Goal: Task Accomplishment & Management: Manage account settings

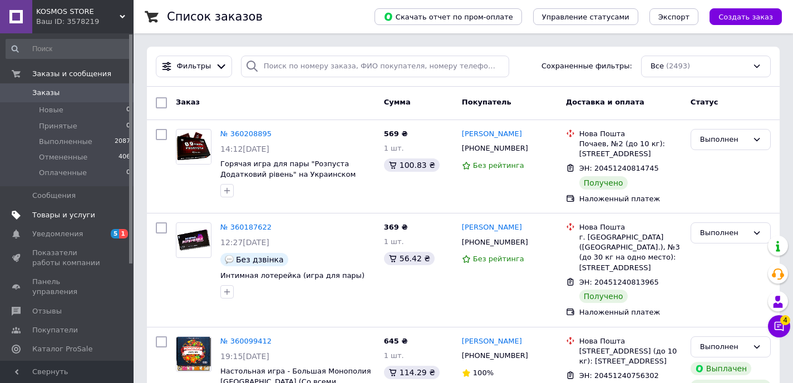
click at [78, 219] on link "Товары и услуги" at bounding box center [68, 215] width 137 height 19
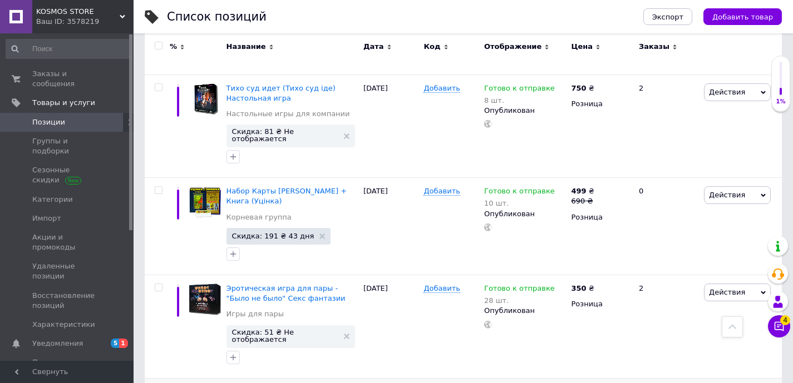
scroll to position [7518, 0]
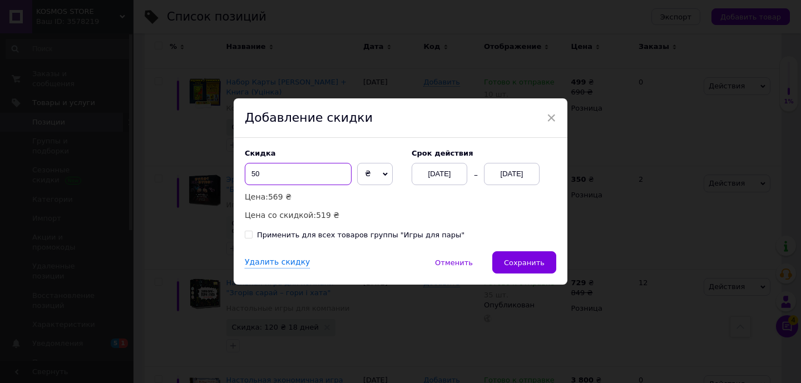
drag, startPoint x: 255, startPoint y: 173, endPoint x: 224, endPoint y: 175, distance: 31.2
click at [224, 175] on div "× Добавление скидки Скидка 50 ₴ % Цена: 569 ₴ Цена со скидкой: 519 ₴ Cрок дейст…" at bounding box center [400, 191] width 801 height 383
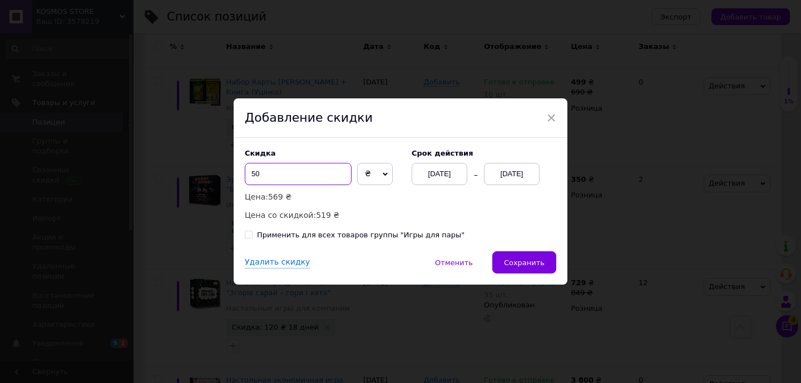
click at [305, 174] on input "50" at bounding box center [298, 174] width 107 height 22
type input "5"
type input "6"
type input "70"
click at [516, 179] on div "[DATE]" at bounding box center [512, 174] width 56 height 22
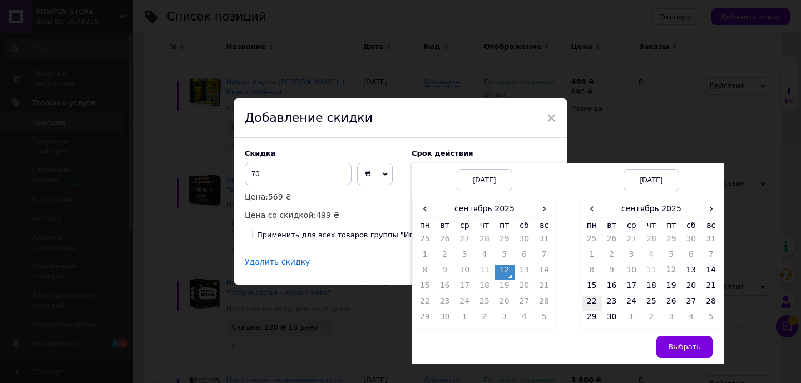
click at [596, 301] on td "22" at bounding box center [592, 304] width 20 height 16
click at [689, 345] on span "Выбрать" at bounding box center [684, 347] width 33 height 8
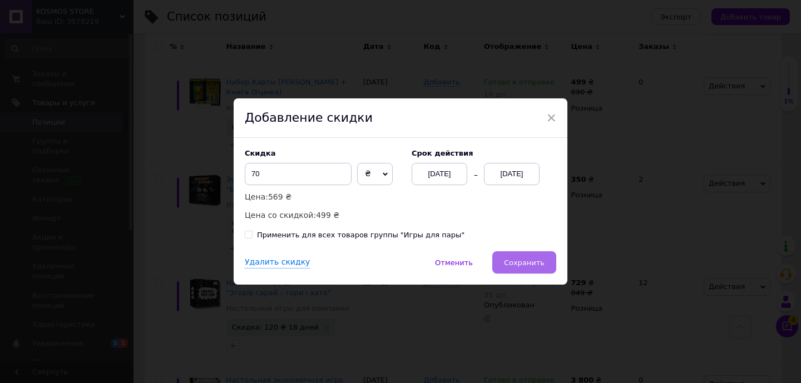
click at [538, 264] on span "Сохранить" at bounding box center [524, 263] width 41 height 8
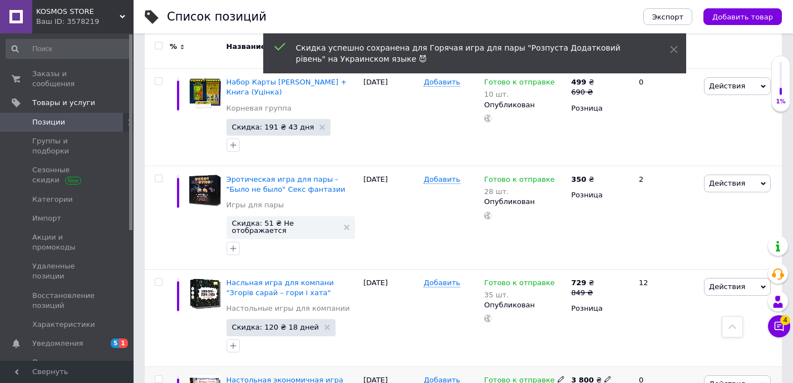
scroll to position [7684, 0]
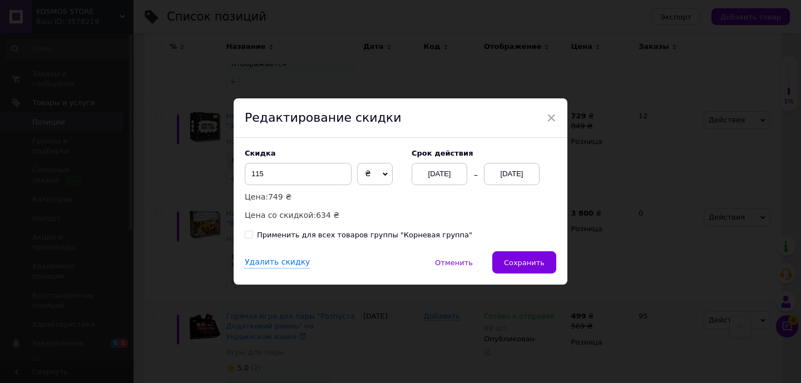
click at [368, 174] on span "₴" at bounding box center [375, 174] width 36 height 22
click at [553, 170] on div "Cрок действия [DATE] [DATE]" at bounding box center [478, 167] width 156 height 36
click at [527, 172] on div "[DATE]" at bounding box center [512, 174] width 56 height 22
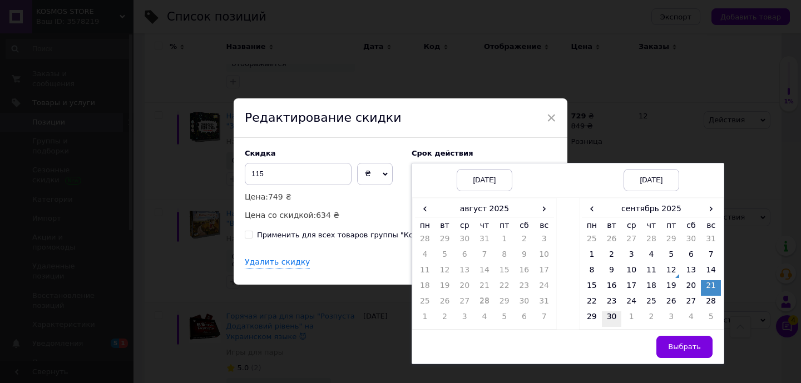
click at [612, 318] on td "30" at bounding box center [612, 319] width 20 height 16
click at [691, 345] on span "Выбрать" at bounding box center [684, 347] width 33 height 8
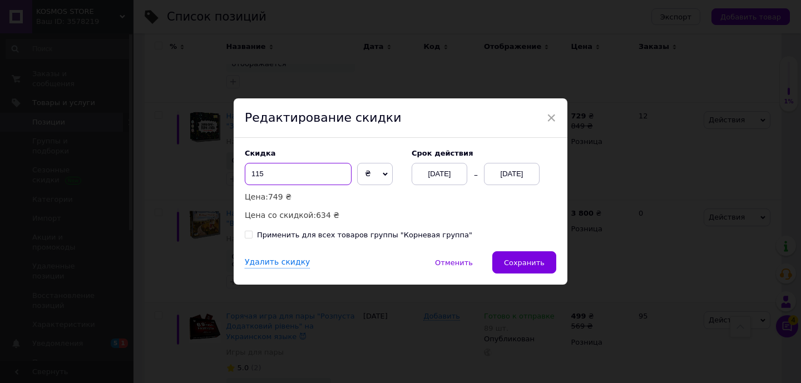
click at [266, 175] on input "115" at bounding box center [298, 174] width 107 height 22
type input "125"
click at [542, 260] on span "Сохранить" at bounding box center [524, 263] width 41 height 8
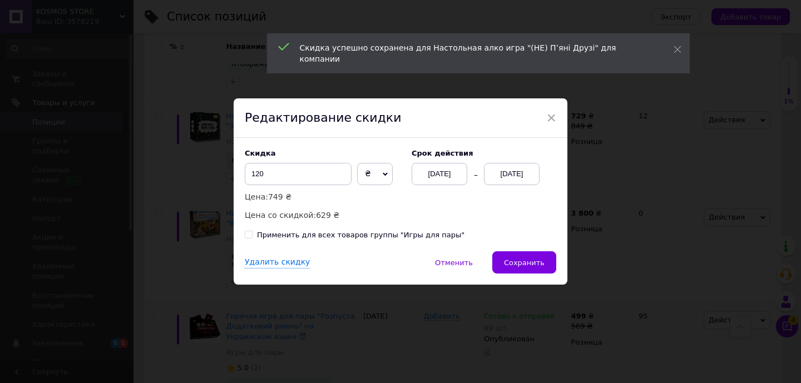
click at [509, 175] on div "[DATE]" at bounding box center [512, 174] width 56 height 22
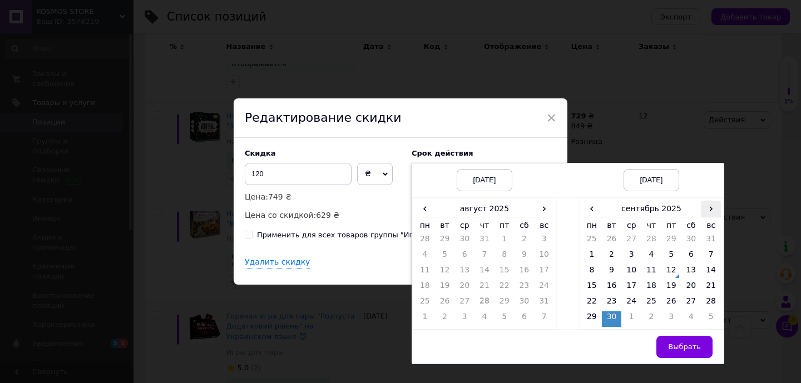
click at [714, 211] on span "›" at bounding box center [711, 209] width 20 height 16
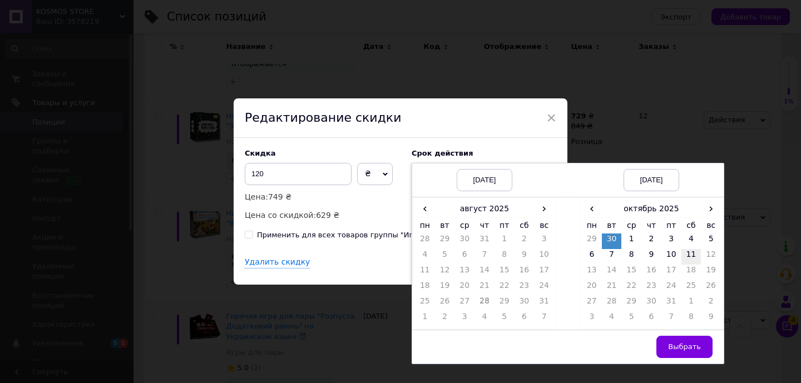
click at [695, 252] on td "11" at bounding box center [691, 257] width 20 height 16
click at [695, 340] on button "Выбрать" at bounding box center [684, 347] width 56 height 22
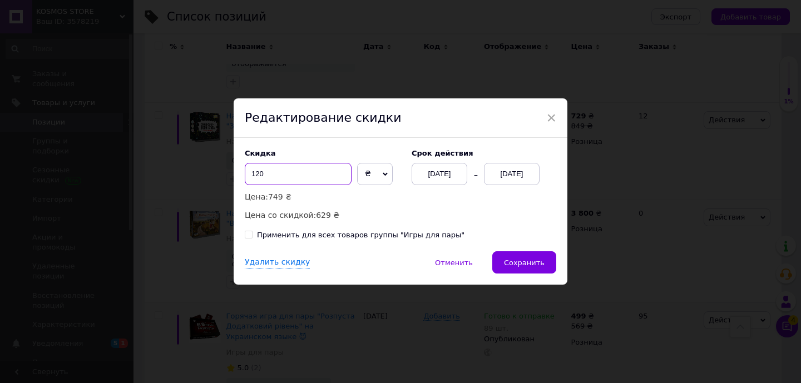
click at [306, 179] on input "120" at bounding box center [298, 174] width 107 height 22
type input "125"
click at [520, 259] on span "Сохранить" at bounding box center [524, 263] width 41 height 8
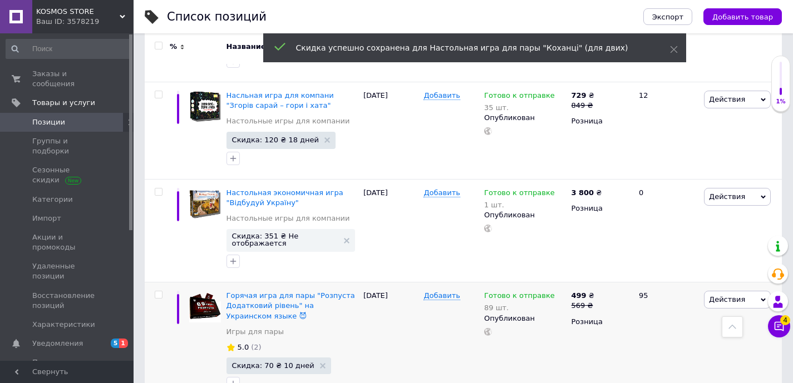
scroll to position [7856, 0]
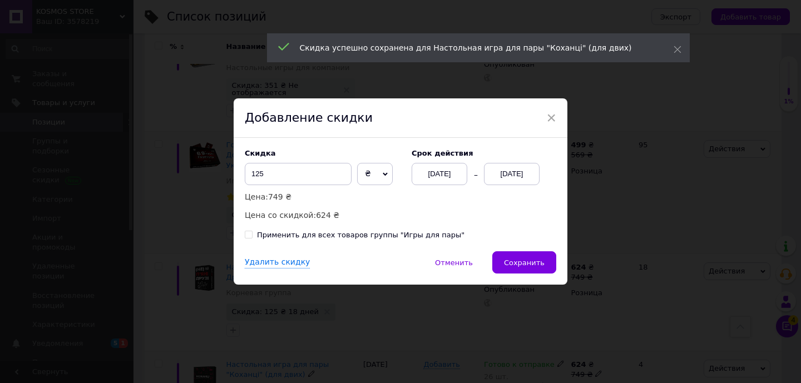
click at [520, 171] on div "[DATE]" at bounding box center [512, 174] width 56 height 22
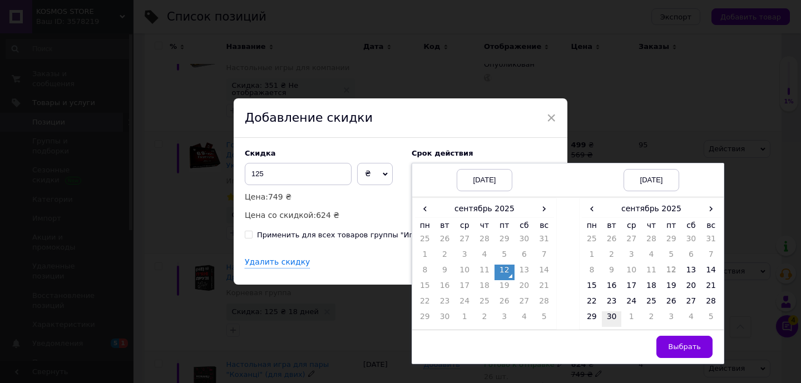
click at [605, 318] on td "30" at bounding box center [612, 319] width 20 height 16
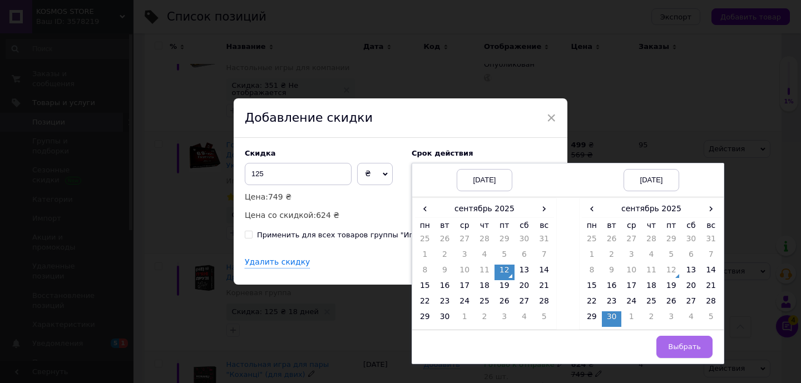
click at [698, 346] on span "Выбрать" at bounding box center [684, 347] width 33 height 8
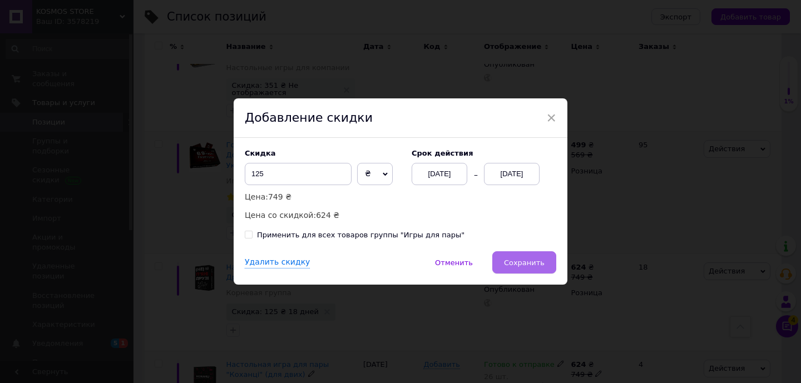
click at [528, 259] on span "Сохранить" at bounding box center [524, 263] width 41 height 8
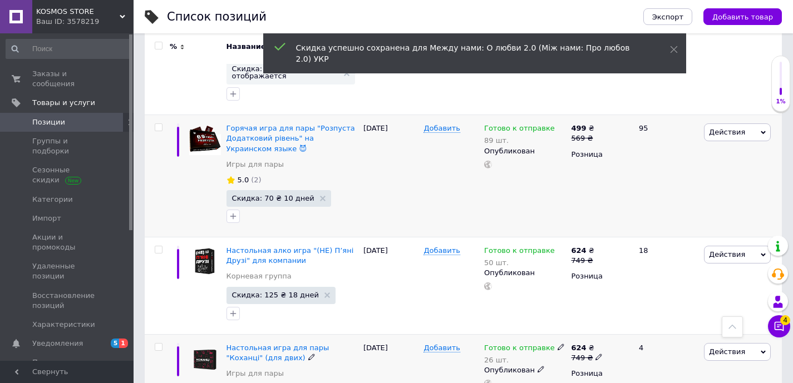
scroll to position [7916, 0]
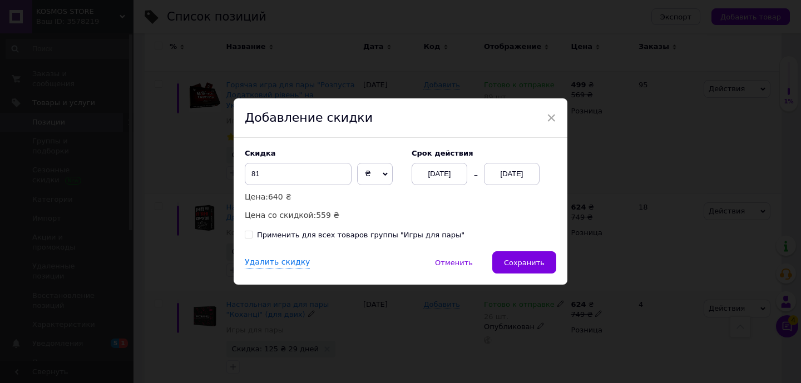
click at [519, 170] on div "[DATE]" at bounding box center [512, 174] width 56 height 22
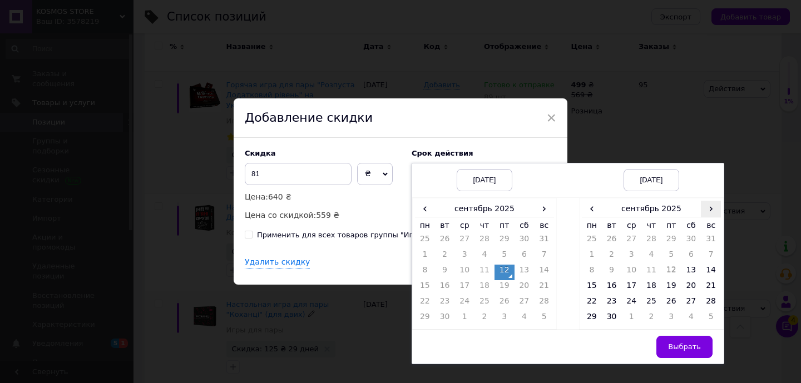
click at [714, 209] on span "›" at bounding box center [711, 209] width 20 height 16
click at [593, 299] on td "27" at bounding box center [592, 304] width 20 height 16
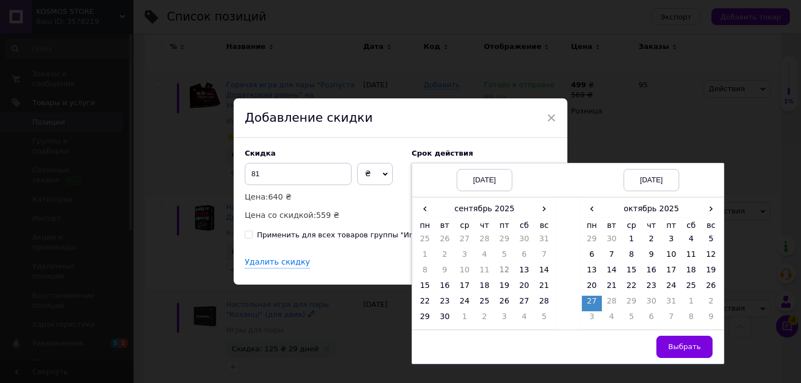
drag, startPoint x: 692, startPoint y: 348, endPoint x: 562, endPoint y: 269, distance: 151.9
click at [691, 346] on span "Выбрать" at bounding box center [684, 347] width 33 height 8
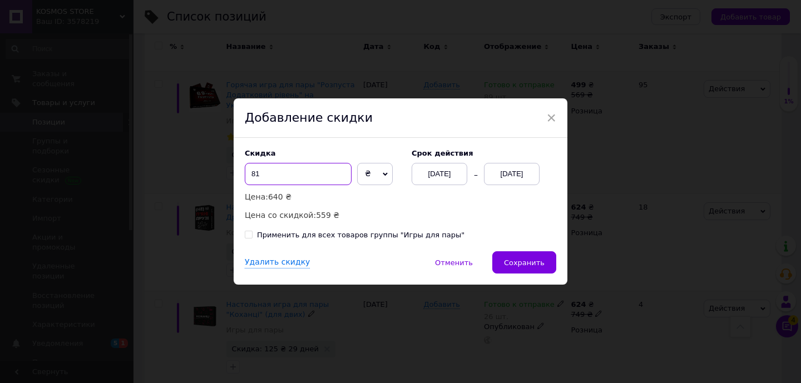
click at [283, 177] on input "81" at bounding box center [298, 174] width 107 height 22
type input "8"
type input "50"
click at [546, 263] on button "Сохранить" at bounding box center [524, 262] width 64 height 22
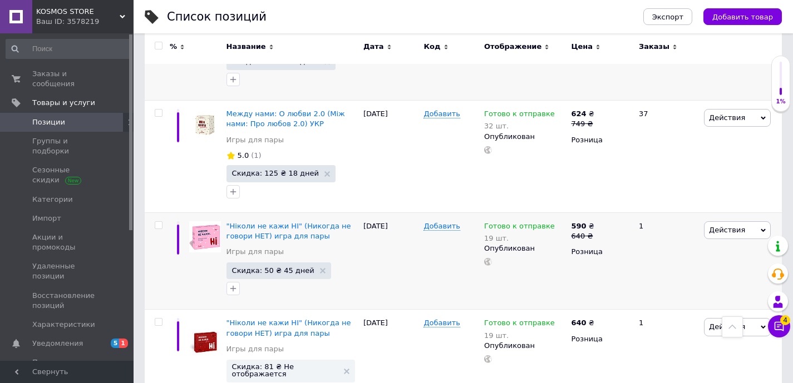
scroll to position [8315, 0]
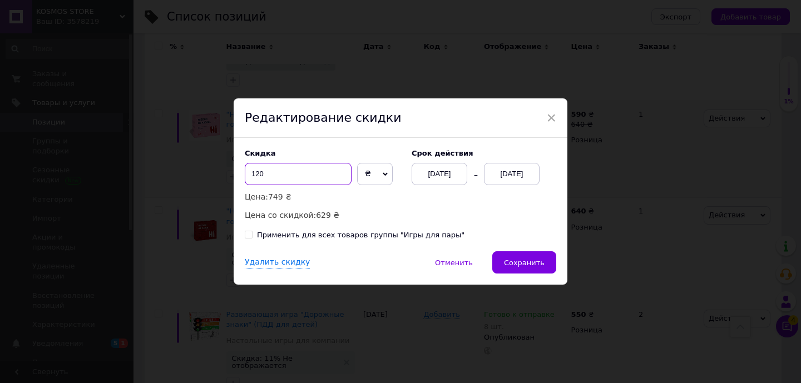
click at [313, 180] on input "120" at bounding box center [298, 174] width 107 height 22
type input "125"
click at [515, 179] on div "[DATE]" at bounding box center [512, 174] width 56 height 22
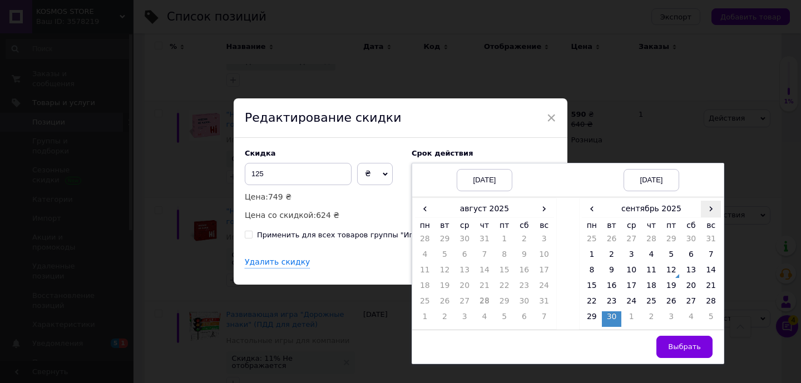
click at [713, 210] on span "›" at bounding box center [711, 209] width 20 height 16
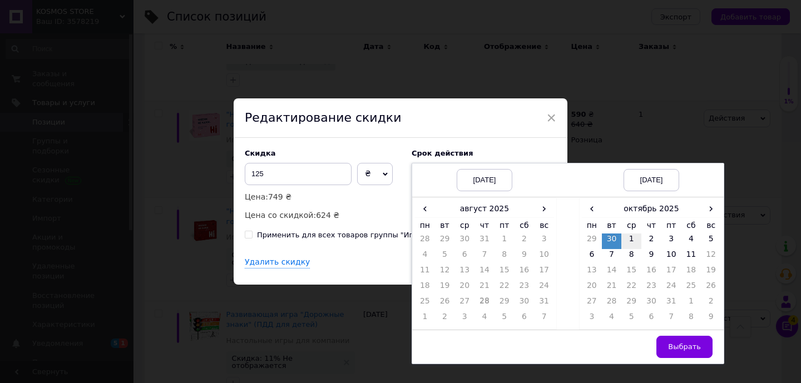
click at [633, 241] on td "1" at bounding box center [631, 242] width 20 height 16
click at [693, 345] on span "Выбрать" at bounding box center [684, 347] width 33 height 8
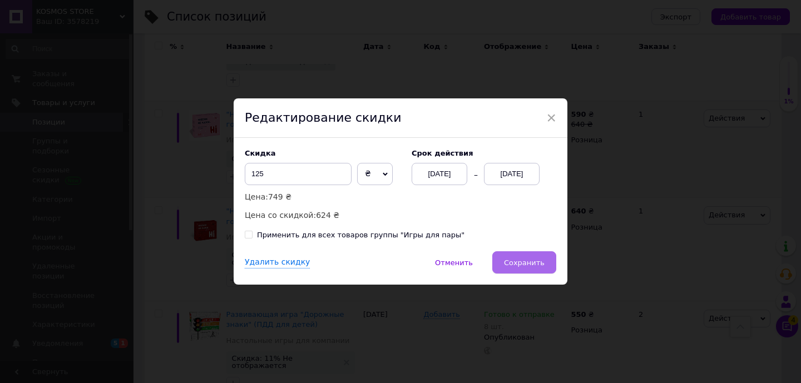
click at [526, 254] on button "Сохранить" at bounding box center [524, 262] width 64 height 22
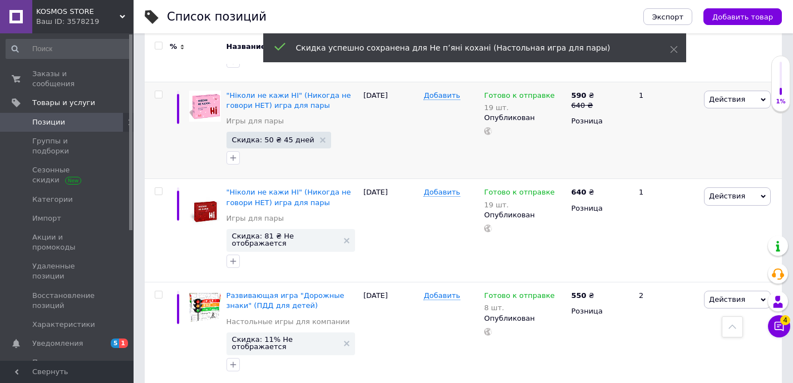
scroll to position [8365, 0]
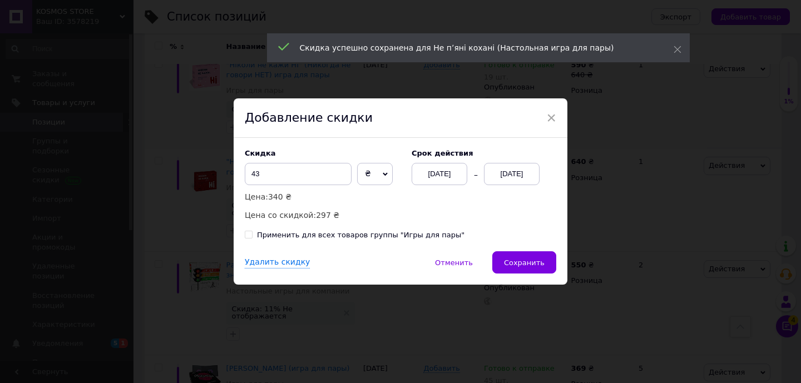
click at [506, 177] on div "[DATE]" at bounding box center [512, 174] width 56 height 22
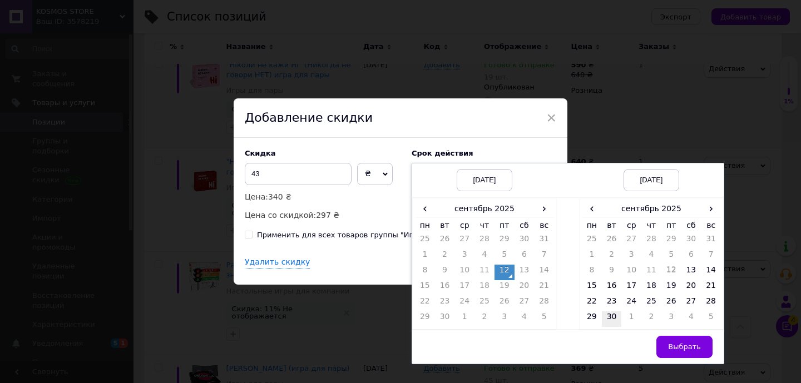
click at [613, 317] on td "30" at bounding box center [612, 319] width 20 height 16
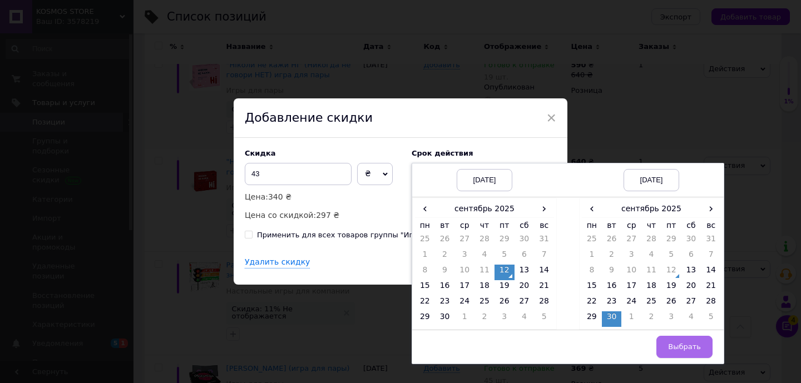
click at [680, 351] on button "Выбрать" at bounding box center [684, 347] width 56 height 22
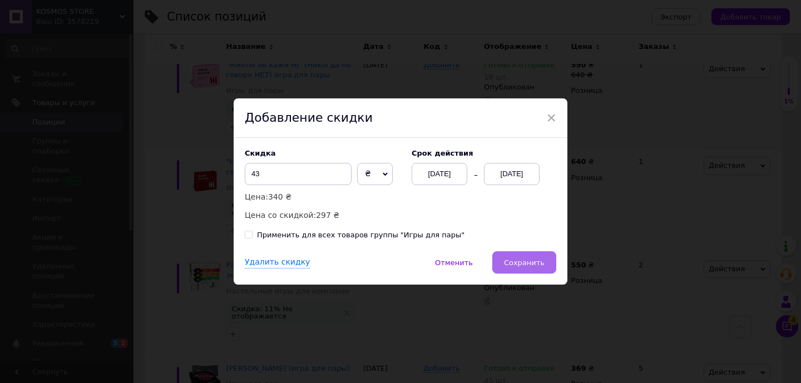
click at [523, 259] on span "Сохранить" at bounding box center [524, 263] width 41 height 8
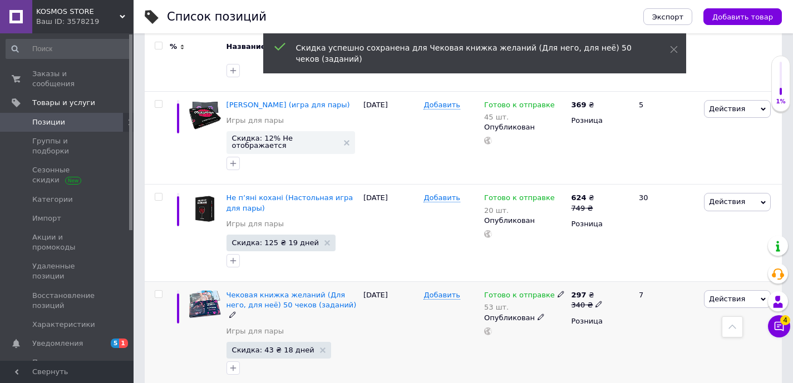
scroll to position [8639, 0]
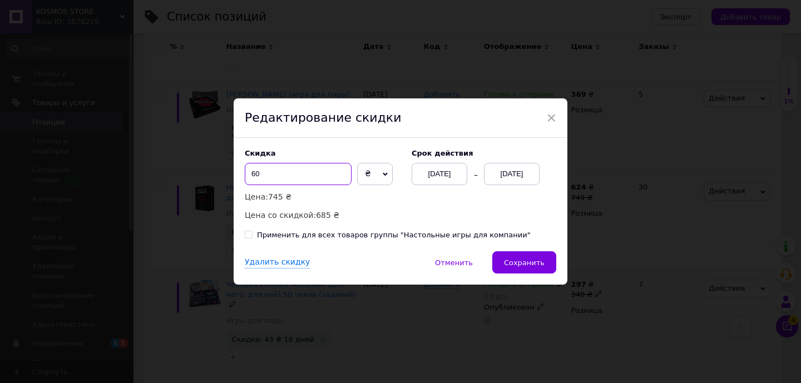
click at [280, 174] on input "60" at bounding box center [298, 174] width 107 height 22
type input "66"
click at [537, 261] on span "Сохранить" at bounding box center [524, 263] width 41 height 8
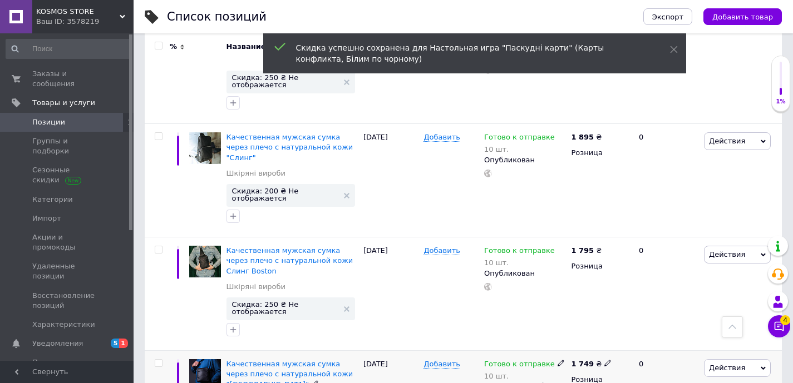
scroll to position [9992, 0]
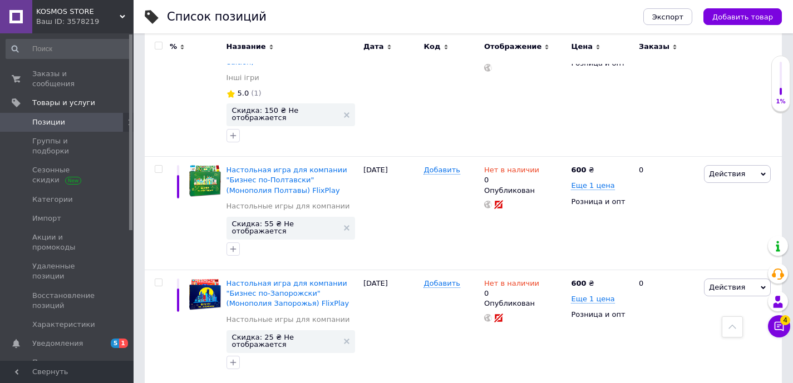
scroll to position [9859, 0]
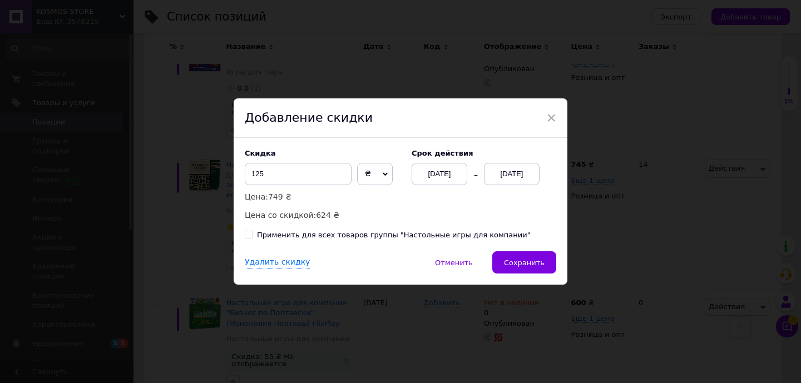
click at [526, 174] on div "[DATE]" at bounding box center [512, 174] width 56 height 22
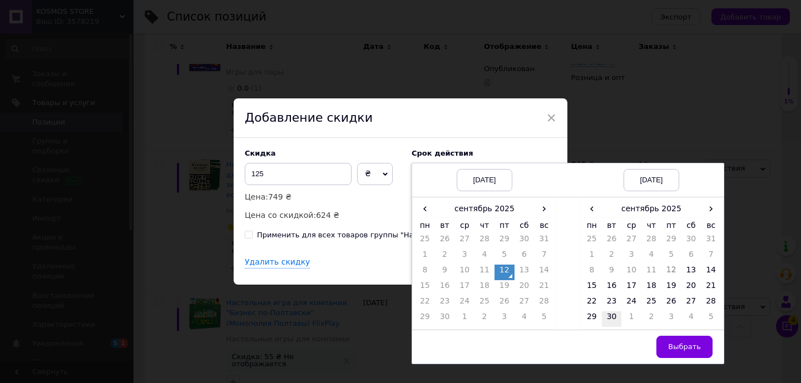
click at [612, 317] on td "30" at bounding box center [612, 319] width 20 height 16
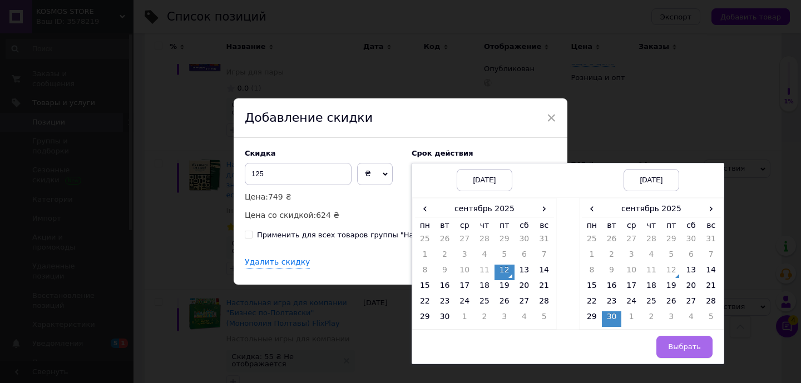
click at [693, 348] on span "Выбрать" at bounding box center [684, 347] width 33 height 8
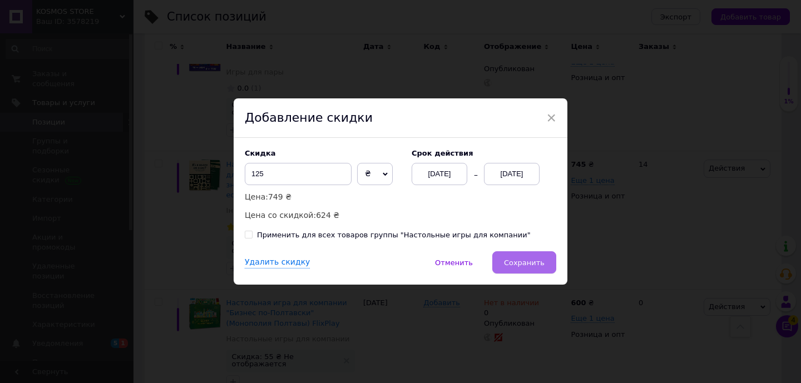
click at [519, 259] on span "Сохранить" at bounding box center [524, 263] width 41 height 8
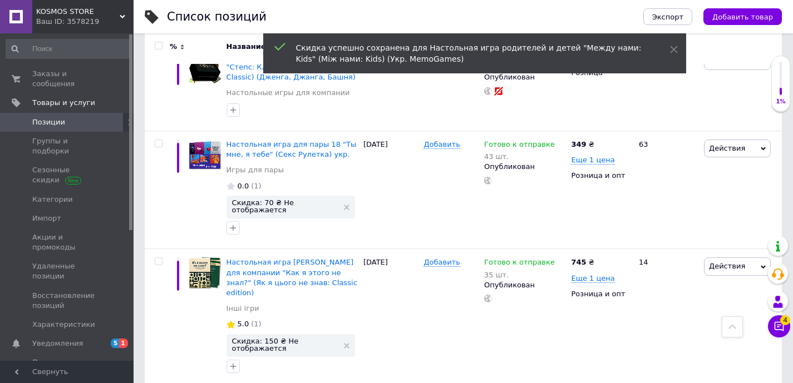
scroll to position [9733, 0]
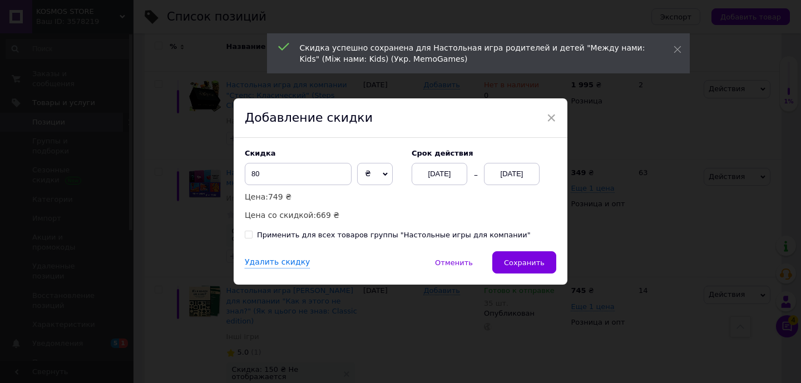
click at [509, 176] on div "[DATE]" at bounding box center [512, 174] width 56 height 22
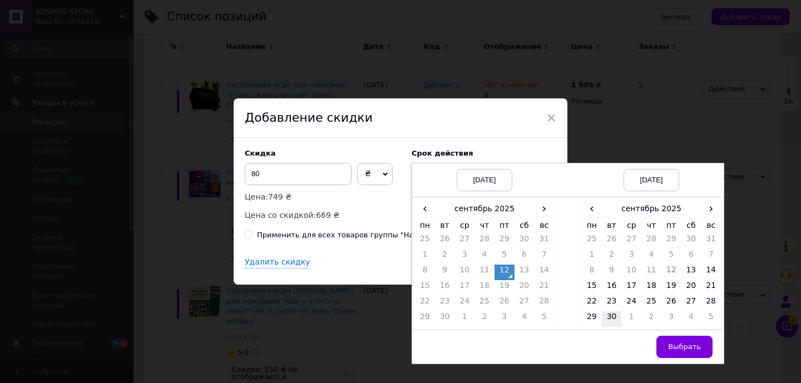
click at [610, 319] on td "30" at bounding box center [612, 319] width 20 height 16
drag, startPoint x: 692, startPoint y: 344, endPoint x: 573, endPoint y: 293, distance: 129.5
click at [692, 344] on span "Выбрать" at bounding box center [684, 347] width 33 height 8
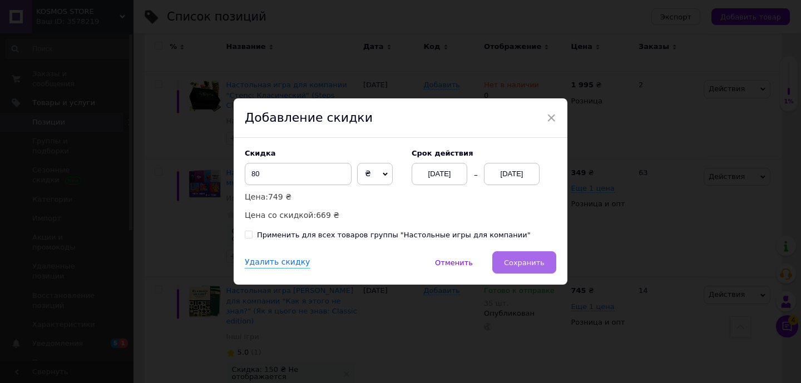
click at [532, 266] on span "Сохранить" at bounding box center [524, 263] width 41 height 8
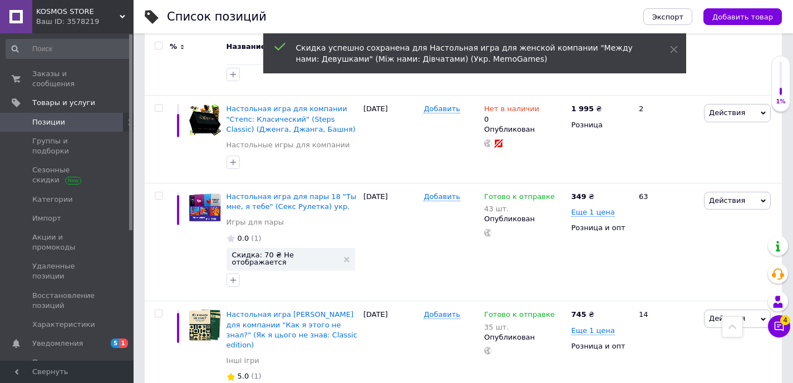
scroll to position [9565, 0]
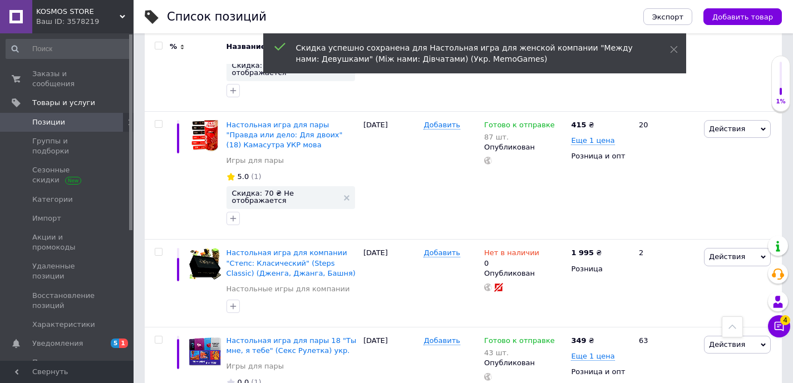
checkbox input "true"
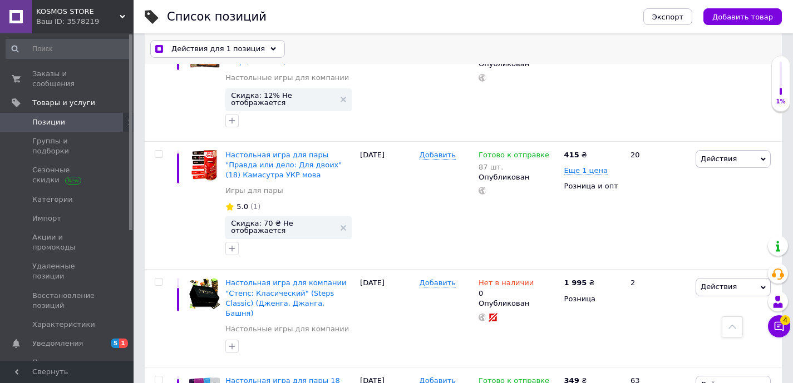
click at [185, 47] on span "Действия для 1 позиция" at bounding box center [217, 49] width 93 height 10
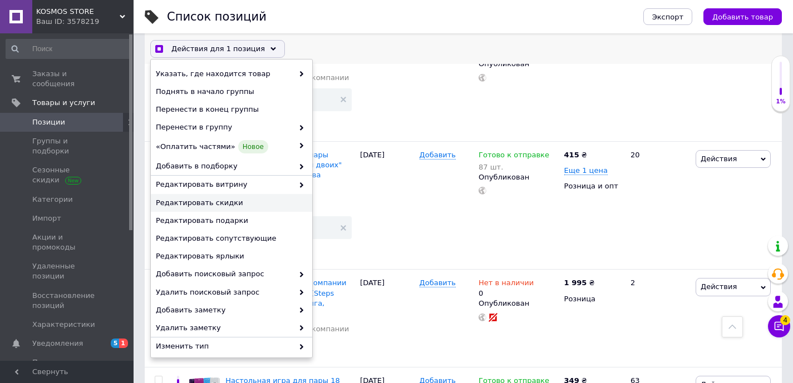
click at [226, 201] on span "Редактировать скидки" at bounding box center [230, 203] width 148 height 10
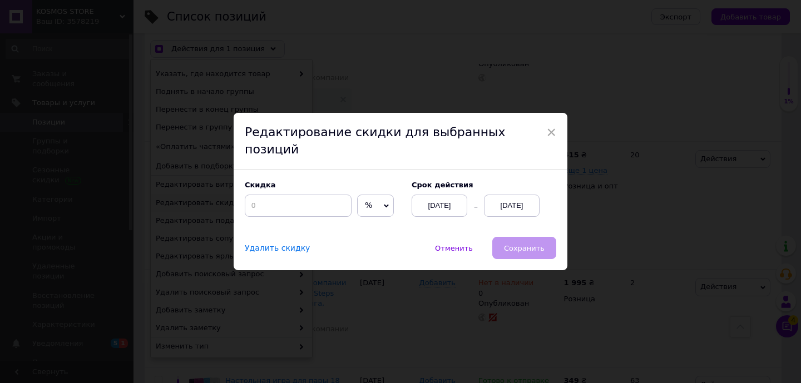
click at [365, 201] on span "%" at bounding box center [368, 205] width 7 height 9
click at [370, 224] on li "₴" at bounding box center [376, 229] width 36 height 16
click at [307, 203] on input at bounding box center [298, 206] width 107 height 22
checkbox input "true"
type input "8"
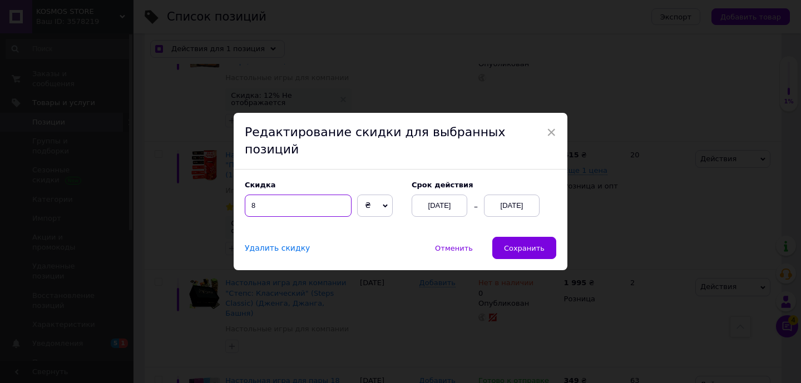
checkbox input "true"
type input "80"
click at [524, 196] on div "[DATE]" at bounding box center [512, 206] width 56 height 22
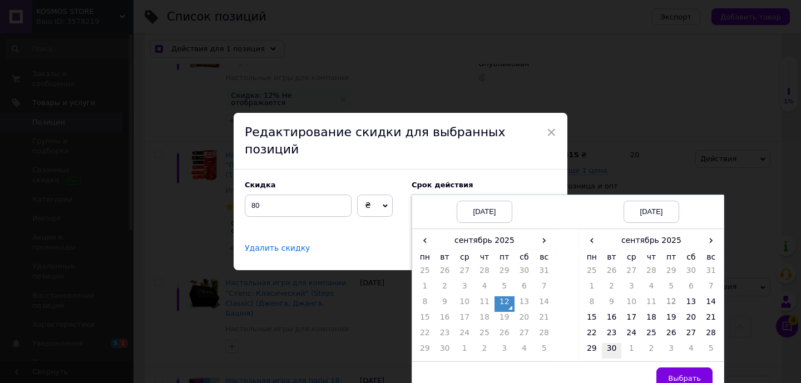
click at [608, 343] on td "30" at bounding box center [612, 351] width 20 height 16
click at [696, 374] on span "Выбрать" at bounding box center [684, 378] width 33 height 8
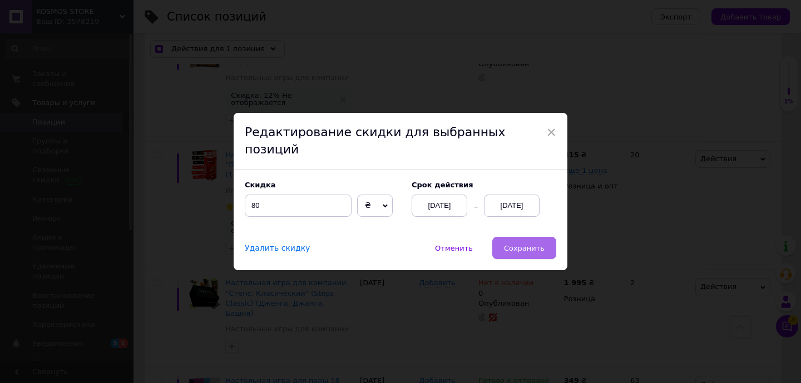
click at [528, 244] on span "Сохранить" at bounding box center [524, 248] width 41 height 8
checkbox input "true"
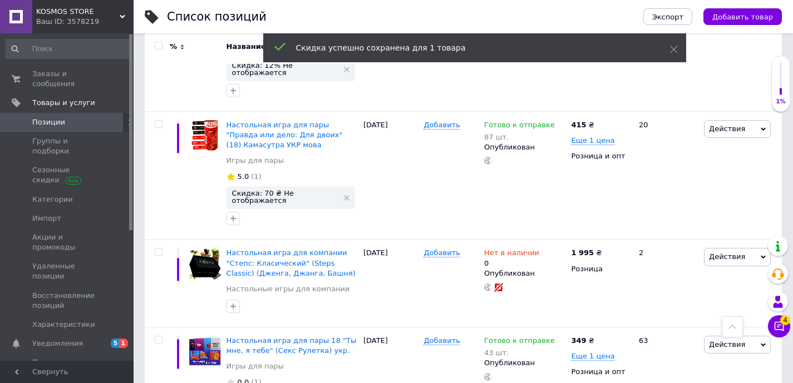
checkbox input "false"
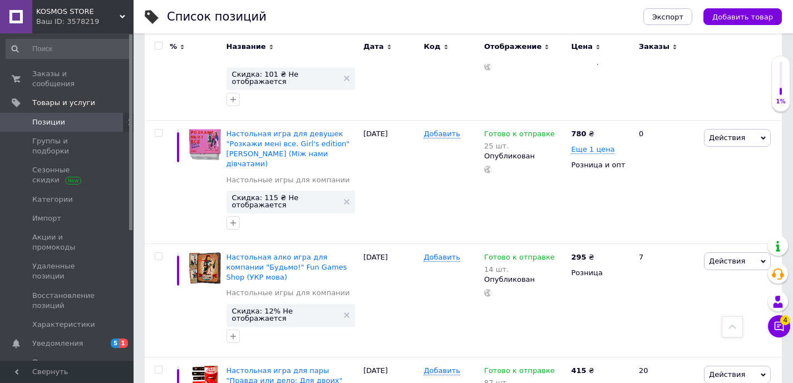
scroll to position [9263, 0]
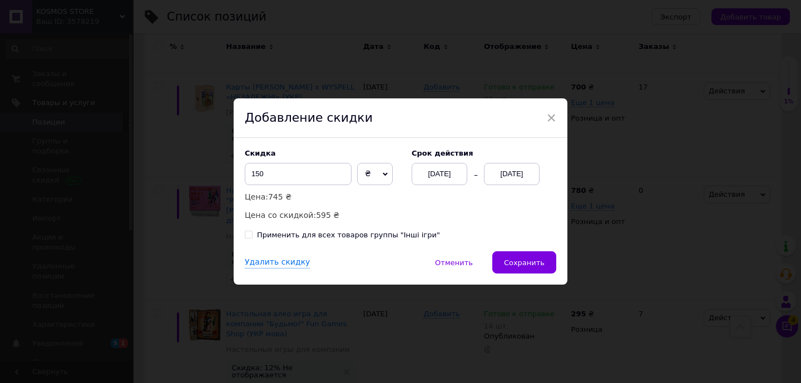
click at [522, 174] on div "[DATE]" at bounding box center [512, 174] width 56 height 22
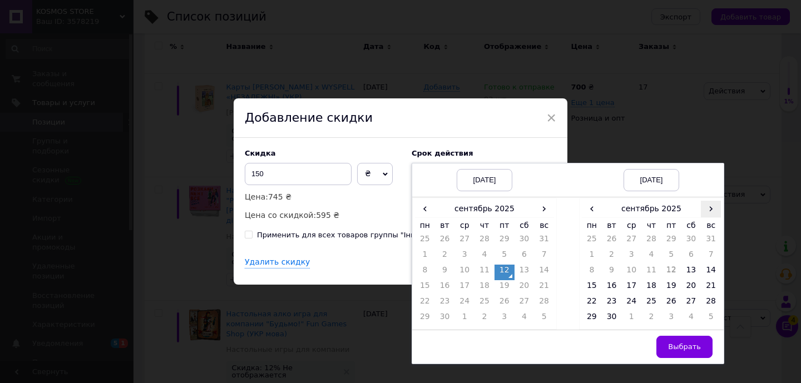
click at [712, 211] on span "›" at bounding box center [711, 209] width 20 height 16
click at [597, 299] on td "27" at bounding box center [592, 304] width 20 height 16
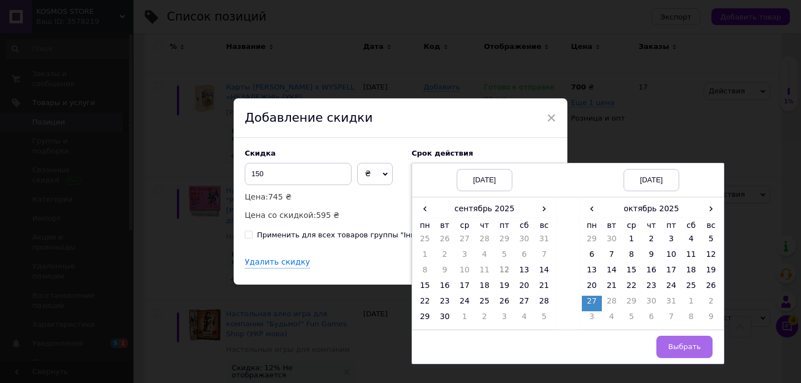
click at [676, 340] on button "Выбрать" at bounding box center [684, 347] width 56 height 22
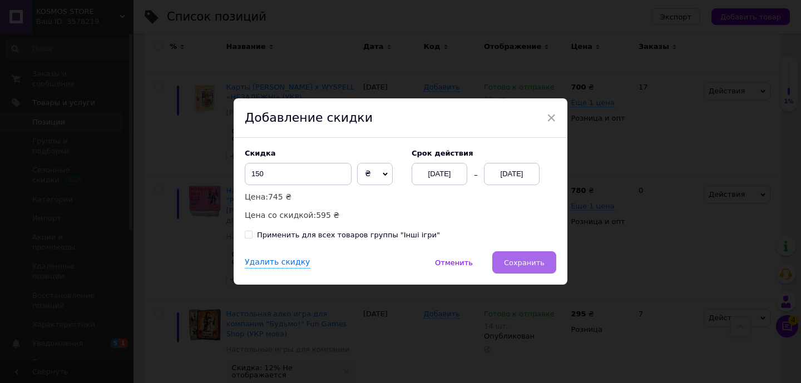
click at [528, 259] on span "Сохранить" at bounding box center [524, 263] width 41 height 8
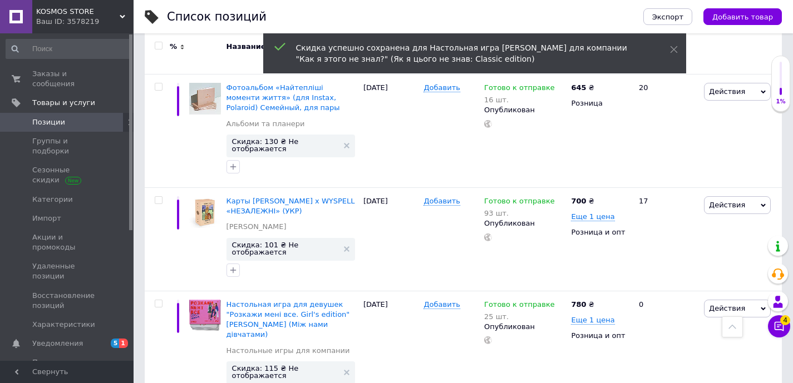
scroll to position [9105, 0]
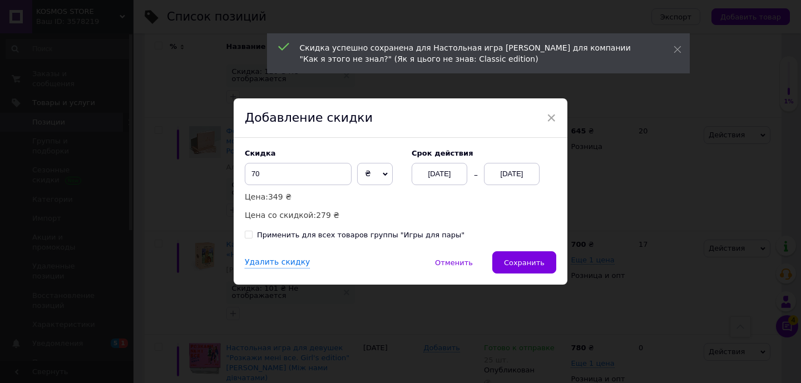
click at [517, 177] on div "[DATE]" at bounding box center [512, 174] width 56 height 22
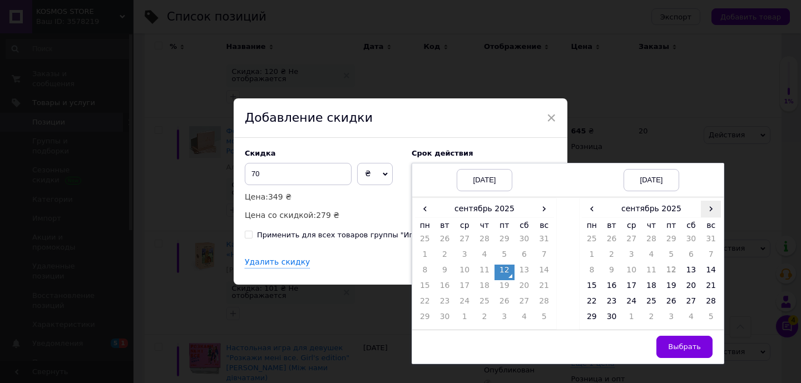
click at [715, 209] on span "›" at bounding box center [711, 209] width 20 height 16
click at [650, 282] on td "23" at bounding box center [651, 288] width 20 height 16
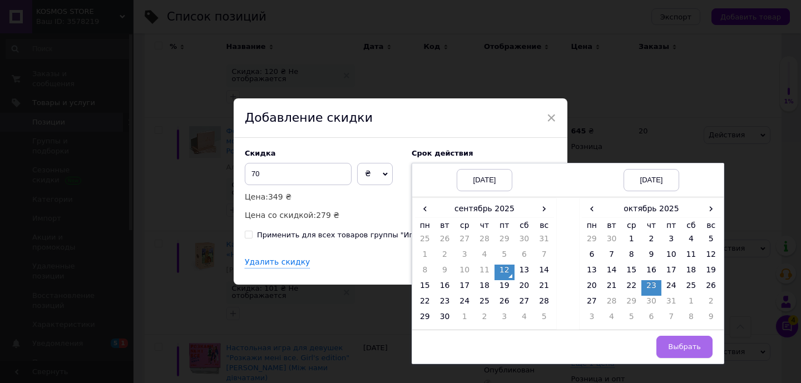
click at [681, 337] on button "Выбрать" at bounding box center [684, 347] width 56 height 22
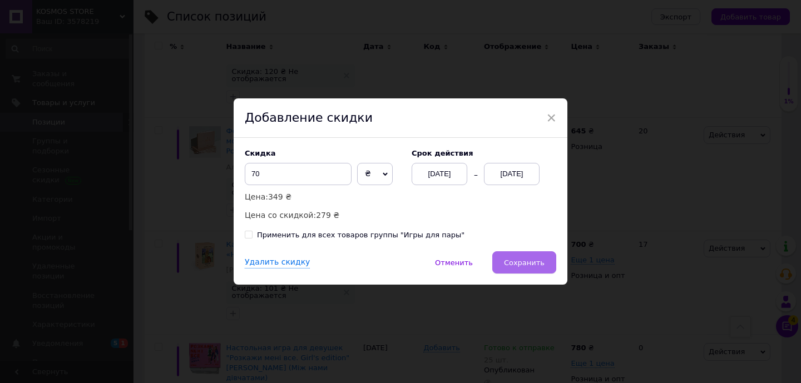
click at [516, 260] on span "Сохранить" at bounding box center [524, 263] width 41 height 8
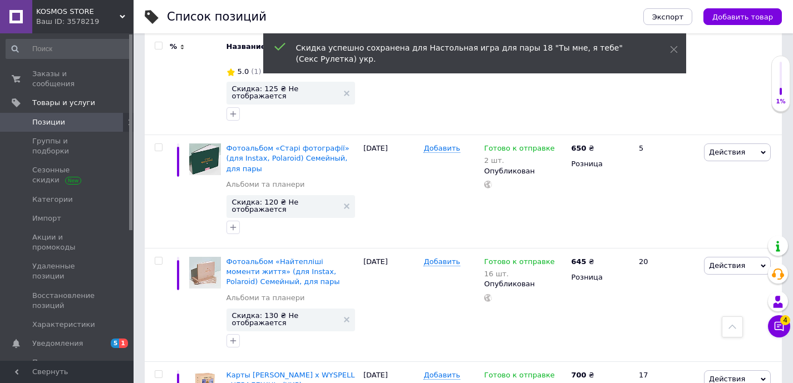
scroll to position [8934, 0]
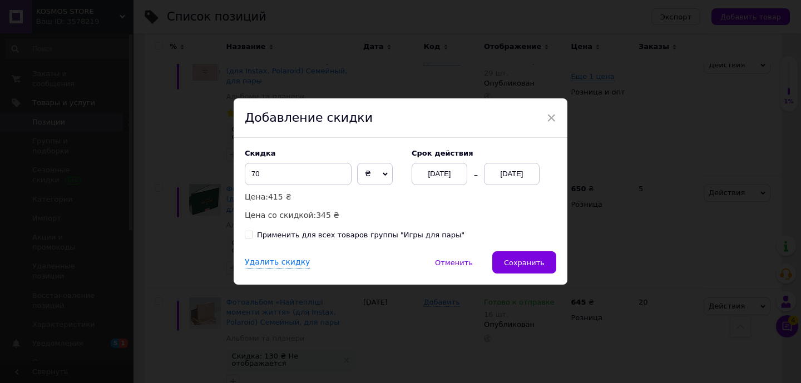
click at [511, 179] on div "[DATE]" at bounding box center [512, 174] width 56 height 22
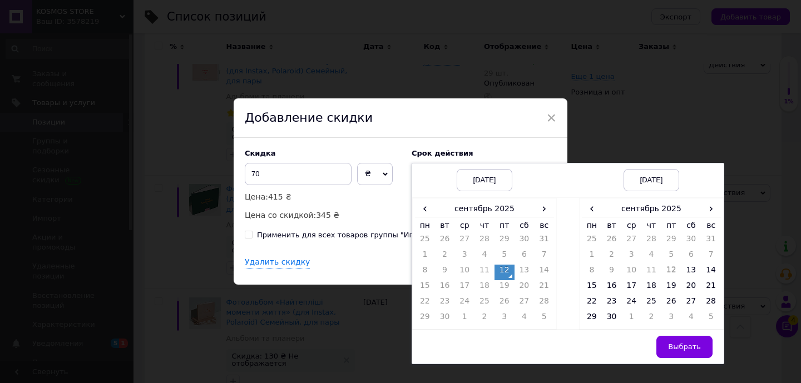
drag, startPoint x: 705, startPoint y: 207, endPoint x: 690, endPoint y: 222, distance: 20.8
click at [705, 207] on span "›" at bounding box center [711, 209] width 20 height 16
click at [595, 298] on td "27" at bounding box center [592, 304] width 20 height 16
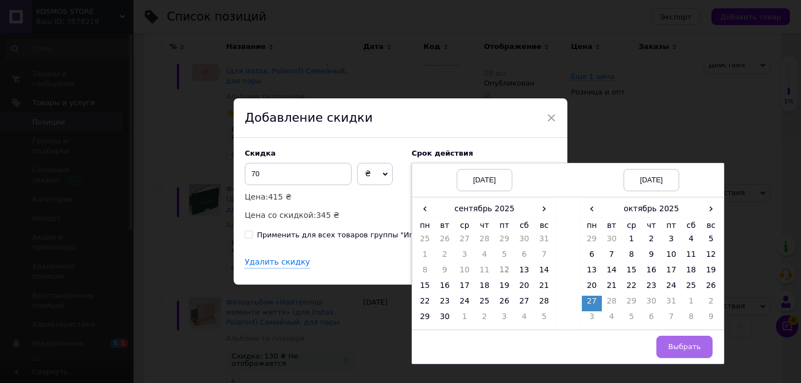
click at [681, 348] on span "Выбрать" at bounding box center [684, 347] width 33 height 8
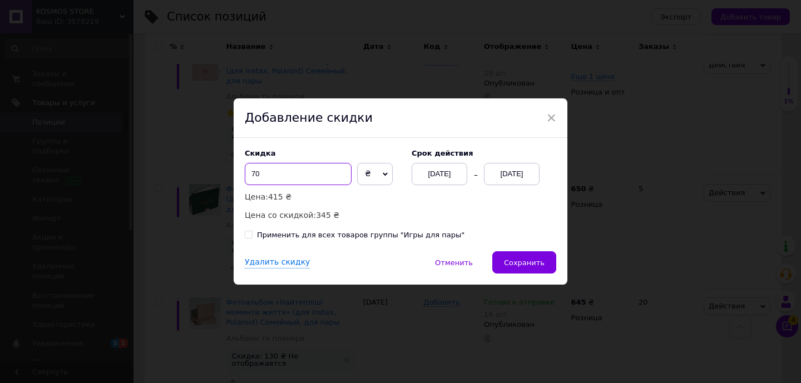
click at [295, 175] on input "70" at bounding box center [298, 174] width 107 height 22
type input "7"
type input "90"
click at [514, 263] on span "Сохранить" at bounding box center [524, 263] width 41 height 8
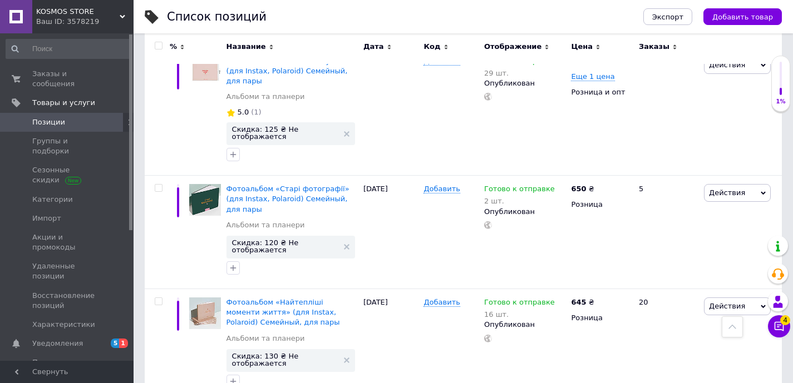
type input "445"
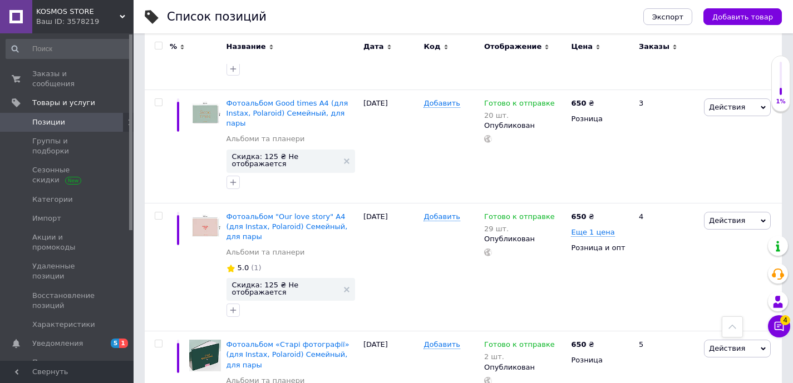
scroll to position [8762, 0]
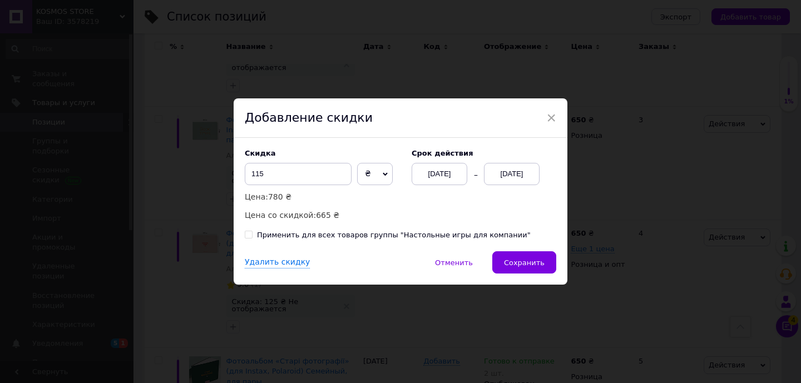
click at [513, 172] on div "[DATE]" at bounding box center [512, 174] width 56 height 22
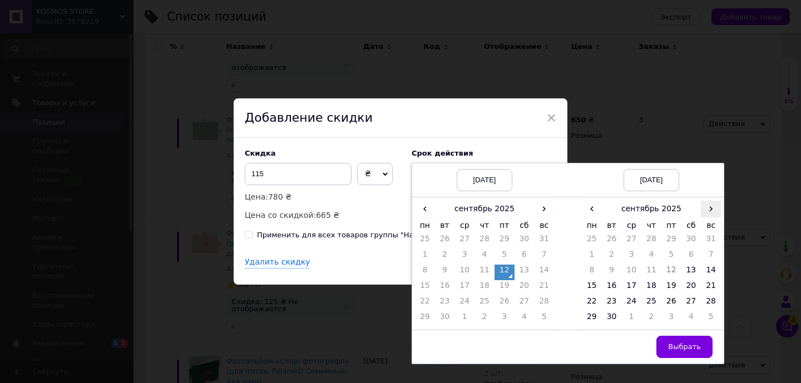
click at [715, 210] on span "›" at bounding box center [711, 209] width 20 height 16
click at [586, 299] on td "27" at bounding box center [592, 304] width 20 height 16
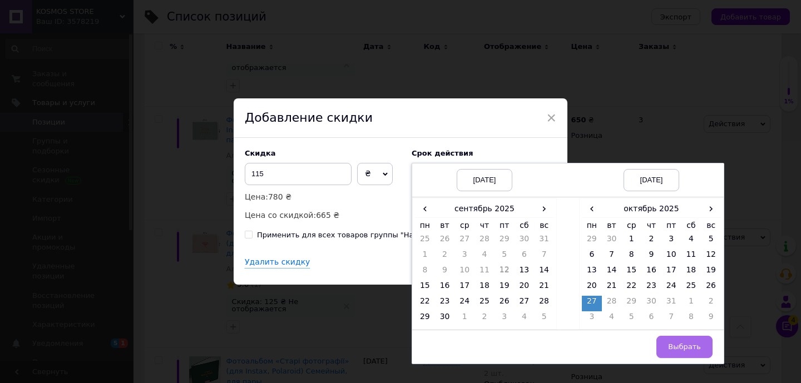
click at [694, 343] on span "Выбрать" at bounding box center [684, 347] width 33 height 8
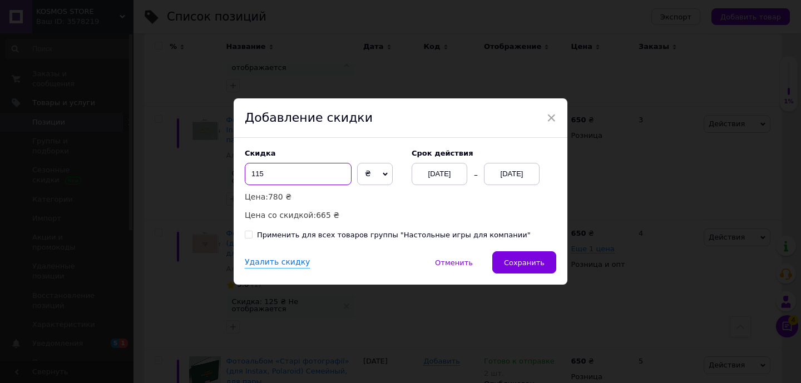
drag, startPoint x: 256, startPoint y: 173, endPoint x: 384, endPoint y: 191, distance: 128.6
click at [257, 174] on input "115" at bounding box center [298, 174] width 107 height 22
type input "145"
click at [536, 260] on span "Сохранить" at bounding box center [524, 263] width 41 height 8
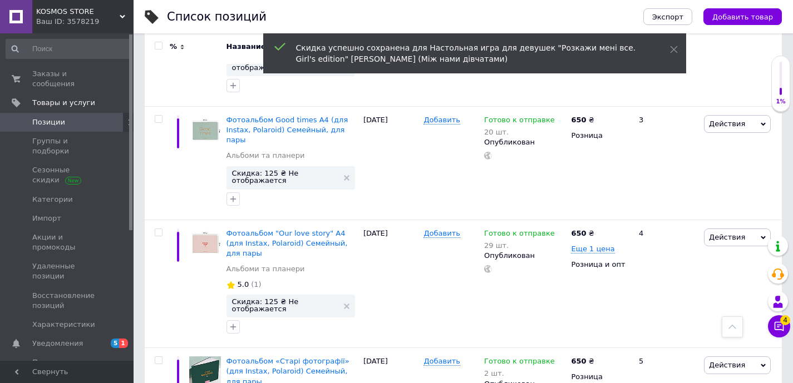
drag, startPoint x: 623, startPoint y: 89, endPoint x: 632, endPoint y: 91, distance: 8.5
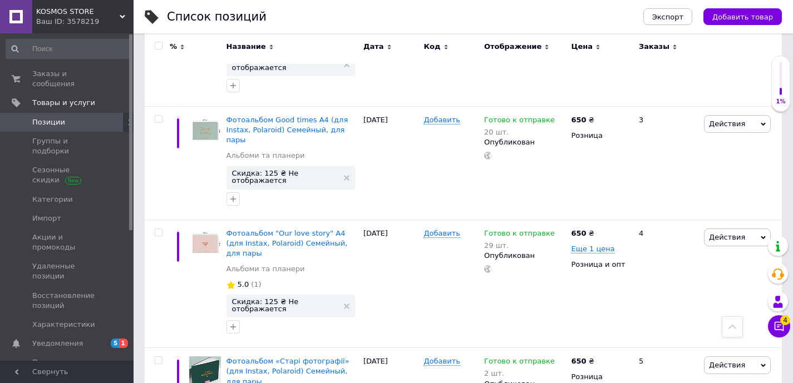
type input "799"
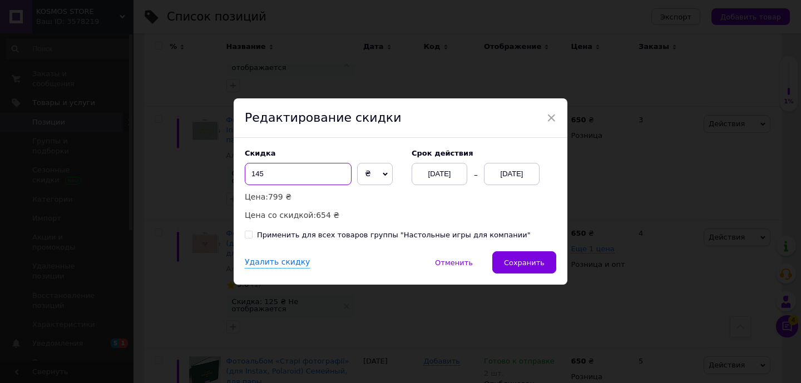
click at [253, 174] on input "145" at bounding box center [298, 174] width 107 height 22
type input "155"
click at [547, 264] on button "Сохранить" at bounding box center [524, 262] width 64 height 22
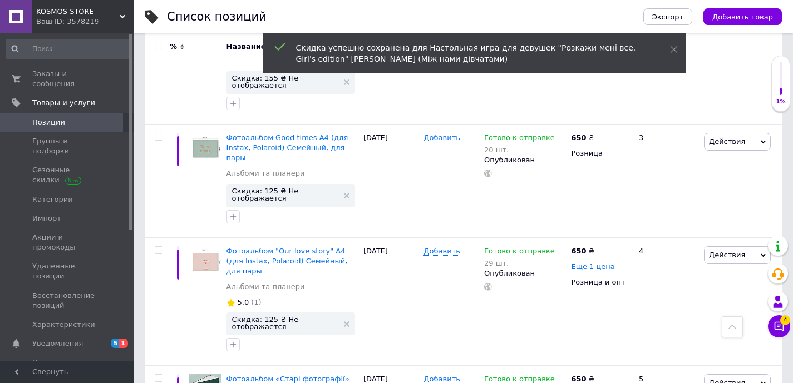
scroll to position [8603, 0]
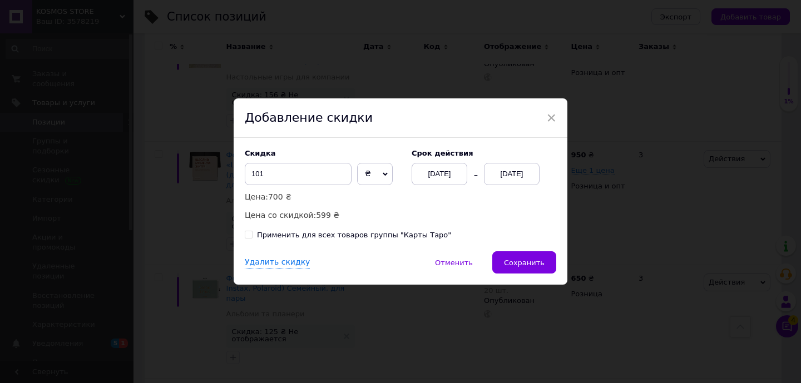
click at [504, 169] on div "[DATE]" at bounding box center [512, 174] width 56 height 22
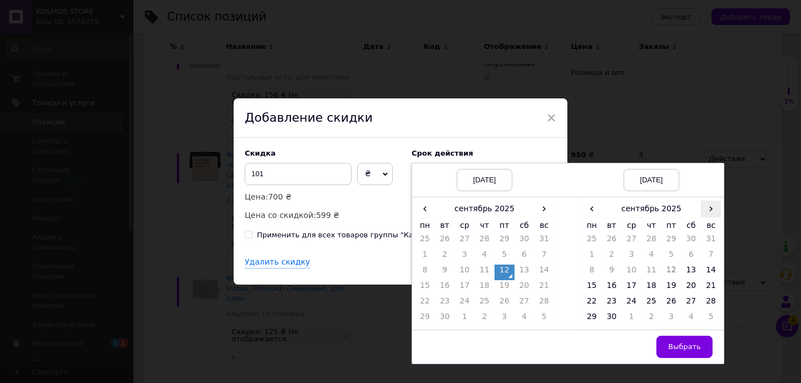
click at [711, 207] on span "›" at bounding box center [711, 209] width 20 height 16
click at [594, 299] on td "27" at bounding box center [592, 304] width 20 height 16
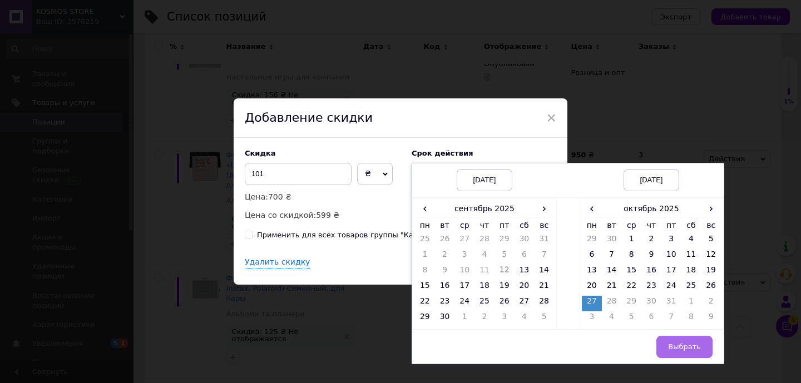
click at [679, 345] on span "Выбрать" at bounding box center [684, 347] width 33 height 8
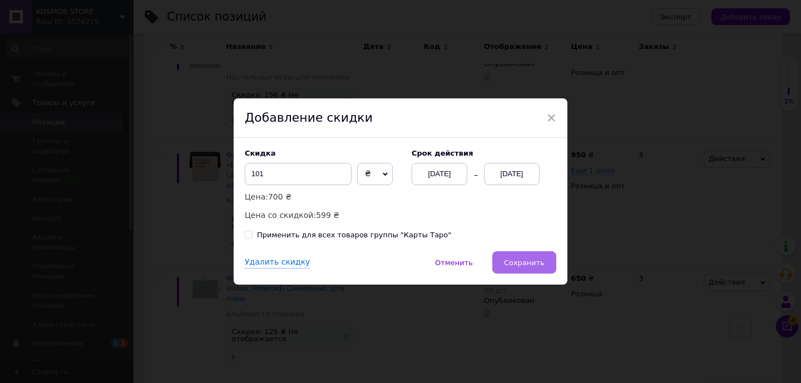
click at [548, 263] on button "Сохранить" at bounding box center [524, 262] width 64 height 22
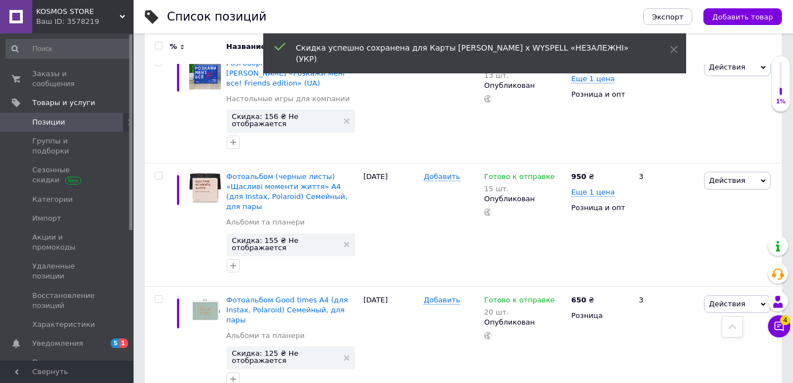
scroll to position [8522, 0]
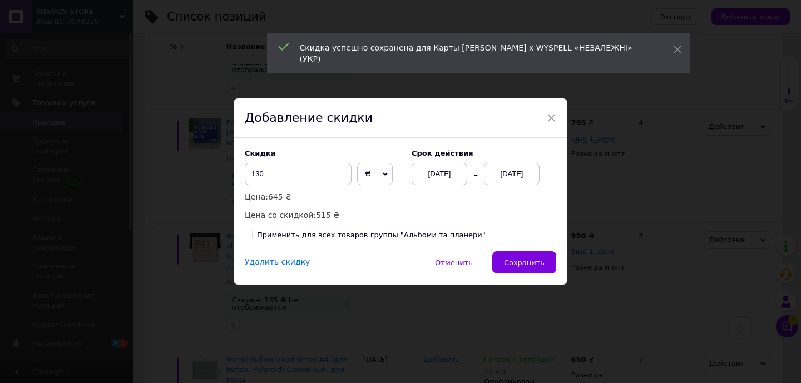
click at [508, 187] on div "Скидка 130 ₴ % Цена: 645 ₴ Цена со скидкой: 515 ₴ Cрок действия [DATE] [DATE]" at bounding box center [400, 185] width 311 height 72
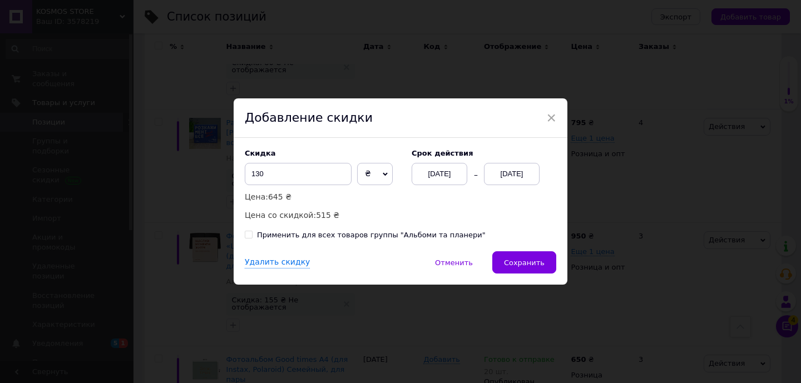
click at [507, 179] on div "[DATE]" at bounding box center [512, 174] width 56 height 22
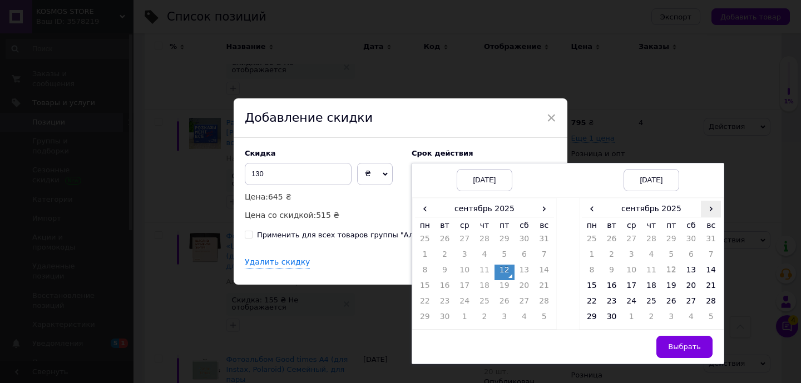
click at [714, 210] on span "›" at bounding box center [711, 209] width 20 height 16
click at [595, 300] on td "27" at bounding box center [592, 304] width 20 height 16
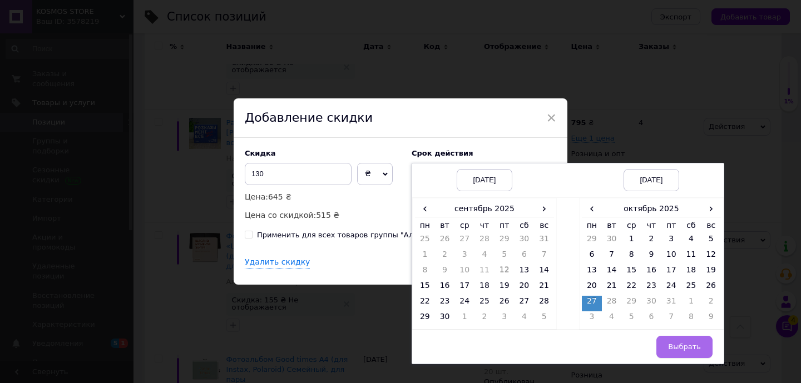
click at [687, 339] on button "Выбрать" at bounding box center [684, 347] width 56 height 22
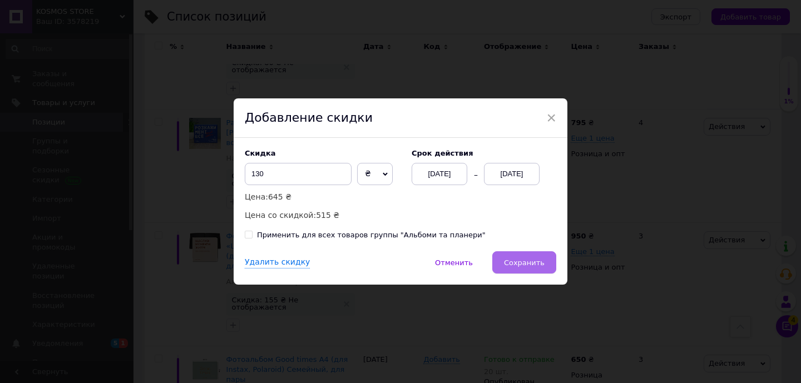
click at [529, 266] on span "Сохранить" at bounding box center [524, 263] width 41 height 8
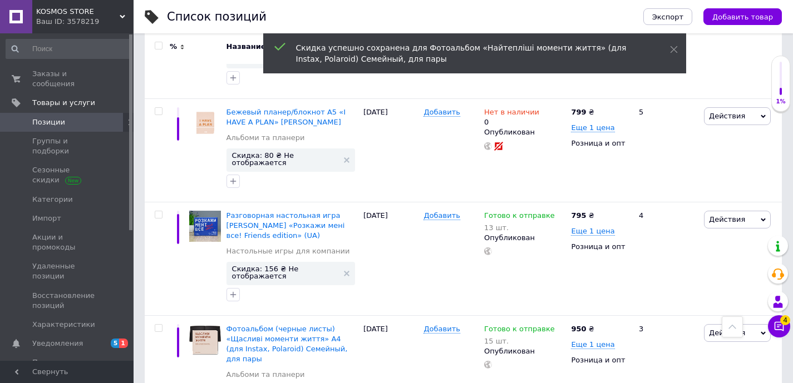
scroll to position [8388, 0]
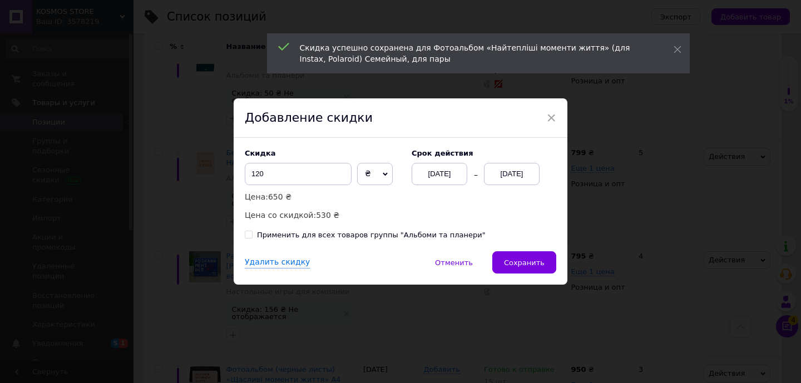
click at [534, 172] on div "[DATE]" at bounding box center [512, 174] width 56 height 22
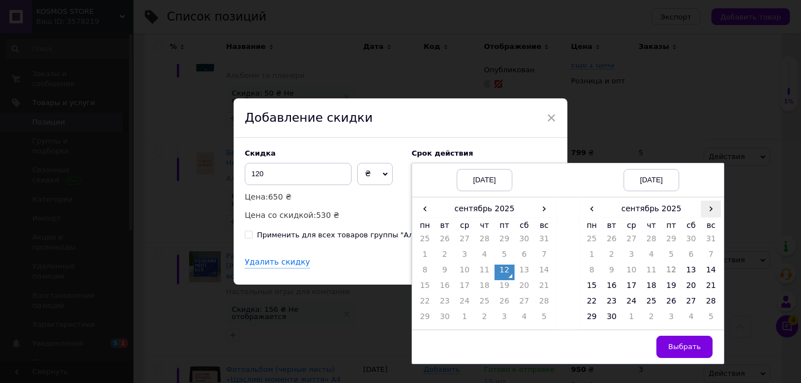
click at [706, 212] on span "›" at bounding box center [711, 209] width 20 height 16
click at [589, 300] on td "27" at bounding box center [592, 304] width 20 height 16
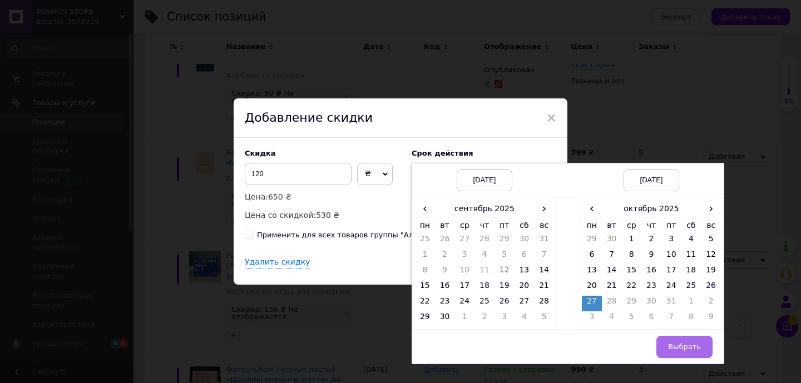
click at [681, 342] on button "Выбрать" at bounding box center [684, 347] width 56 height 22
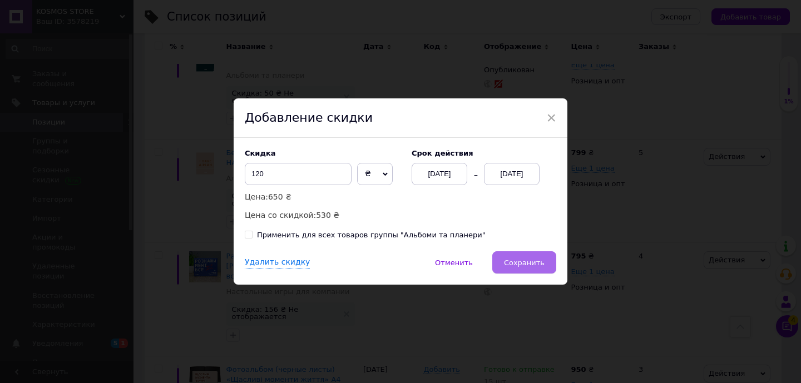
click at [536, 261] on span "Сохранить" at bounding box center [524, 263] width 41 height 8
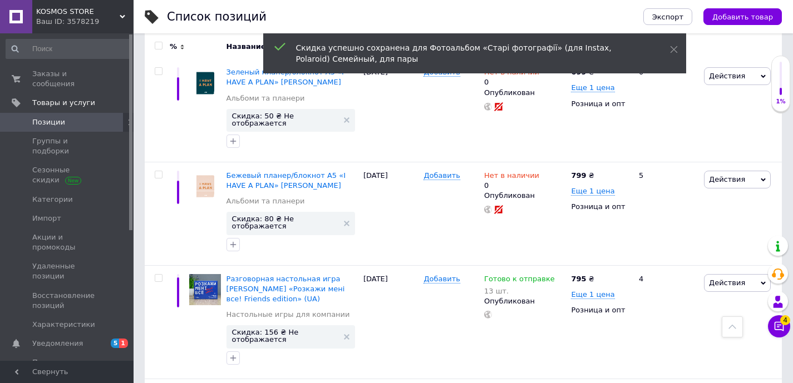
scroll to position [8320, 0]
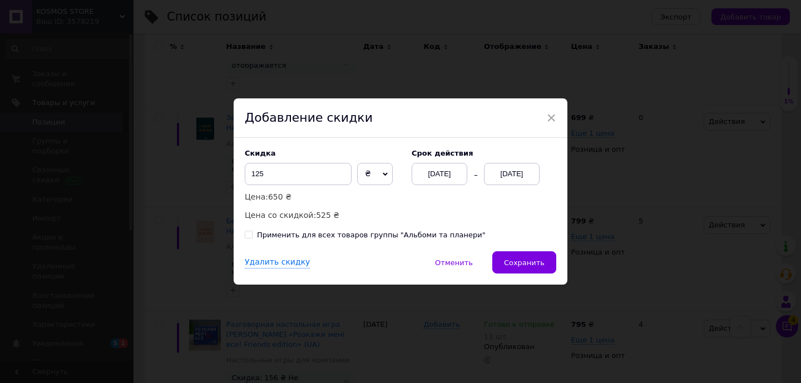
click at [516, 180] on div "[DATE]" at bounding box center [512, 174] width 56 height 22
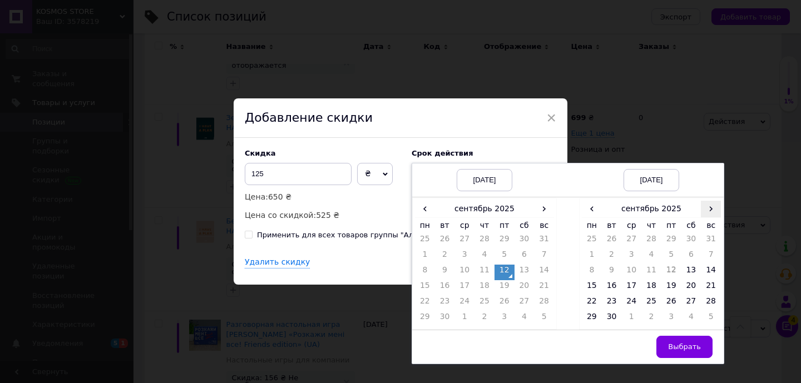
click at [715, 209] on span "›" at bounding box center [711, 209] width 20 height 16
click at [592, 298] on td "27" at bounding box center [592, 304] width 20 height 16
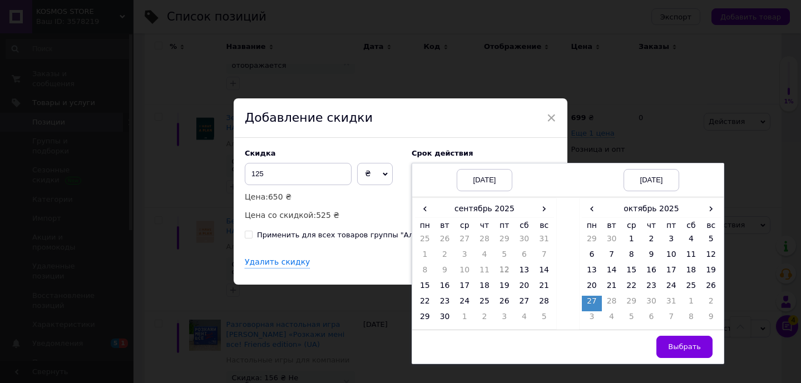
click at [689, 344] on span "Выбрать" at bounding box center [684, 347] width 33 height 8
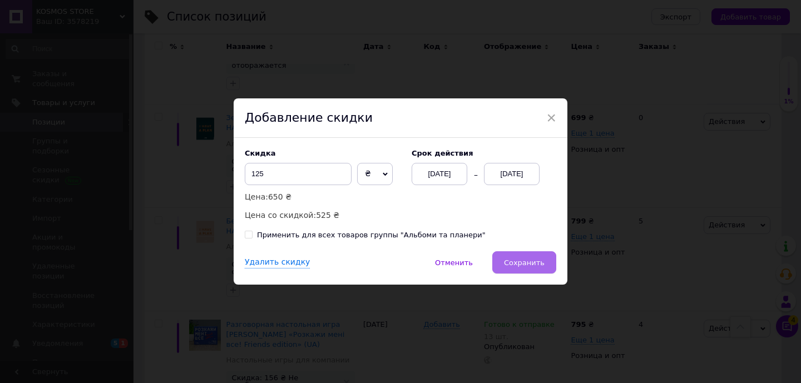
click at [527, 266] on span "Сохранить" at bounding box center [524, 263] width 41 height 8
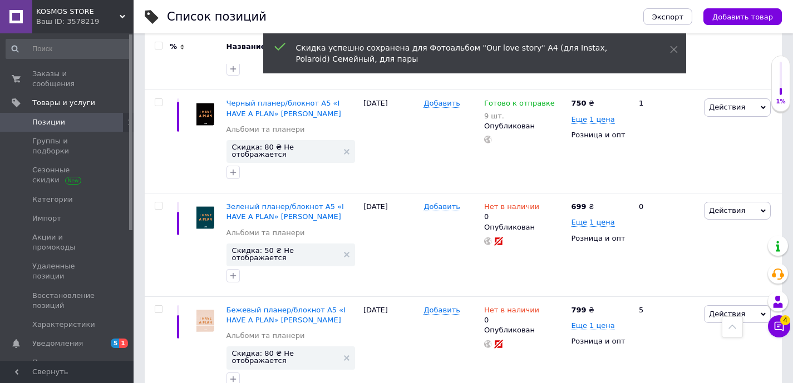
scroll to position [8217, 0]
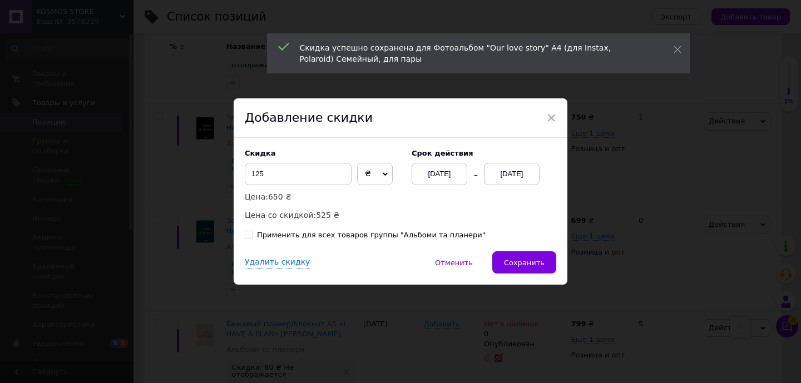
click at [518, 176] on div "[DATE]" at bounding box center [512, 174] width 56 height 22
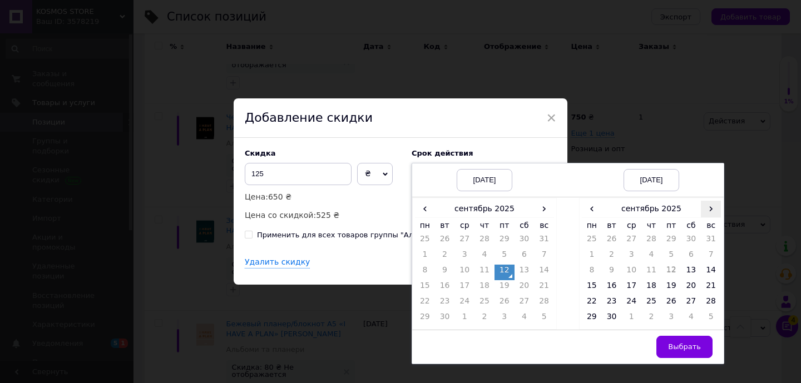
click at [716, 209] on span "›" at bounding box center [711, 209] width 20 height 16
click at [593, 296] on td "27" at bounding box center [592, 304] width 20 height 16
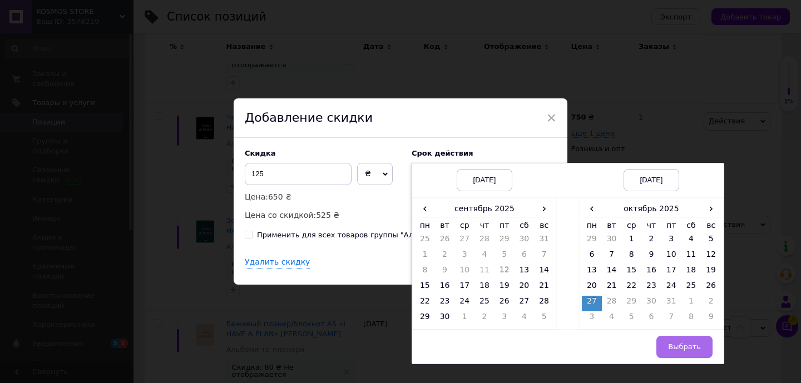
click at [694, 350] on span "Выбрать" at bounding box center [684, 347] width 33 height 8
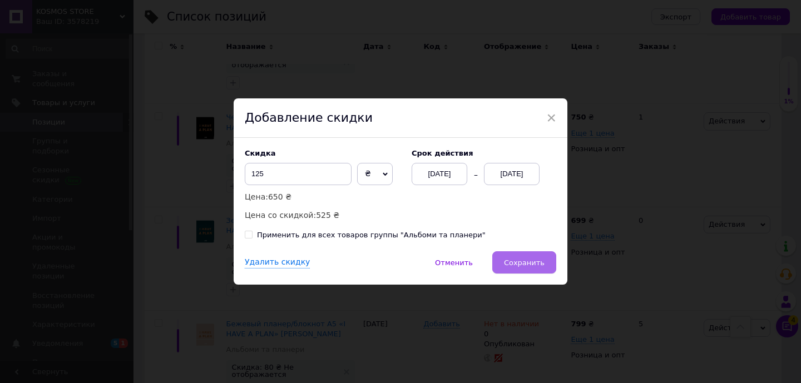
click at [525, 270] on button "Сохранить" at bounding box center [524, 262] width 64 height 22
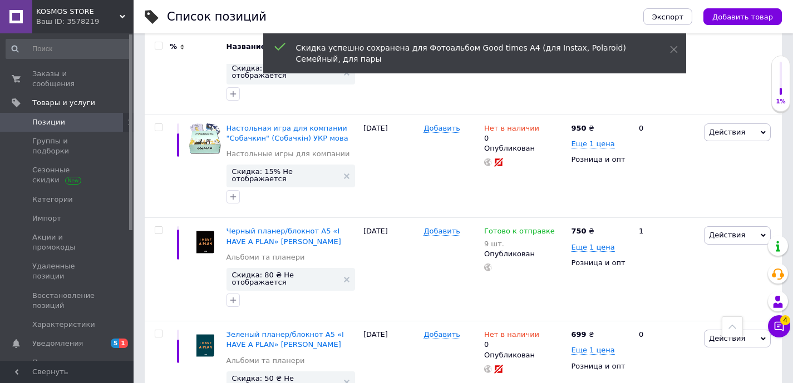
scroll to position [8052, 0]
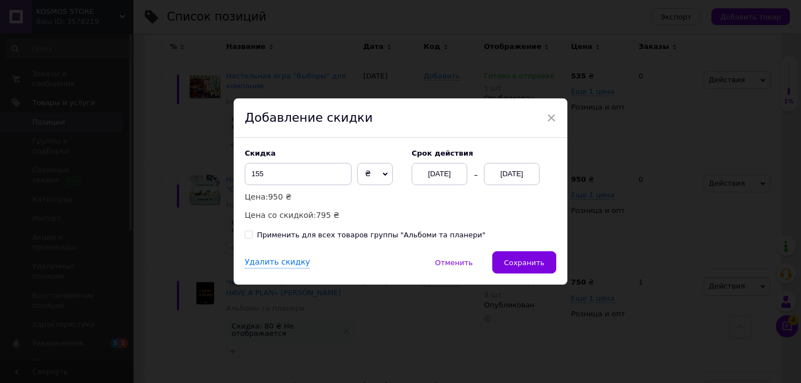
click at [521, 167] on div "[DATE]" at bounding box center [512, 174] width 56 height 22
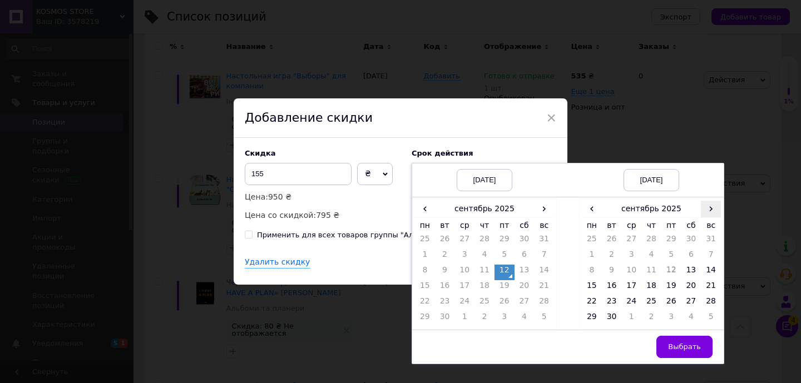
click at [716, 212] on span "›" at bounding box center [711, 209] width 20 height 16
click at [599, 298] on td "27" at bounding box center [592, 304] width 20 height 16
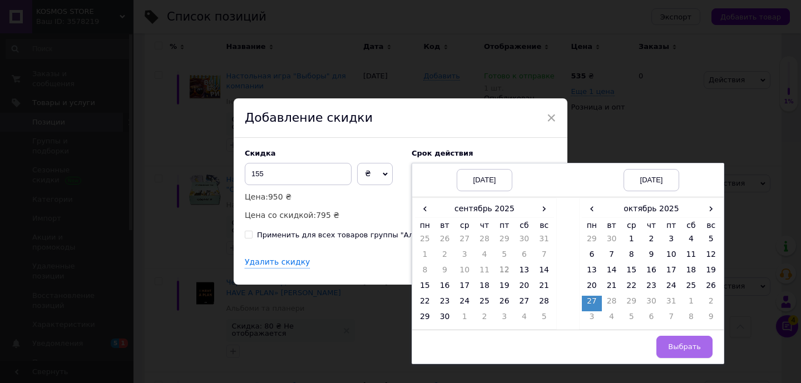
click at [686, 341] on button "Выбрать" at bounding box center [684, 347] width 56 height 22
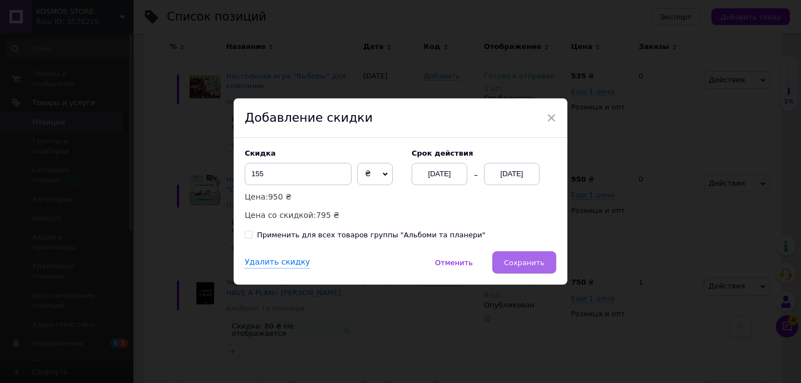
click at [532, 268] on button "Сохранить" at bounding box center [524, 262] width 64 height 22
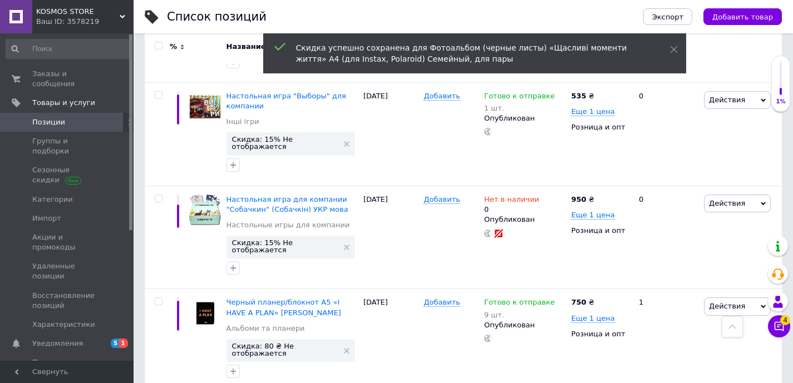
scroll to position [7909, 0]
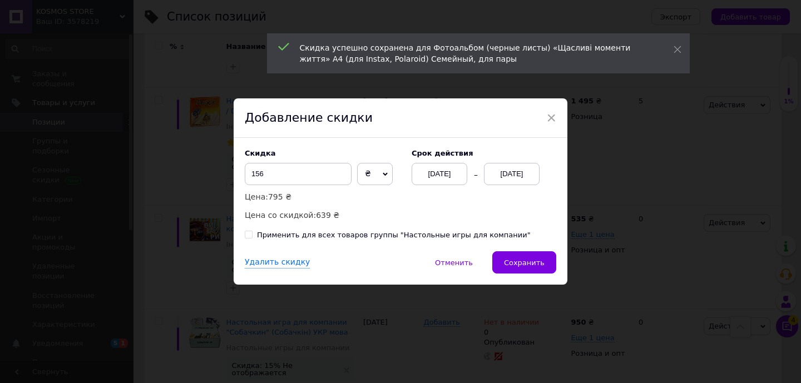
click at [477, 175] on div "[DATE] [DATE]" at bounding box center [476, 174] width 128 height 22
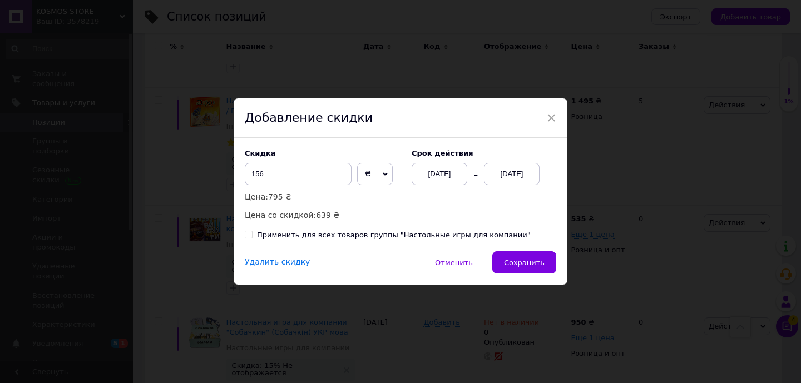
click at [501, 182] on div "[DATE]" at bounding box center [512, 174] width 56 height 22
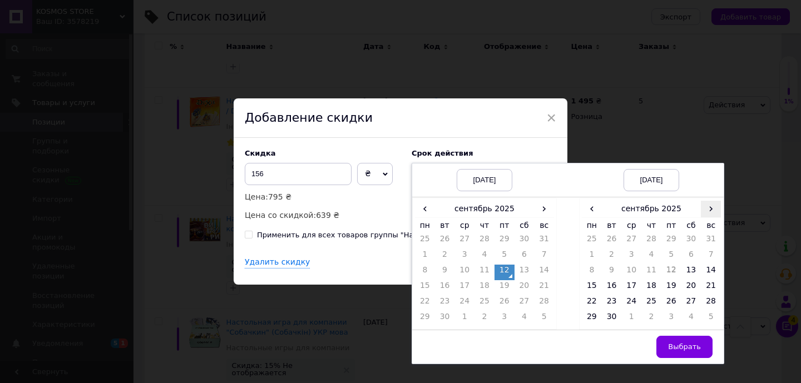
click at [710, 212] on span "›" at bounding box center [711, 209] width 20 height 16
drag, startPoint x: 596, startPoint y: 301, endPoint x: 604, endPoint y: 306, distance: 9.3
click at [596, 301] on td "27" at bounding box center [592, 304] width 20 height 16
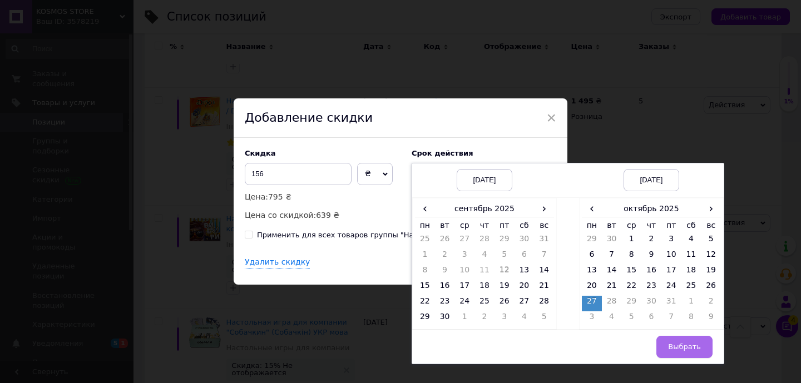
click at [678, 344] on span "Выбрать" at bounding box center [684, 347] width 33 height 8
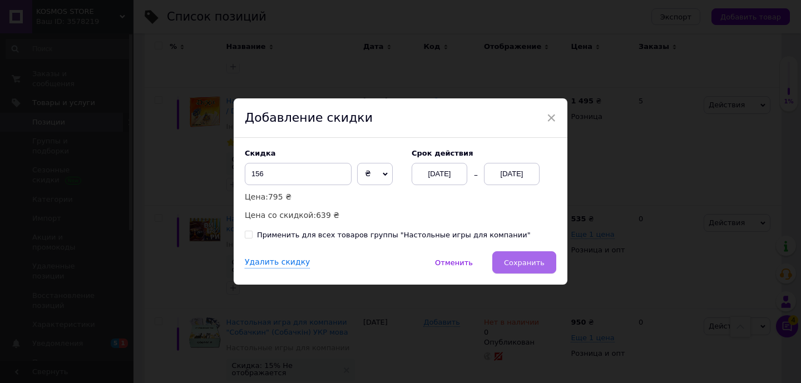
click at [554, 258] on button "Сохранить" at bounding box center [524, 262] width 64 height 22
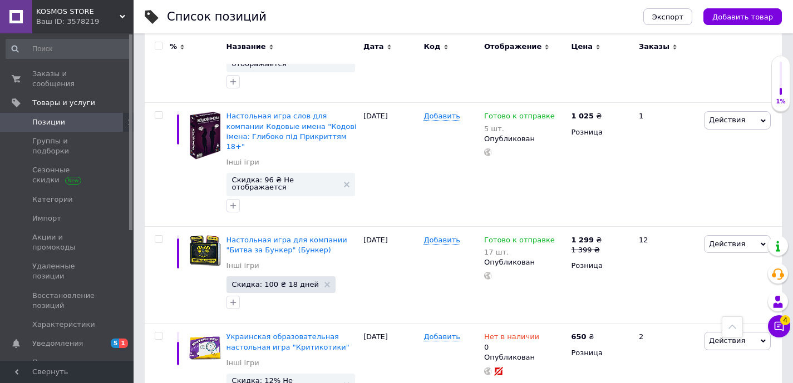
scroll to position [7245, 0]
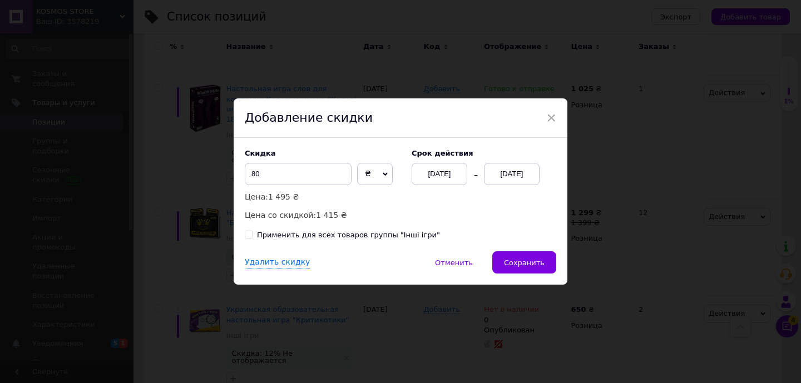
click at [517, 172] on div "[DATE]" at bounding box center [512, 174] width 56 height 22
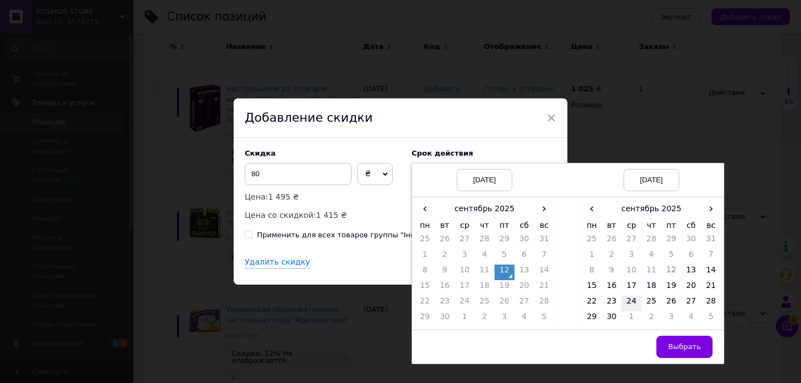
click at [628, 299] on td "24" at bounding box center [631, 304] width 20 height 16
click at [671, 341] on button "Выбрать" at bounding box center [684, 347] width 56 height 22
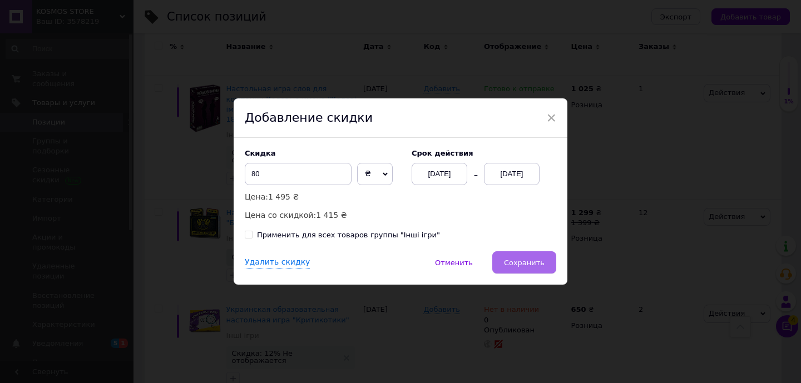
click at [520, 259] on span "Сохранить" at bounding box center [524, 263] width 41 height 8
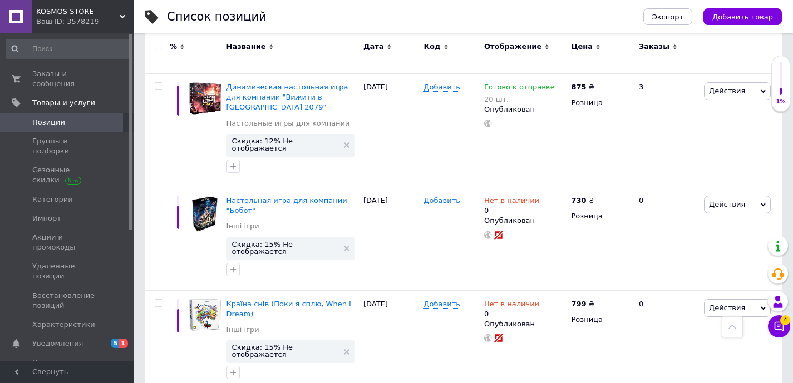
scroll to position [6788, 0]
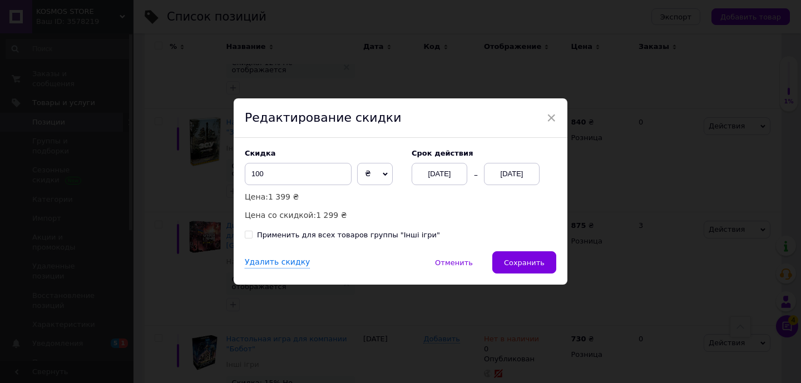
click at [519, 172] on div "[DATE]" at bounding box center [512, 174] width 56 height 22
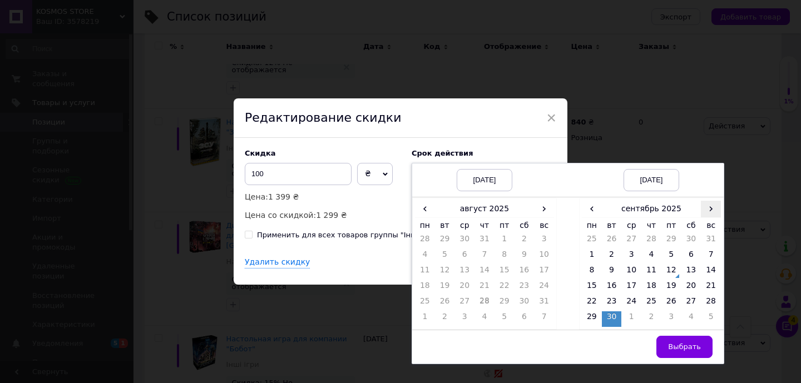
click at [706, 213] on span "›" at bounding box center [711, 209] width 20 height 16
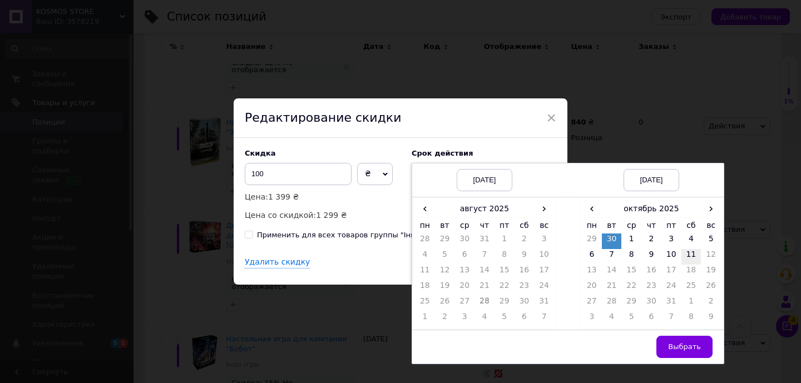
click at [690, 251] on td "11" at bounding box center [691, 257] width 20 height 16
click at [692, 347] on span "Выбрать" at bounding box center [684, 347] width 33 height 8
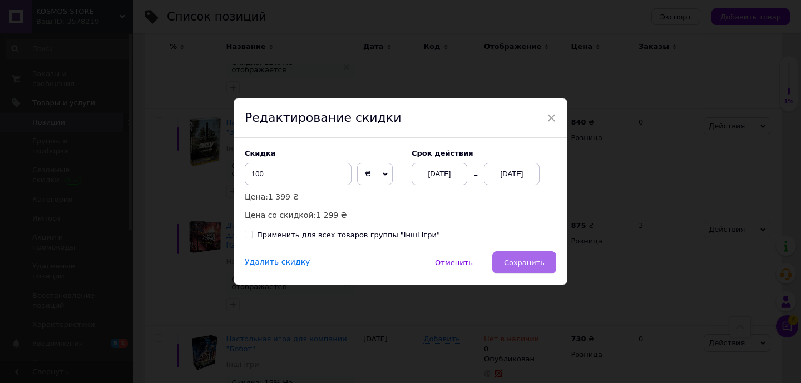
click at [528, 259] on span "Сохранить" at bounding box center [524, 263] width 41 height 8
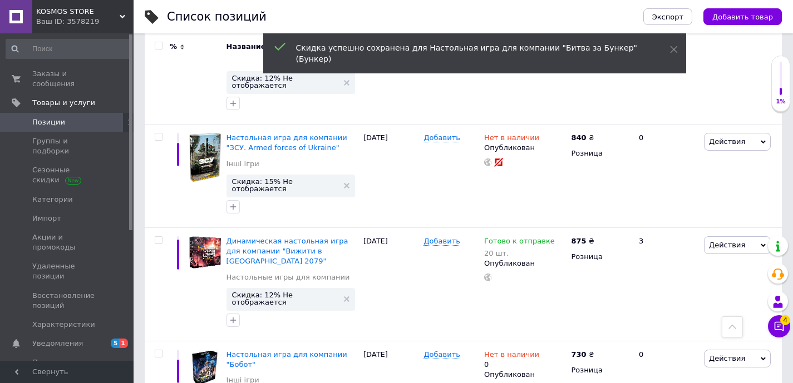
scroll to position [6724, 0]
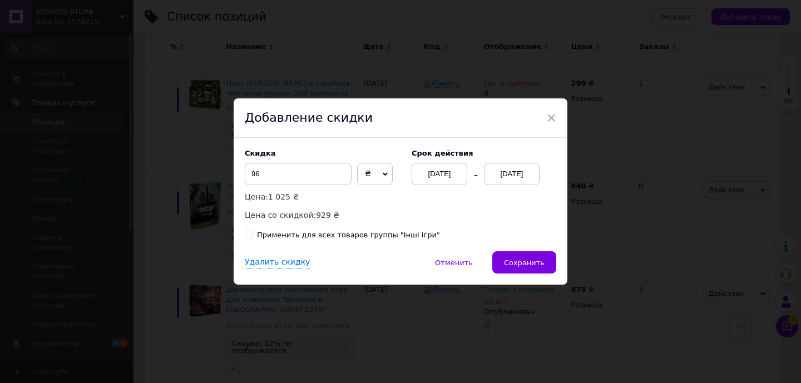
click at [518, 176] on div "[DATE]" at bounding box center [512, 174] width 56 height 22
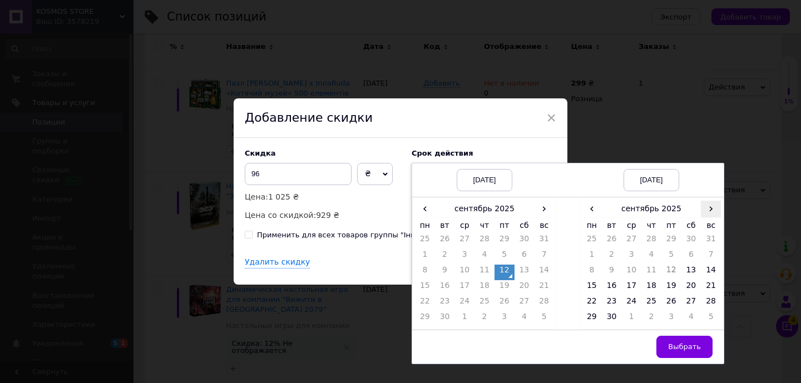
click at [712, 211] on span "›" at bounding box center [711, 209] width 20 height 16
click at [592, 300] on td "27" at bounding box center [592, 304] width 20 height 16
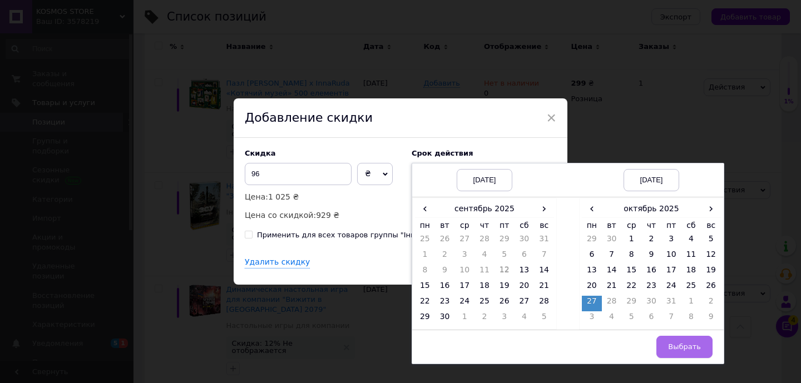
click at [684, 341] on button "Выбрать" at bounding box center [684, 347] width 56 height 22
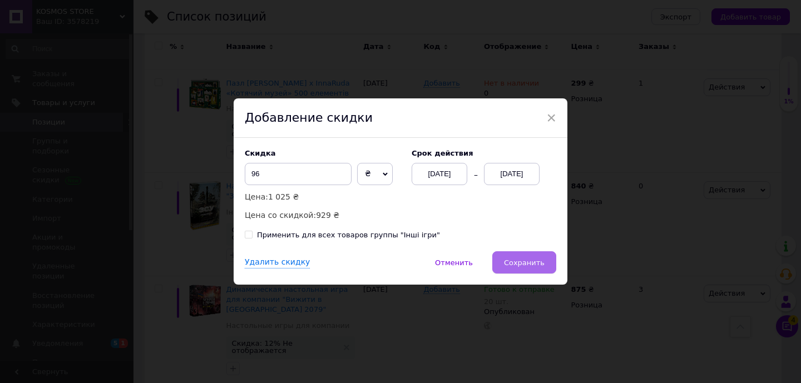
click at [543, 266] on button "Сохранить" at bounding box center [524, 262] width 64 height 22
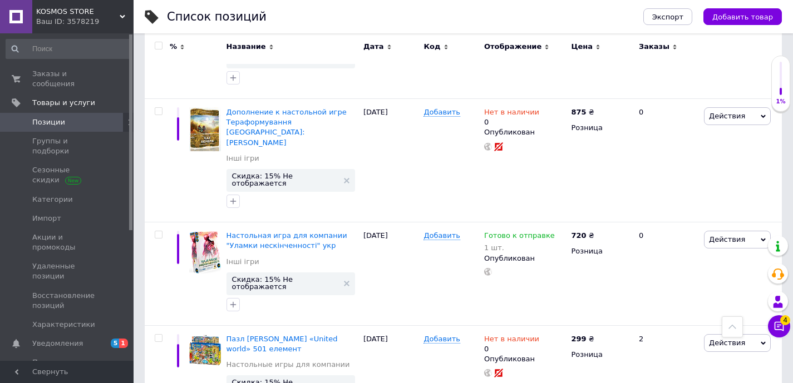
scroll to position [5723, 0]
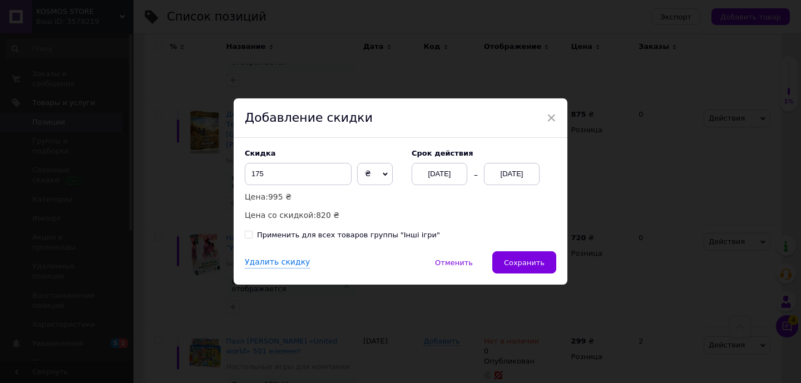
click at [501, 174] on div "[DATE]" at bounding box center [512, 174] width 56 height 22
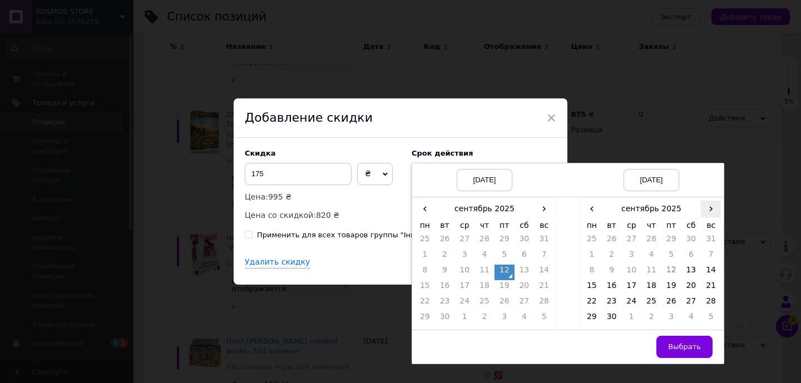
click at [707, 207] on span "›" at bounding box center [711, 209] width 20 height 16
click at [592, 298] on td "27" at bounding box center [592, 304] width 20 height 16
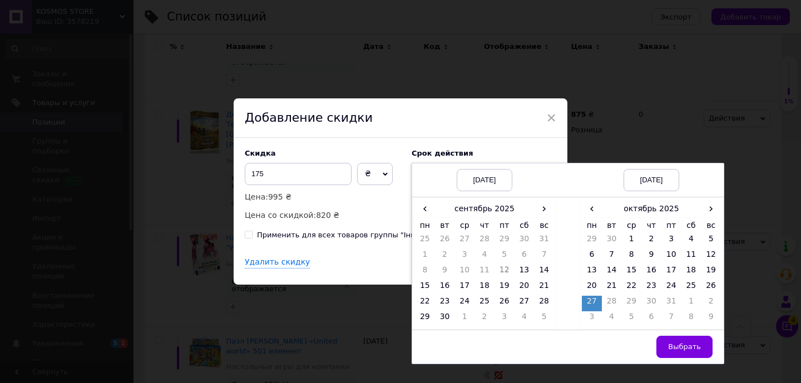
drag, startPoint x: 682, startPoint y: 345, endPoint x: 637, endPoint y: 294, distance: 68.6
click at [682, 345] on span "Выбрать" at bounding box center [684, 347] width 33 height 8
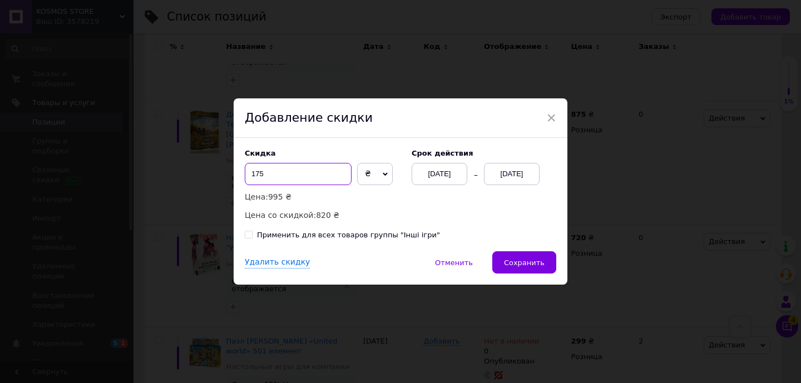
click at [269, 175] on input "175" at bounding box center [298, 174] width 107 height 22
type input "1"
type input "200"
click at [519, 252] on button "Сохранить" at bounding box center [524, 262] width 64 height 22
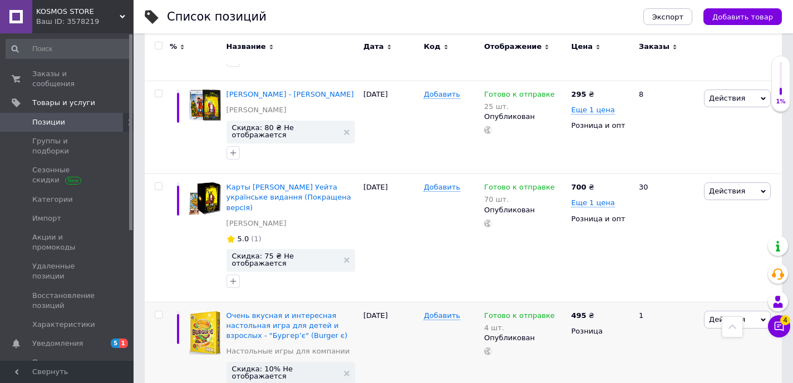
scroll to position [4746, 0]
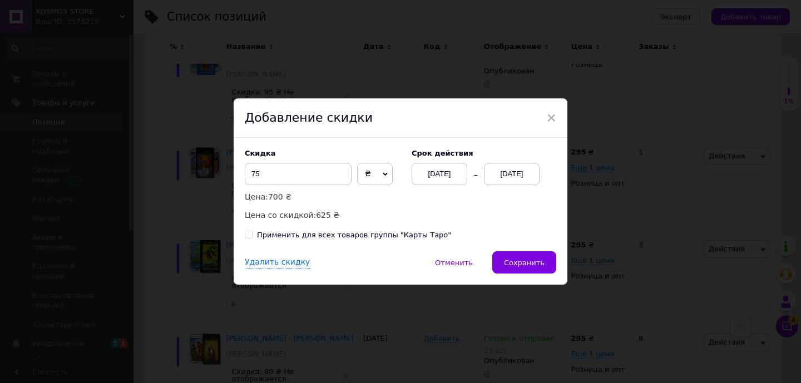
click at [511, 174] on div "[DATE]" at bounding box center [512, 174] width 56 height 22
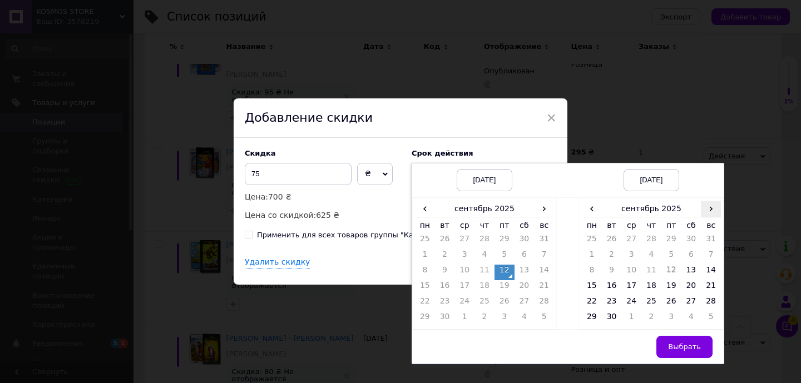
click at [714, 207] on span "›" at bounding box center [711, 209] width 20 height 16
click at [595, 301] on td "27" at bounding box center [592, 304] width 20 height 16
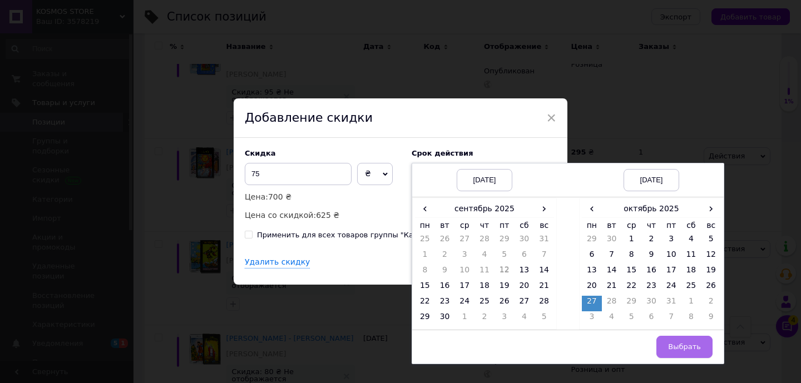
click at [677, 339] on button "Выбрать" at bounding box center [684, 347] width 56 height 22
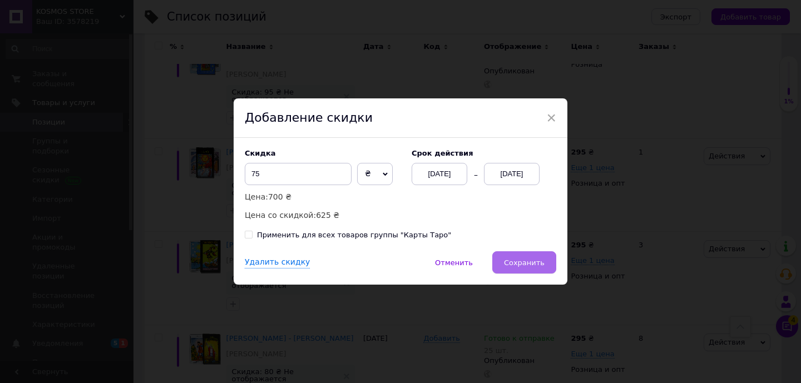
click at [529, 264] on span "Сохранить" at bounding box center [524, 263] width 41 height 8
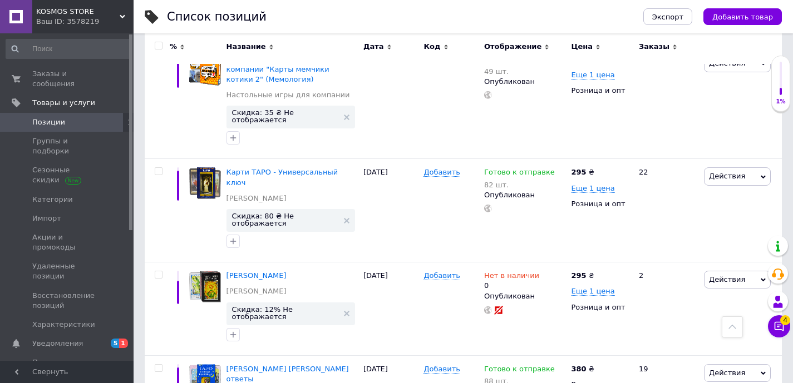
scroll to position [4139, 0]
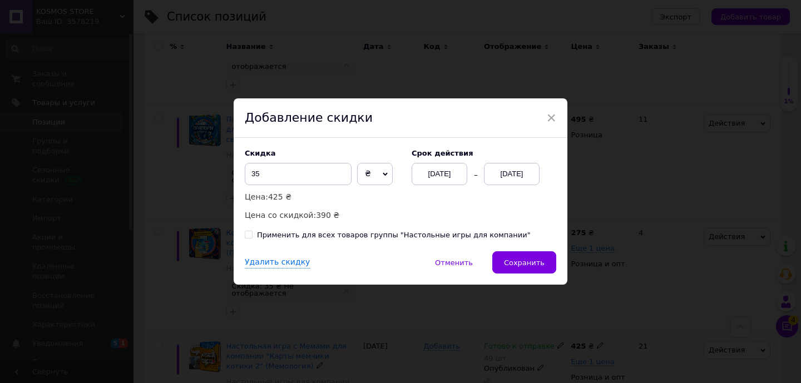
click at [502, 175] on div "[DATE]" at bounding box center [512, 174] width 56 height 22
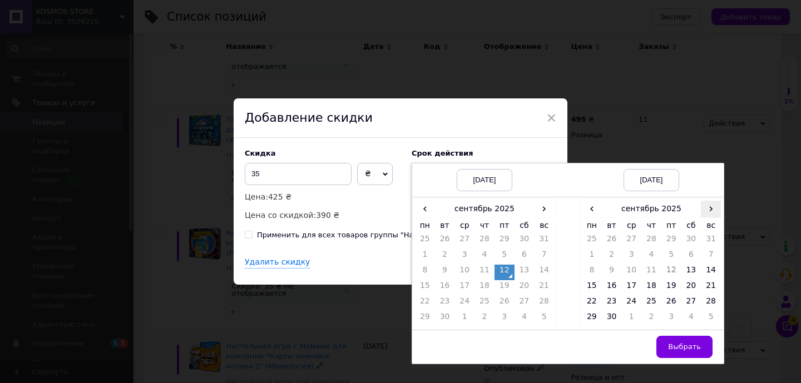
click at [716, 208] on span "›" at bounding box center [711, 209] width 20 height 16
click at [596, 300] on td "27" at bounding box center [592, 304] width 20 height 16
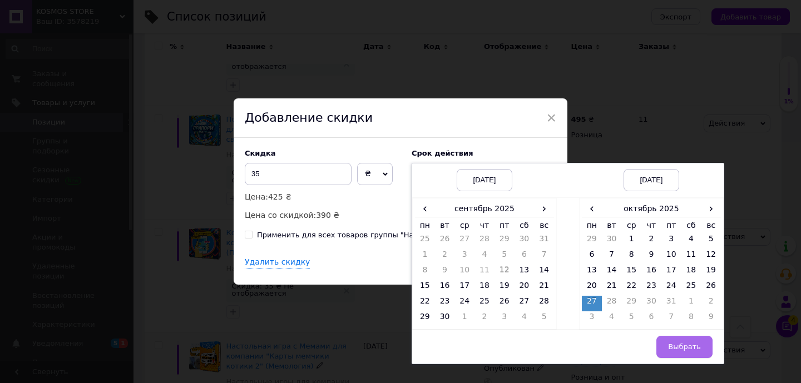
click at [684, 344] on span "Выбрать" at bounding box center [684, 347] width 33 height 8
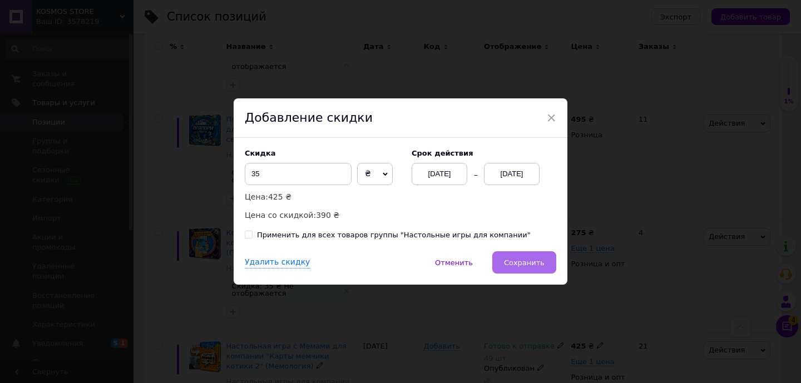
click at [518, 264] on span "Сохранить" at bounding box center [524, 263] width 41 height 8
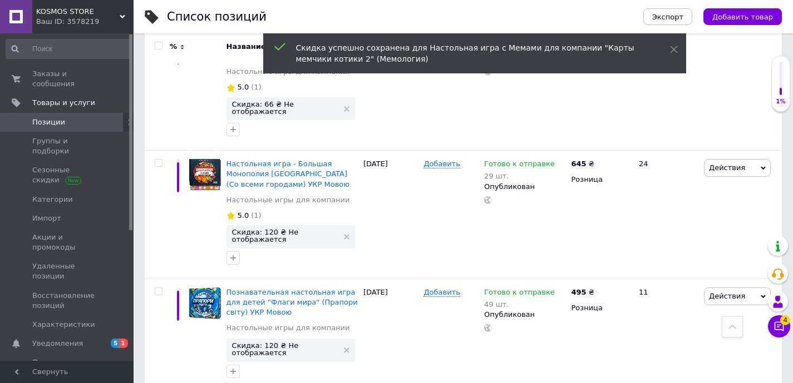
scroll to position [3867, 0]
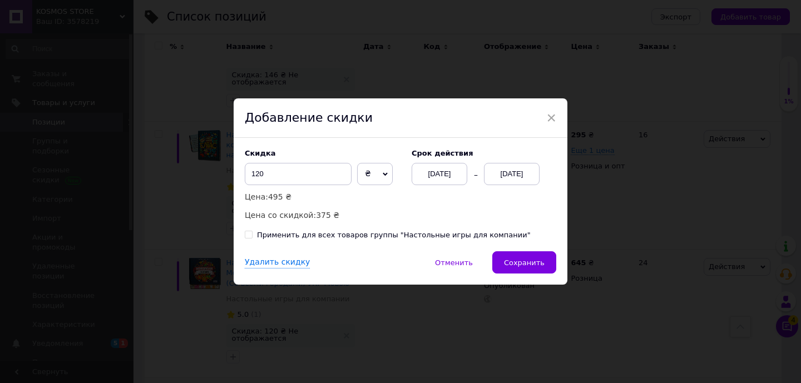
click at [517, 170] on div "[DATE]" at bounding box center [512, 174] width 56 height 22
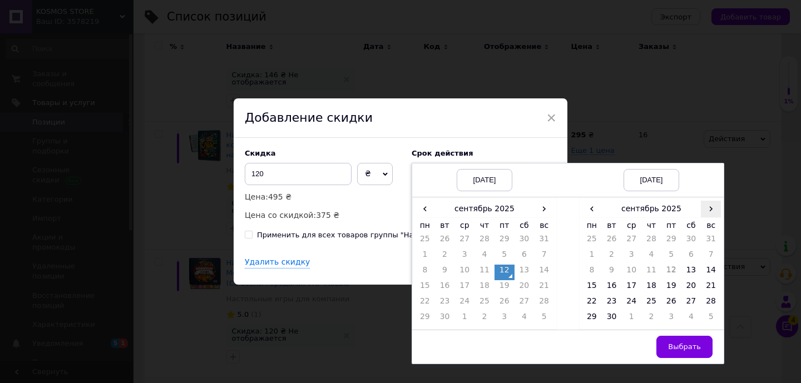
click at [714, 209] on span "›" at bounding box center [711, 209] width 20 height 16
click at [593, 300] on td "27" at bounding box center [592, 304] width 20 height 16
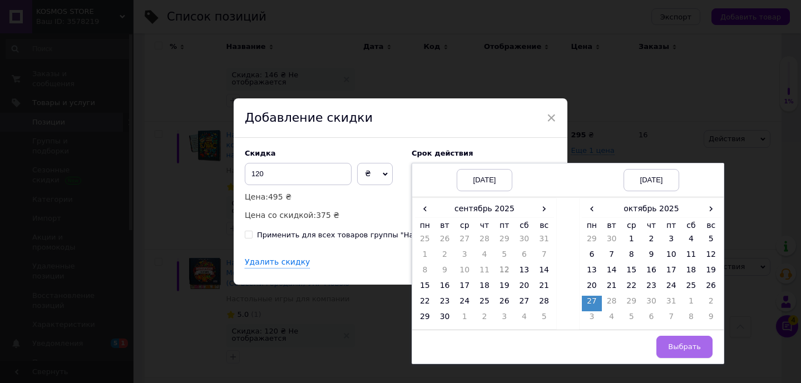
click at [681, 344] on span "Выбрать" at bounding box center [684, 347] width 33 height 8
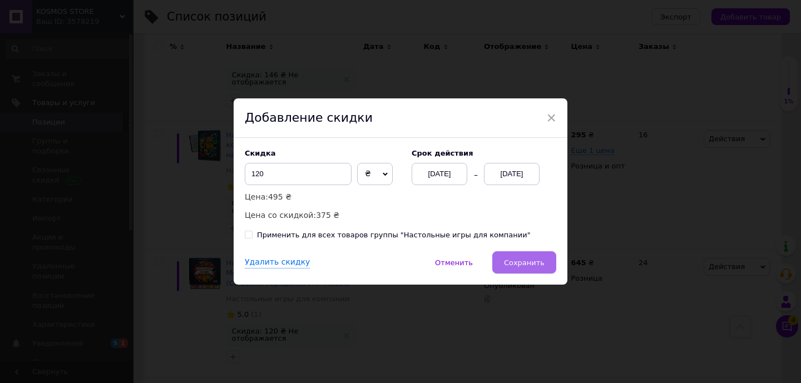
click at [526, 268] on button "Сохранить" at bounding box center [524, 262] width 64 height 22
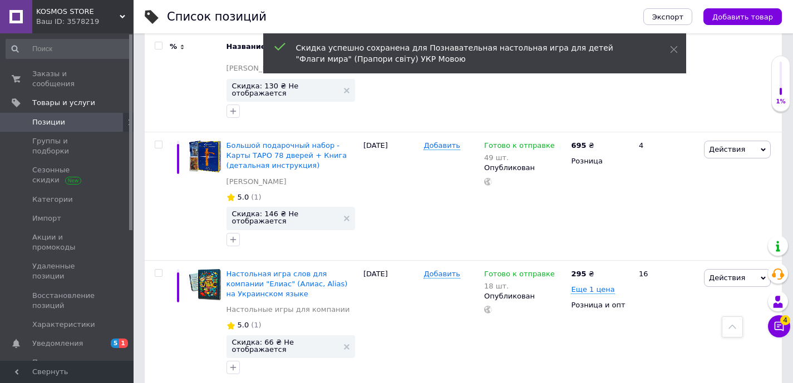
scroll to position [3726, 0]
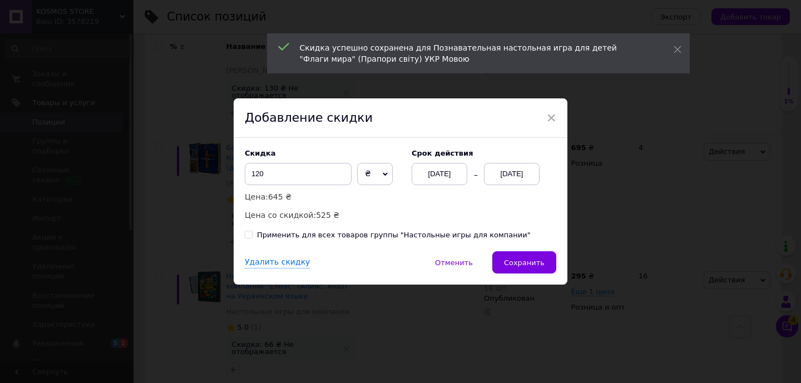
click at [524, 176] on div "[DATE]" at bounding box center [512, 174] width 56 height 22
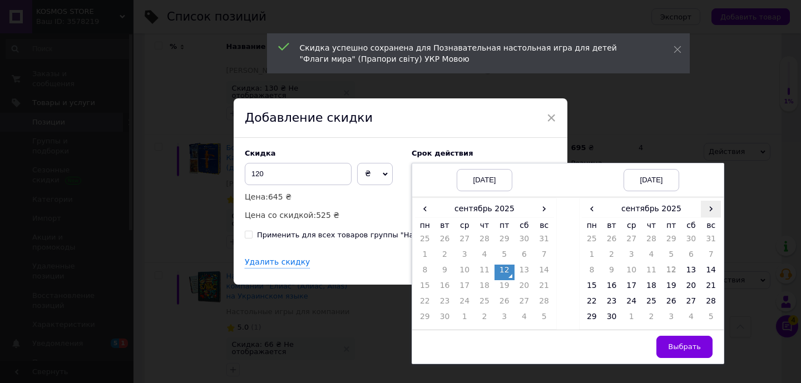
click at [708, 209] on span "›" at bounding box center [711, 209] width 20 height 16
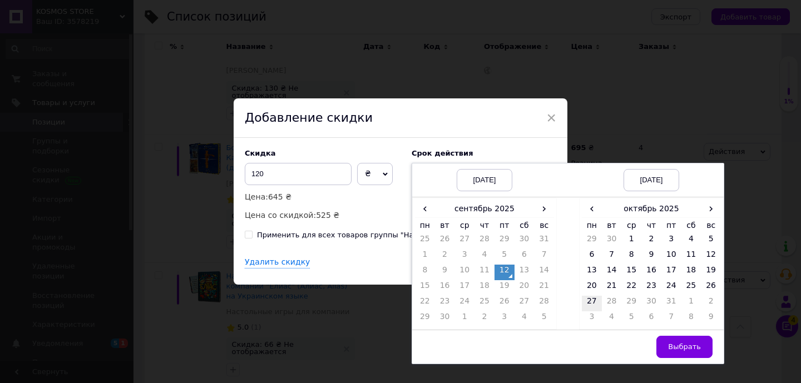
click at [595, 296] on td "27" at bounding box center [592, 304] width 20 height 16
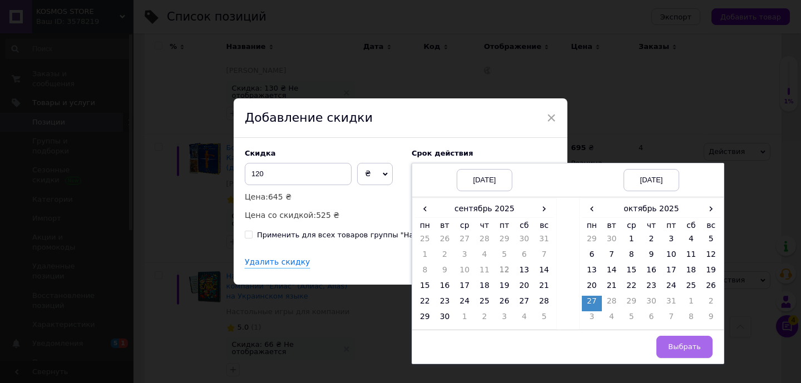
click at [678, 345] on span "Выбрать" at bounding box center [684, 347] width 33 height 8
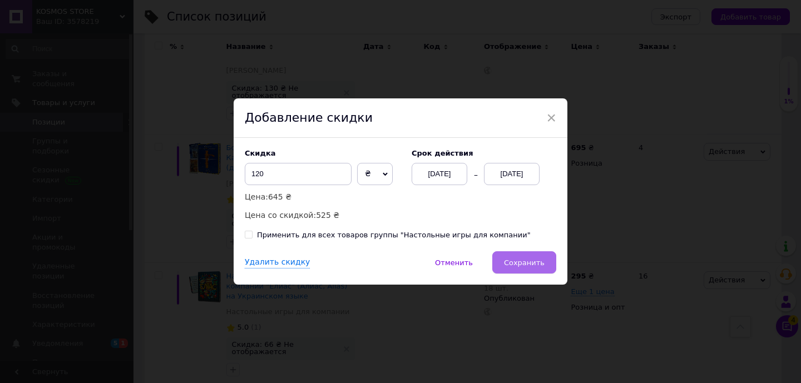
click at [532, 261] on span "Сохранить" at bounding box center [524, 263] width 41 height 8
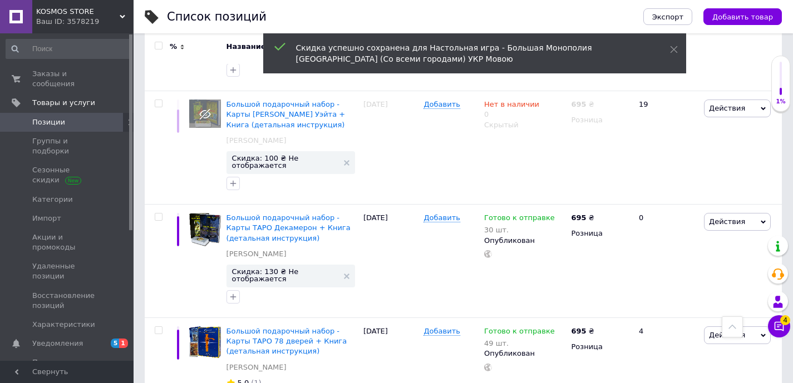
scroll to position [3515, 0]
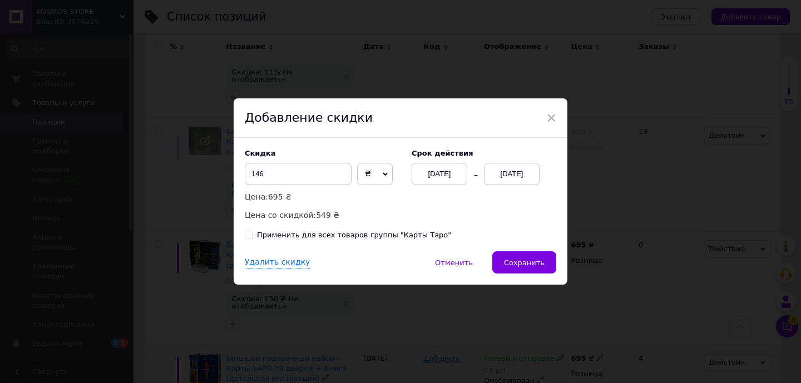
click at [526, 175] on div "[DATE]" at bounding box center [512, 174] width 56 height 22
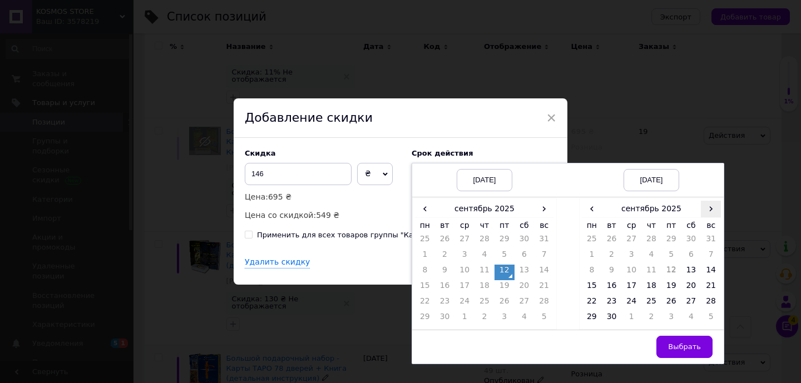
click at [712, 207] on span "›" at bounding box center [711, 209] width 20 height 16
click at [593, 304] on td "27" at bounding box center [592, 304] width 20 height 16
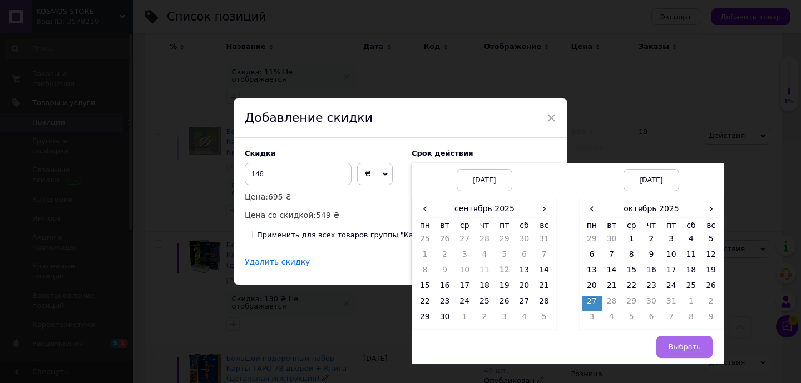
click at [682, 345] on span "Выбрать" at bounding box center [684, 347] width 33 height 8
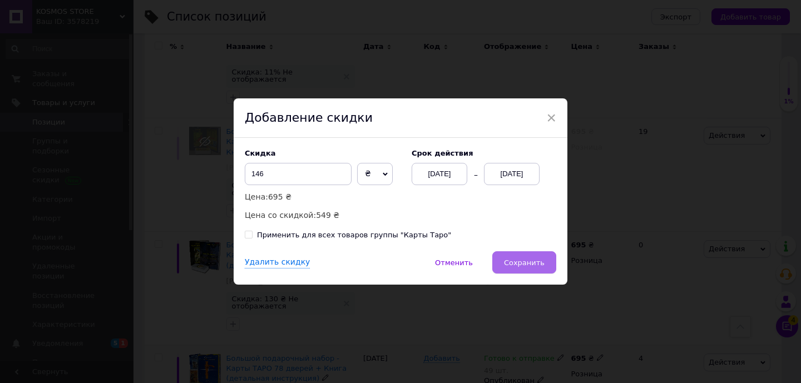
click at [530, 264] on span "Сохранить" at bounding box center [524, 263] width 41 height 8
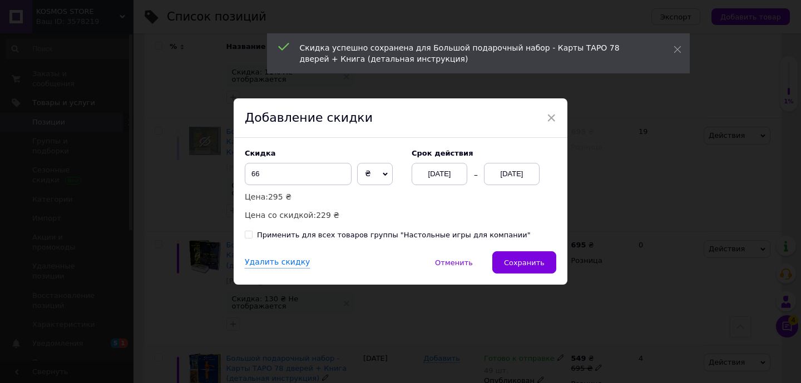
click at [516, 166] on div "[DATE]" at bounding box center [512, 174] width 56 height 22
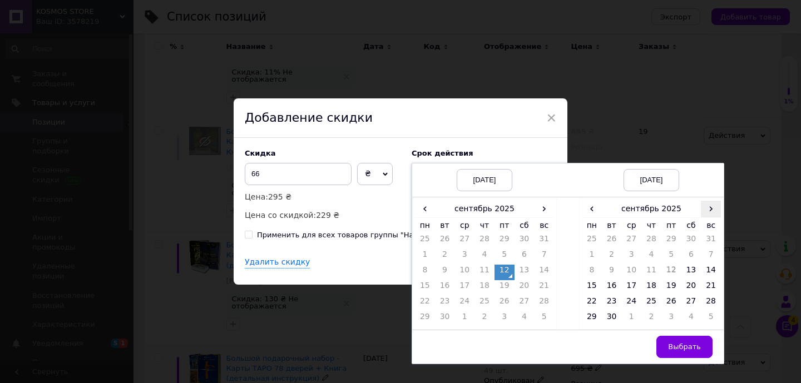
click at [714, 206] on span "›" at bounding box center [711, 209] width 20 height 16
click at [595, 301] on td "27" at bounding box center [592, 304] width 20 height 16
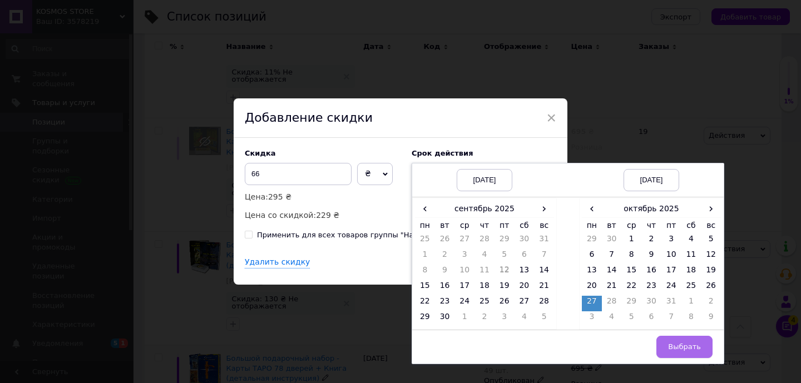
click at [691, 345] on span "Выбрать" at bounding box center [684, 347] width 33 height 8
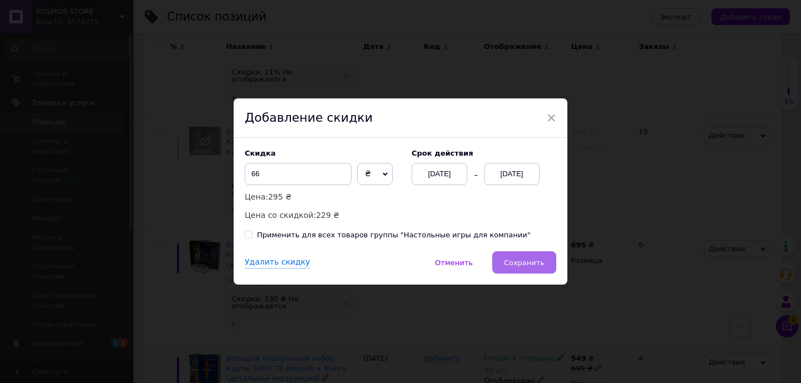
click at [525, 260] on span "Сохранить" at bounding box center [524, 263] width 41 height 8
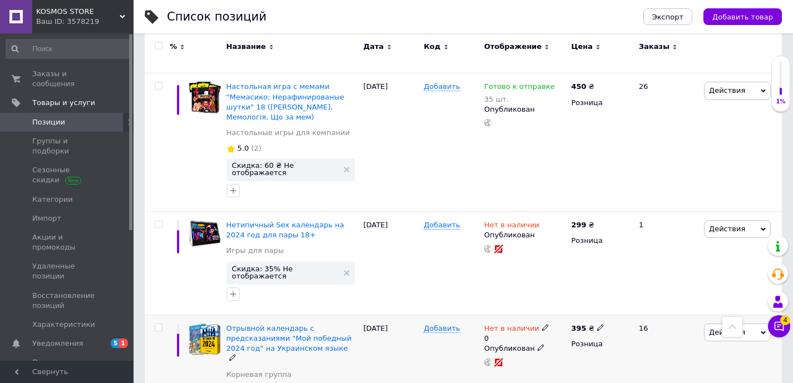
scroll to position [1214, 0]
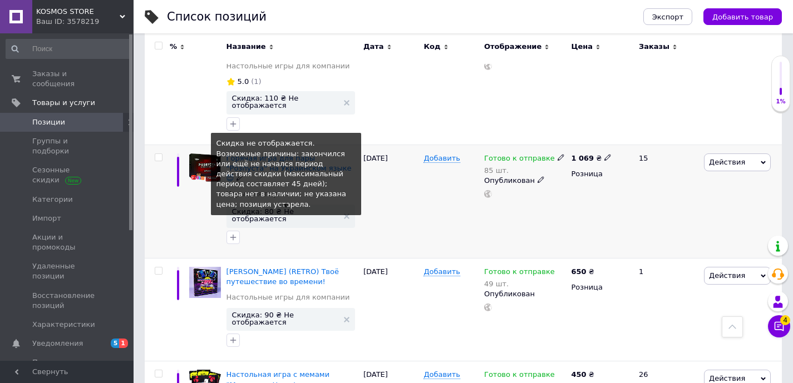
click at [315, 208] on span "Скидка: 80 ₴ Не отображается" at bounding box center [285, 215] width 106 height 14
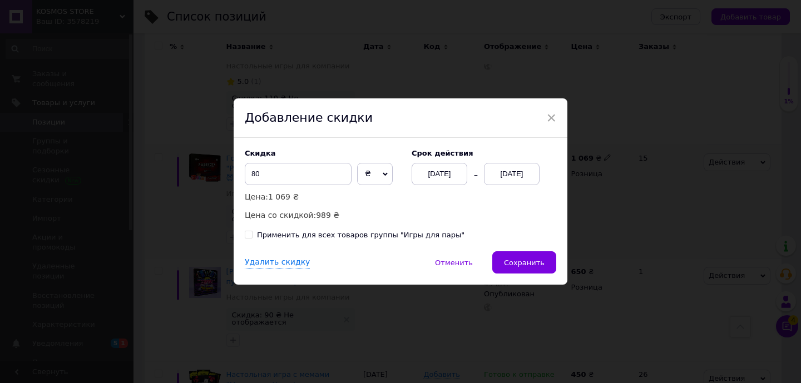
click at [528, 169] on div "[DATE]" at bounding box center [512, 174] width 56 height 22
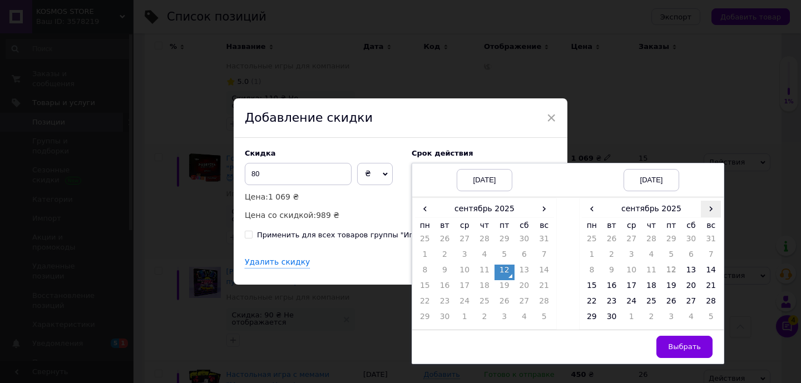
click at [706, 214] on span "›" at bounding box center [711, 209] width 20 height 16
click at [648, 271] on td "16" at bounding box center [651, 273] width 20 height 16
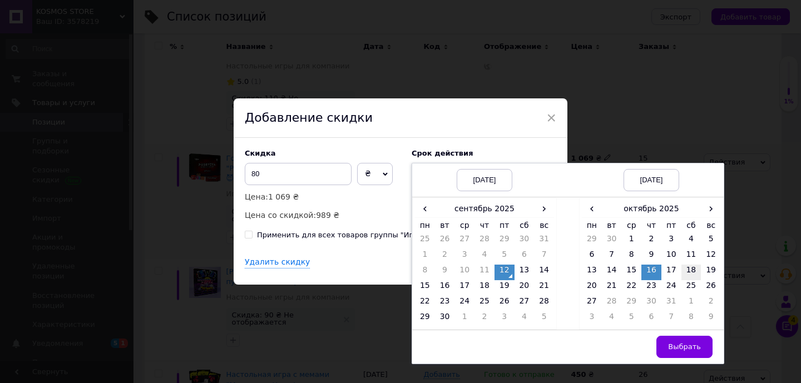
click at [689, 268] on td "18" at bounding box center [691, 273] width 20 height 16
click at [631, 240] on td "1" at bounding box center [631, 242] width 20 height 16
click at [696, 350] on span "Выбрать" at bounding box center [684, 347] width 33 height 8
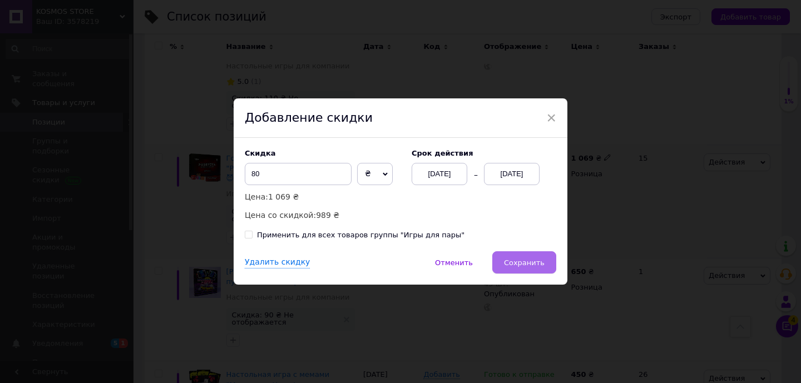
click at [541, 263] on span "Сохранить" at bounding box center [524, 263] width 41 height 8
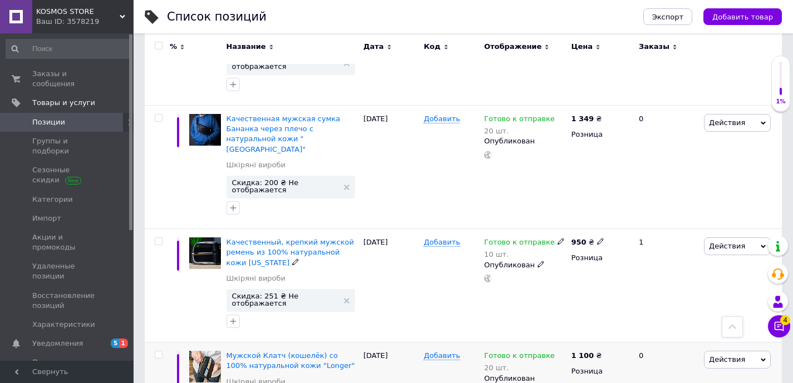
scroll to position [559, 0]
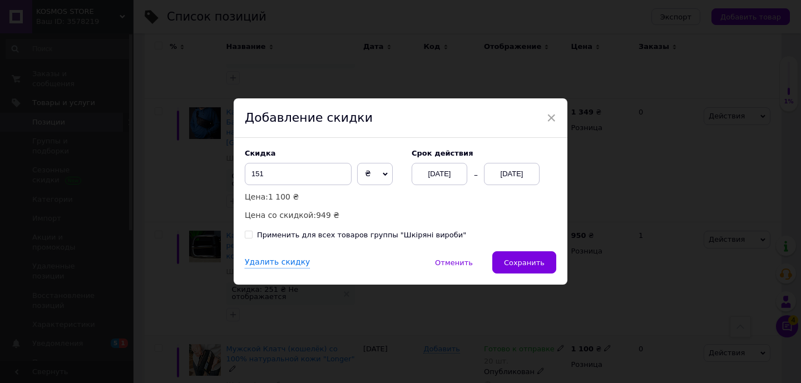
click at [517, 169] on div "[DATE]" at bounding box center [512, 174] width 56 height 22
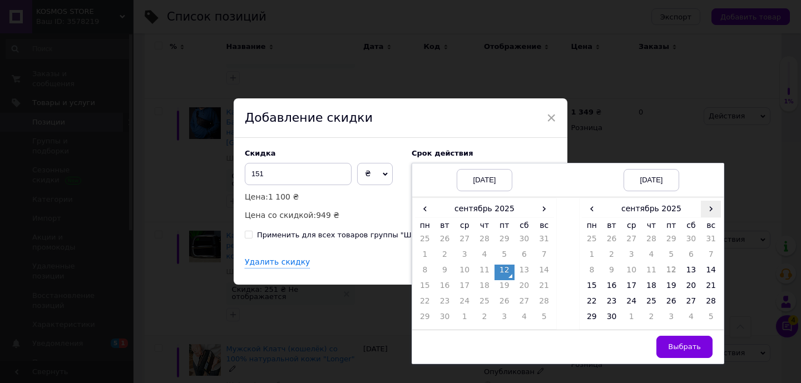
click at [715, 211] on span "›" at bounding box center [711, 209] width 20 height 16
click at [592, 299] on td "27" at bounding box center [592, 304] width 20 height 16
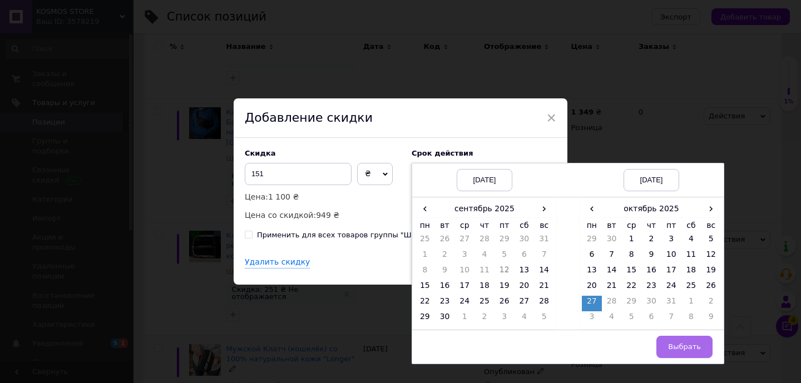
click at [695, 344] on span "Выбрать" at bounding box center [684, 347] width 33 height 8
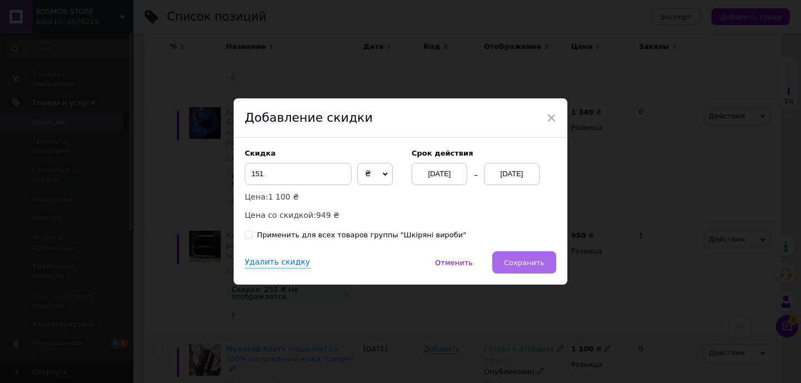
click at [536, 257] on button "Сохранить" at bounding box center [524, 262] width 64 height 22
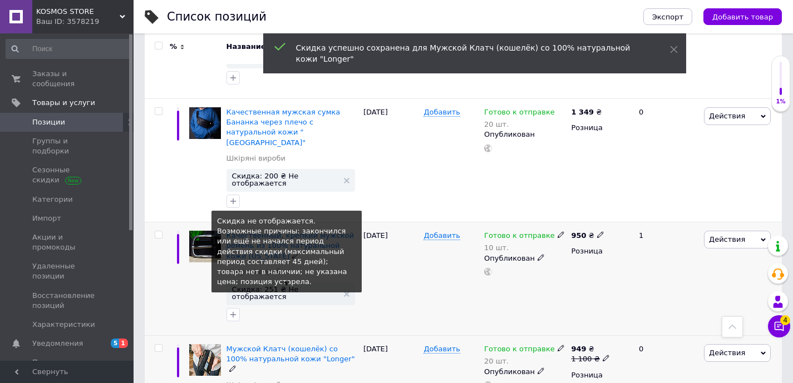
click at [268, 286] on span "Скидка: 251 ₴ Не отображается" at bounding box center [285, 293] width 106 height 14
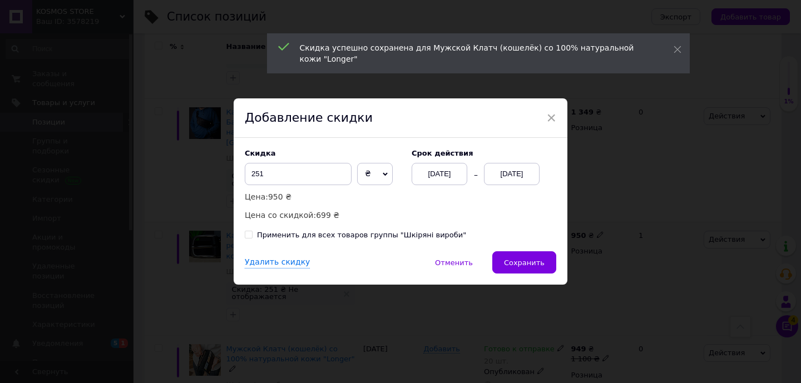
click at [513, 171] on div "[DATE]" at bounding box center [512, 174] width 56 height 22
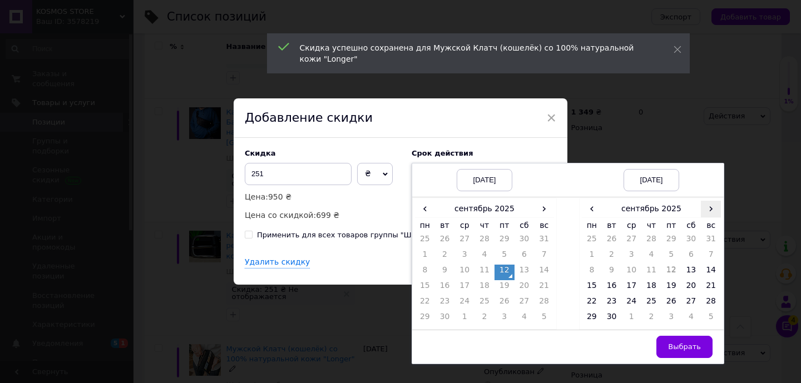
click at [713, 211] on span "›" at bounding box center [711, 209] width 20 height 16
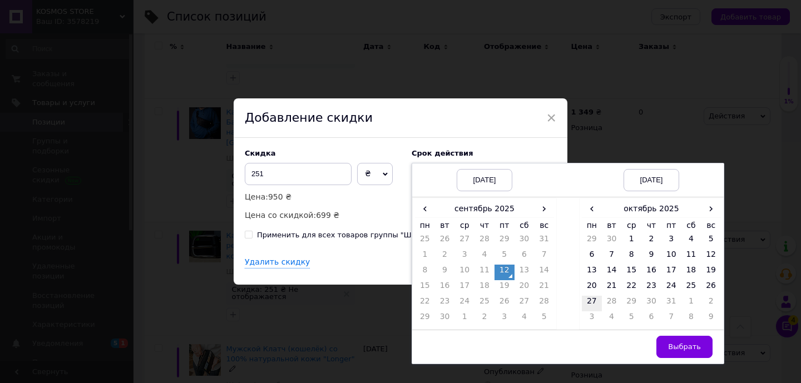
click at [588, 303] on td "27" at bounding box center [592, 304] width 20 height 16
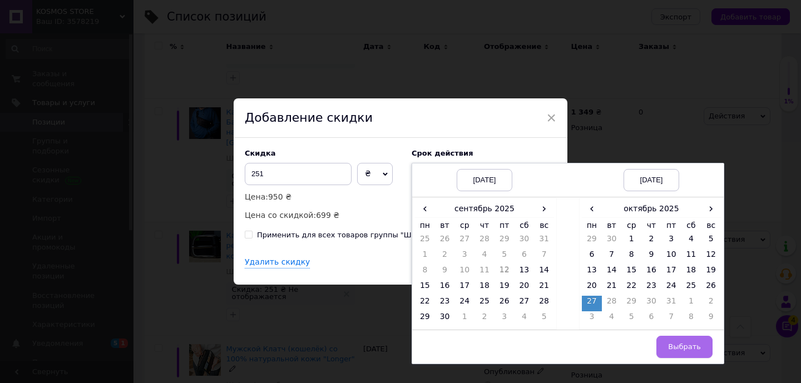
click at [684, 344] on span "Выбрать" at bounding box center [684, 347] width 33 height 8
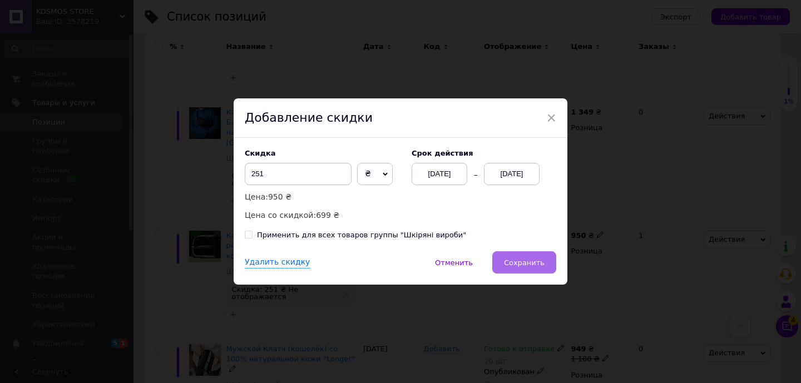
click at [547, 263] on button "Сохранить" at bounding box center [524, 262] width 64 height 22
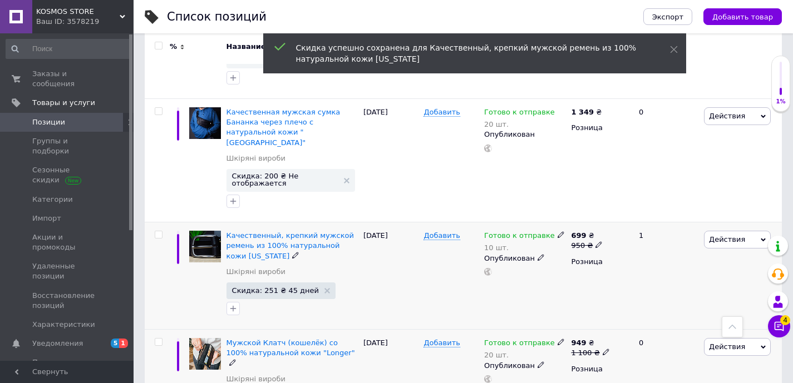
scroll to position [357, 0]
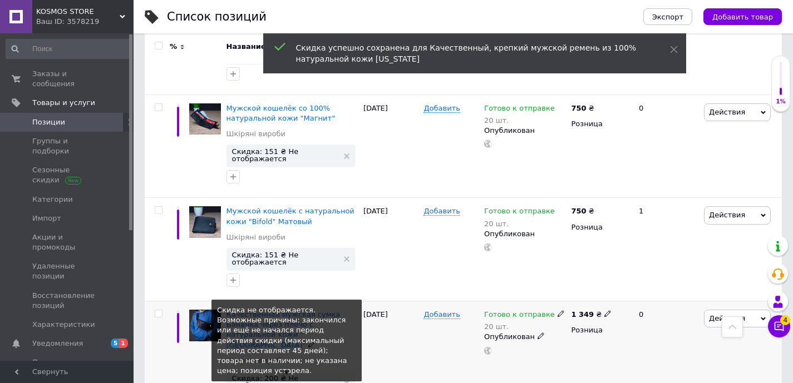
click at [273, 375] on span "Скидка: 200 ₴ Не отображается" at bounding box center [285, 382] width 106 height 14
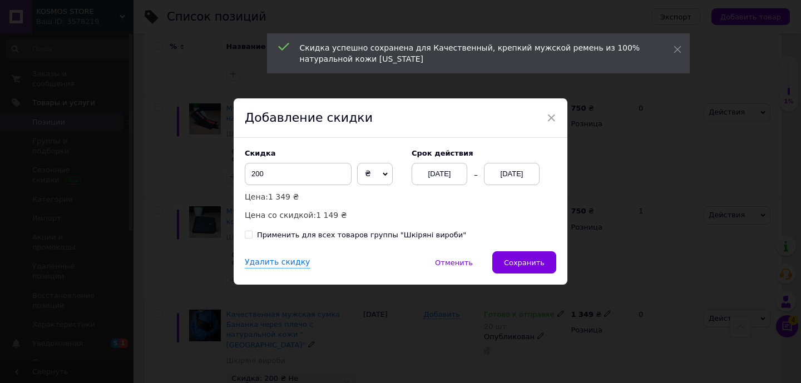
click at [523, 181] on div "[DATE]" at bounding box center [512, 174] width 56 height 22
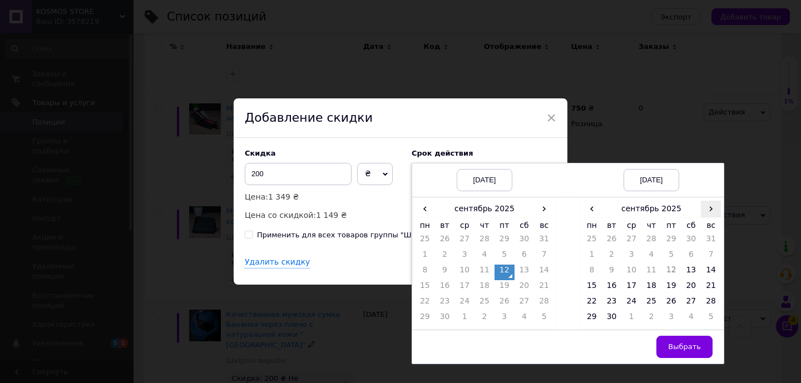
click at [706, 207] on span "›" at bounding box center [711, 209] width 20 height 16
click at [588, 303] on td "27" at bounding box center [592, 304] width 20 height 16
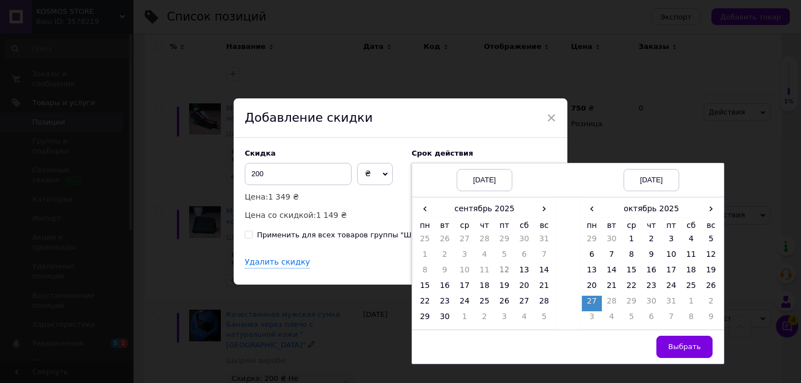
click at [677, 345] on span "Выбрать" at bounding box center [684, 347] width 33 height 8
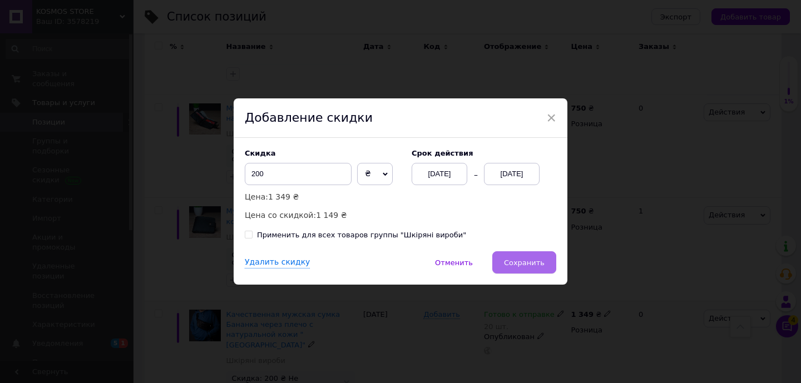
click at [538, 269] on button "Сохранить" at bounding box center [524, 262] width 64 height 22
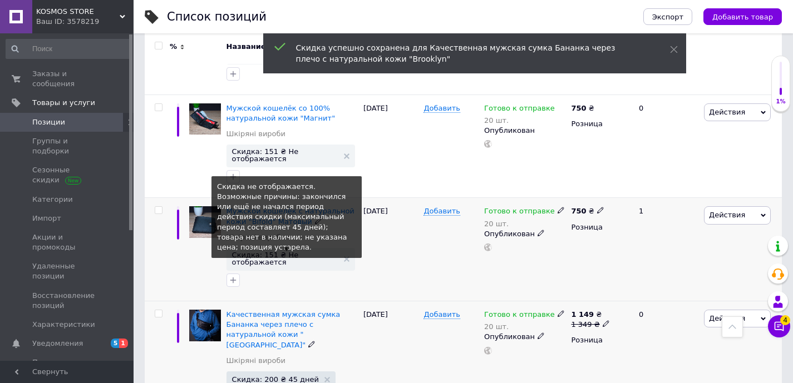
click at [303, 251] on span "Скидка: 151 ₴ Не отображается" at bounding box center [285, 258] width 106 height 14
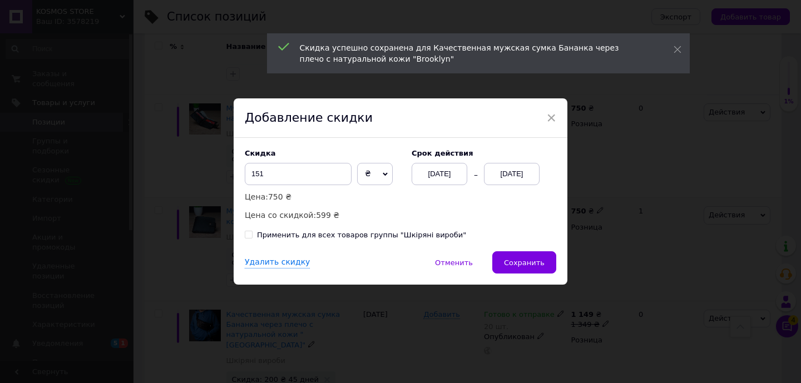
click at [515, 175] on div "[DATE]" at bounding box center [512, 174] width 56 height 22
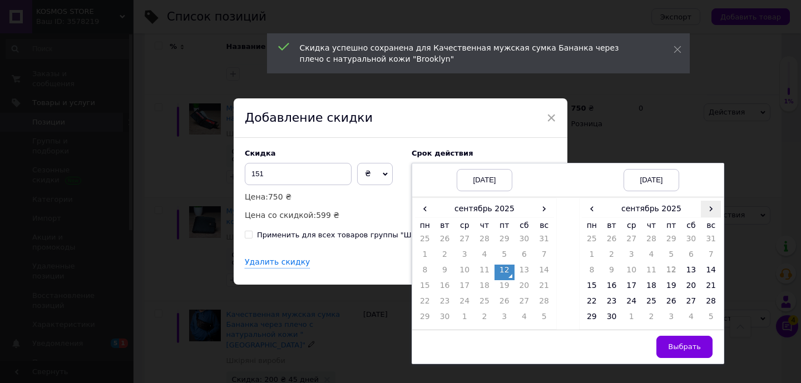
click at [712, 209] on span "›" at bounding box center [711, 209] width 20 height 16
click at [594, 299] on td "27" at bounding box center [592, 304] width 20 height 16
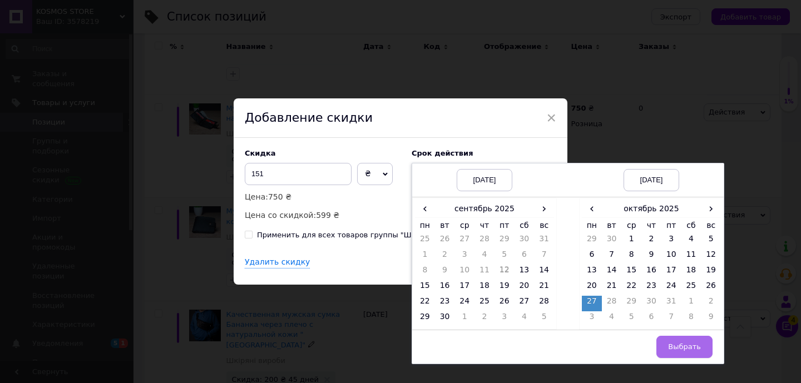
click at [676, 343] on span "Выбрать" at bounding box center [684, 347] width 33 height 8
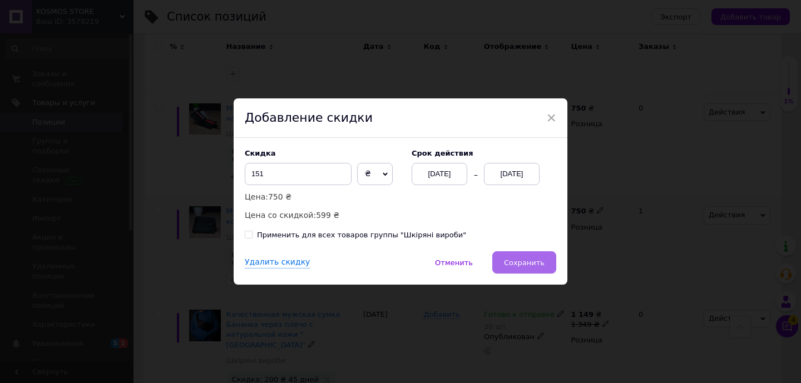
click at [531, 263] on span "Сохранить" at bounding box center [524, 263] width 41 height 8
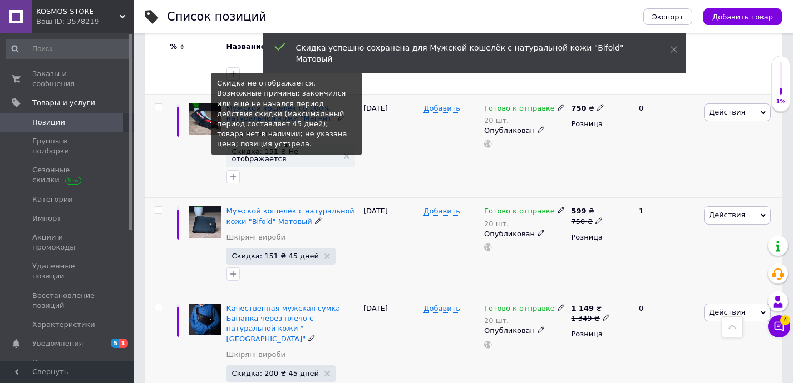
click at [254, 148] on span "Скидка: 151 ₴ Не отображается" at bounding box center [285, 155] width 106 height 14
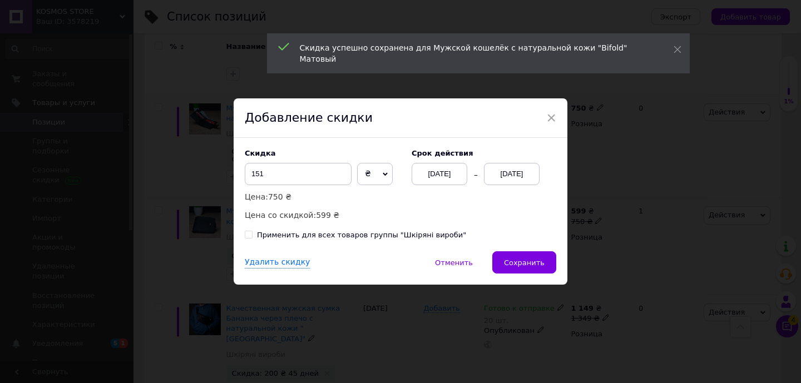
click at [522, 171] on div "[DATE]" at bounding box center [512, 174] width 56 height 22
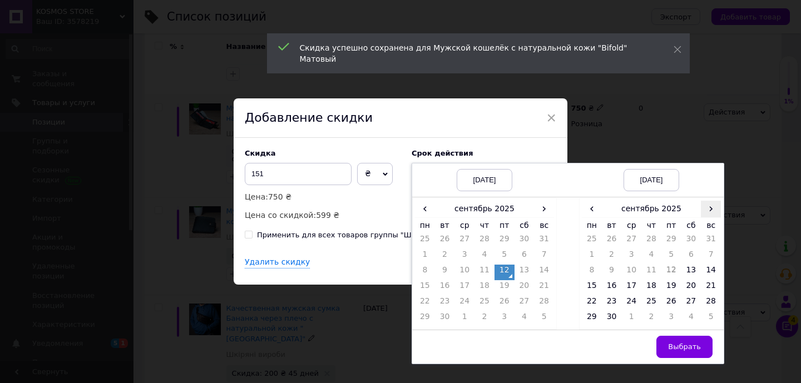
click at [709, 207] on span "›" at bounding box center [711, 209] width 20 height 16
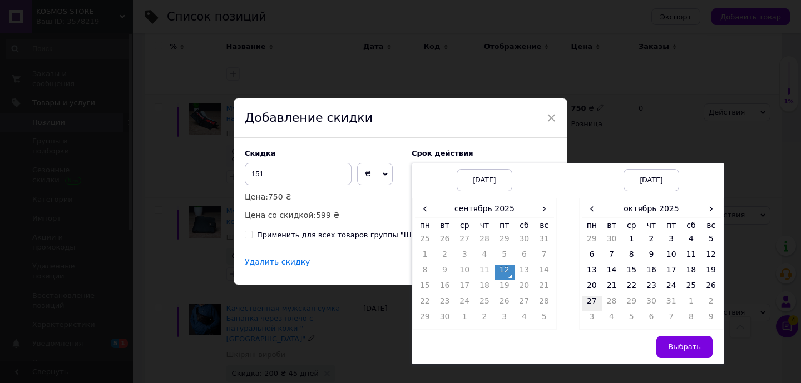
click at [593, 300] on td "27" at bounding box center [592, 304] width 20 height 16
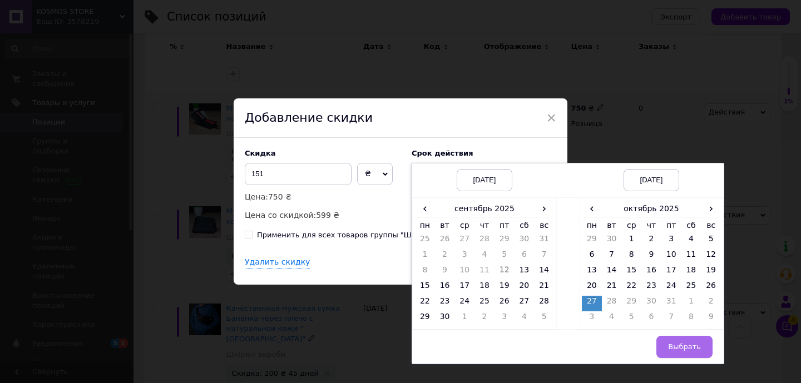
click at [696, 354] on button "Выбрать" at bounding box center [684, 347] width 56 height 22
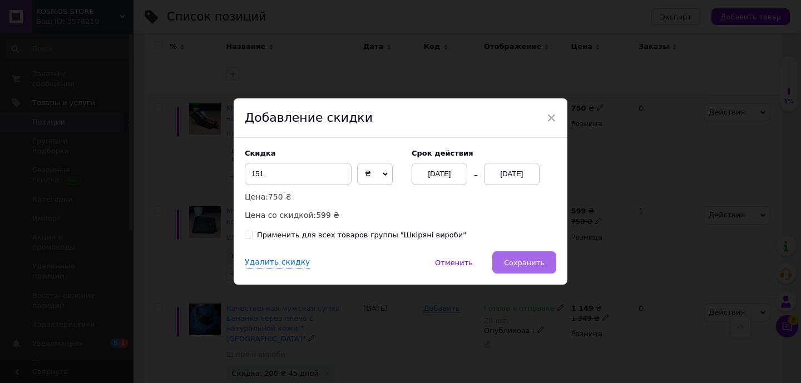
click at [539, 255] on button "Сохранить" at bounding box center [524, 262] width 64 height 22
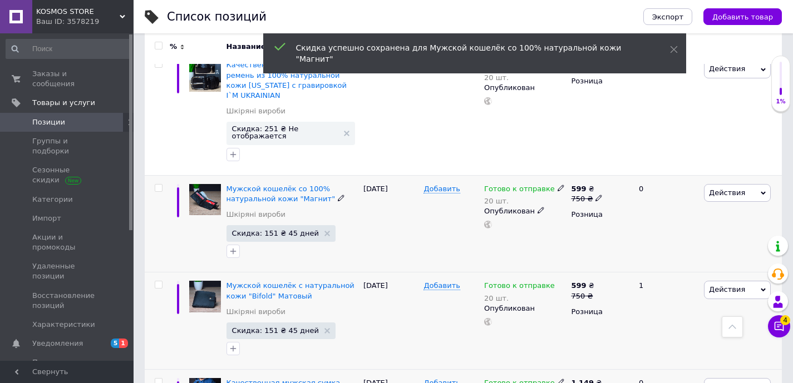
scroll to position [156, 0]
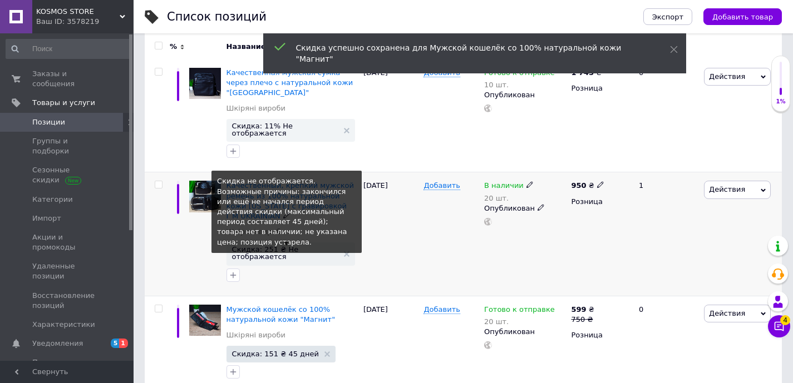
click at [299, 246] on span "Скидка: 251 ₴ Не отображается" at bounding box center [285, 253] width 106 height 14
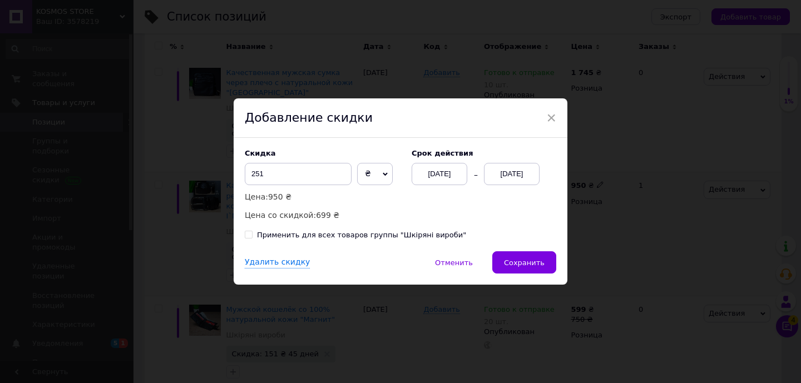
click at [509, 172] on div "[DATE]" at bounding box center [512, 174] width 56 height 22
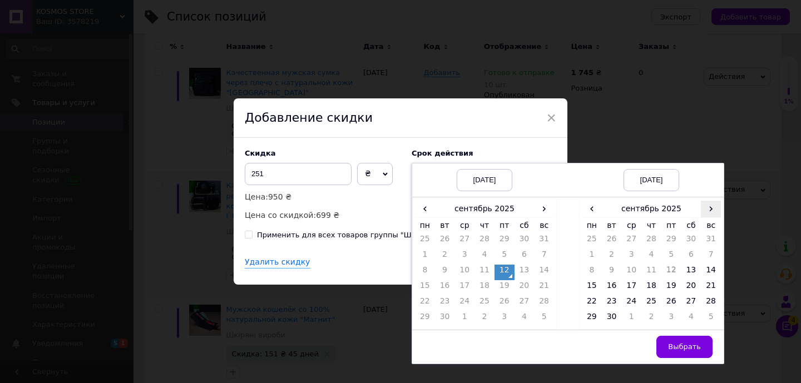
click at [714, 210] on span "›" at bounding box center [711, 209] width 20 height 16
click at [587, 301] on td "27" at bounding box center [592, 304] width 20 height 16
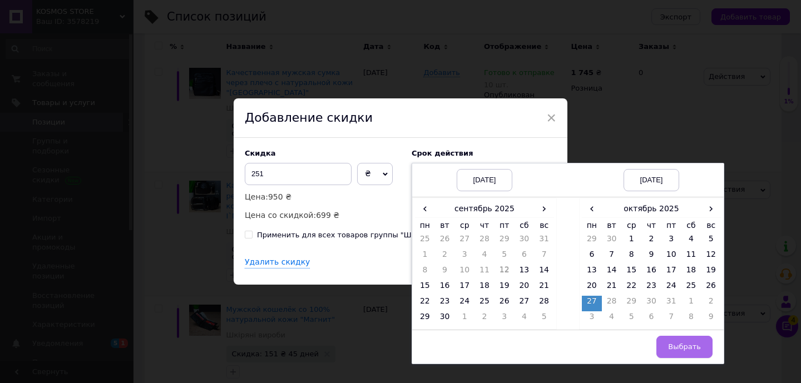
click at [685, 338] on button "Выбрать" at bounding box center [684, 347] width 56 height 22
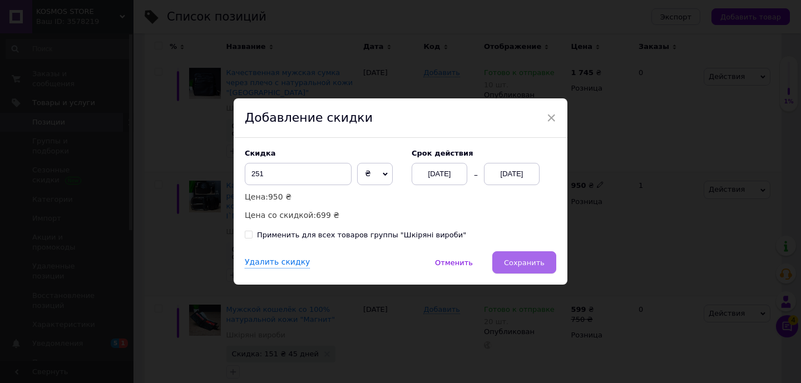
click at [526, 265] on span "Сохранить" at bounding box center [524, 263] width 41 height 8
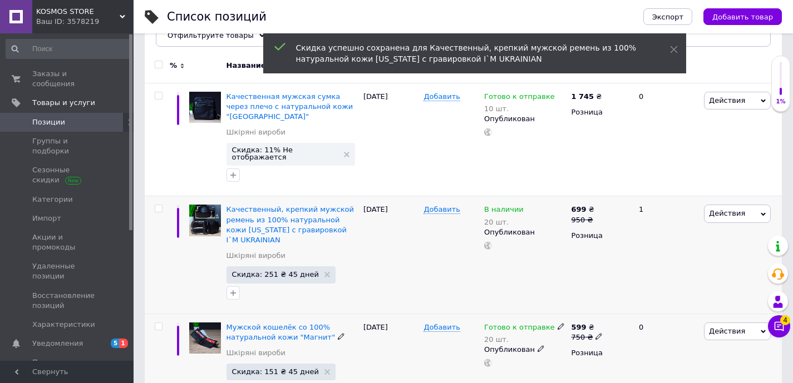
scroll to position [64, 0]
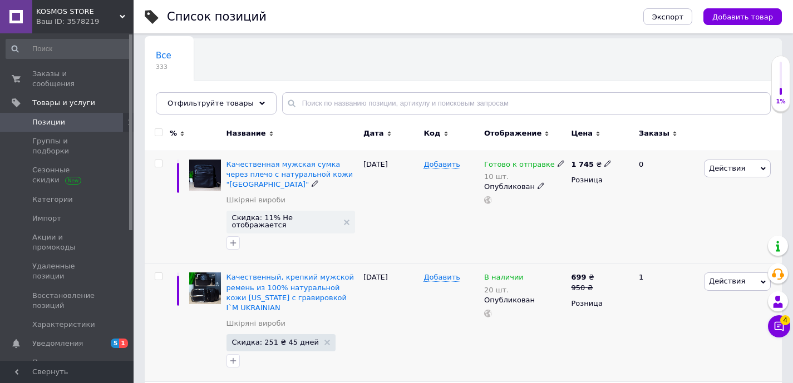
click at [605, 166] on icon at bounding box center [607, 163] width 7 height 7
click at [627, 150] on input "1745" at bounding box center [658, 152] width 85 height 22
type input "1845"
drag, startPoint x: 385, startPoint y: 250, endPoint x: 361, endPoint y: 234, distance: 28.5
click at [385, 250] on div "[DATE]" at bounding box center [390, 207] width 61 height 113
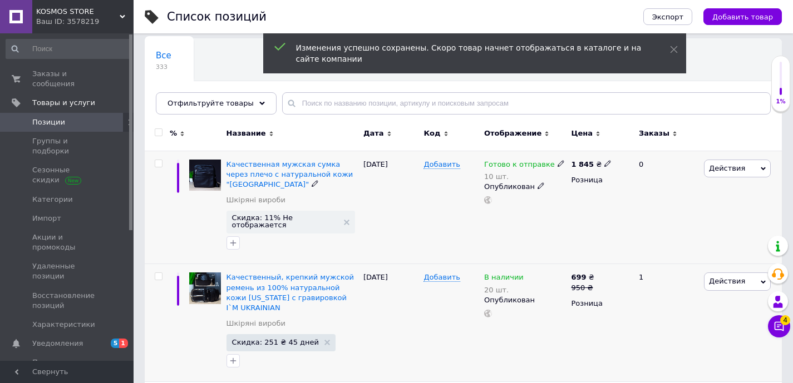
click at [313, 222] on span "Скидка: 11% Не отображается" at bounding box center [285, 221] width 106 height 14
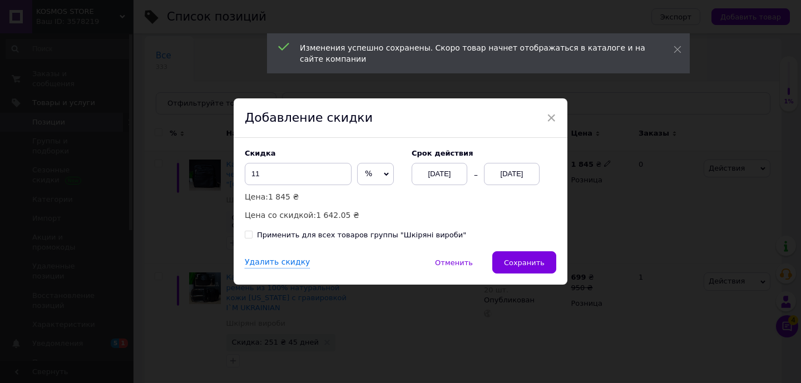
click at [363, 179] on span "%" at bounding box center [375, 174] width 37 height 22
drag, startPoint x: 373, startPoint y: 198, endPoint x: 472, endPoint y: 181, distance: 99.8
click at [373, 197] on li "₴" at bounding box center [376, 198] width 36 height 16
click at [513, 175] on div "[DATE]" at bounding box center [512, 174] width 56 height 22
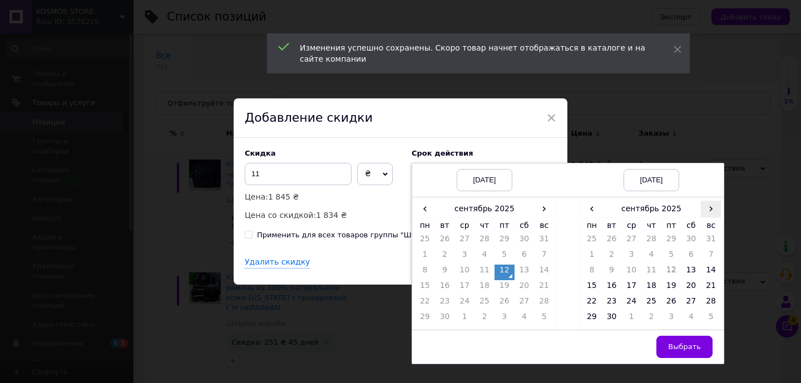
click at [711, 211] on span "›" at bounding box center [711, 209] width 20 height 16
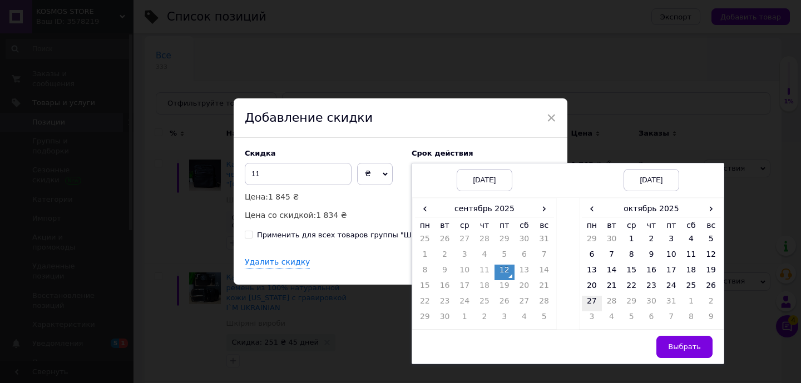
click at [592, 296] on td "27" at bounding box center [592, 304] width 20 height 16
drag, startPoint x: 669, startPoint y: 346, endPoint x: 471, endPoint y: 260, distance: 216.5
click at [668, 346] on span "Выбрать" at bounding box center [684, 347] width 33 height 8
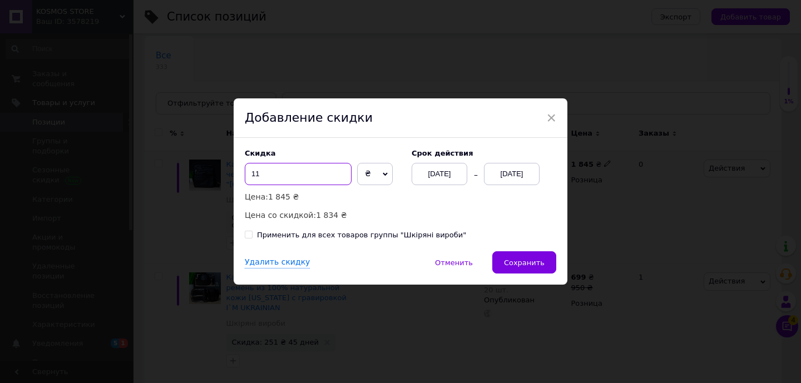
click at [291, 177] on input "11" at bounding box center [298, 174] width 107 height 22
type input "1"
type input "200"
click at [536, 259] on span "Сохранить" at bounding box center [524, 263] width 41 height 8
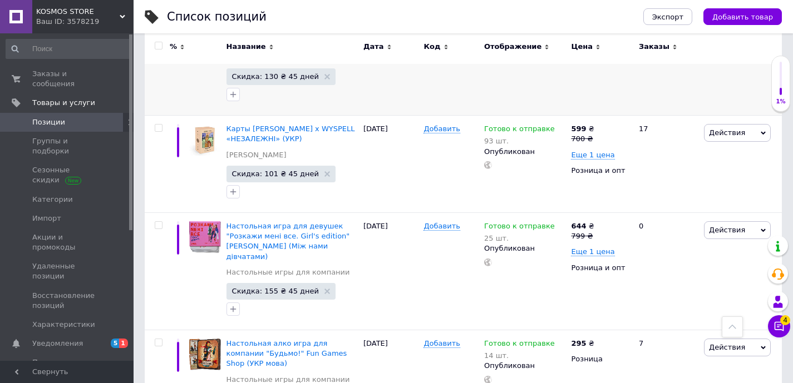
scroll to position [10047, 0]
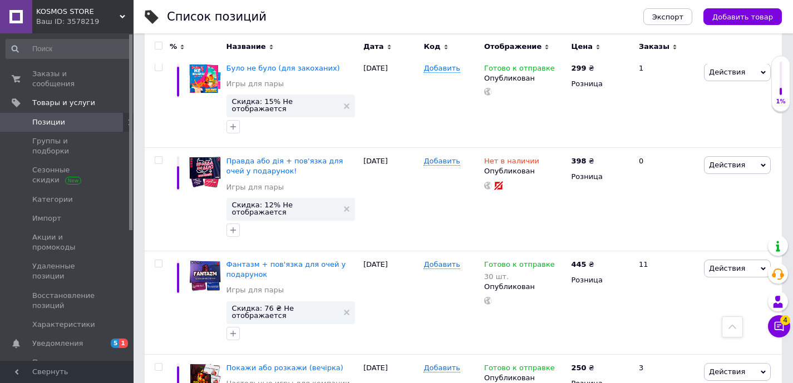
scroll to position [8919, 0]
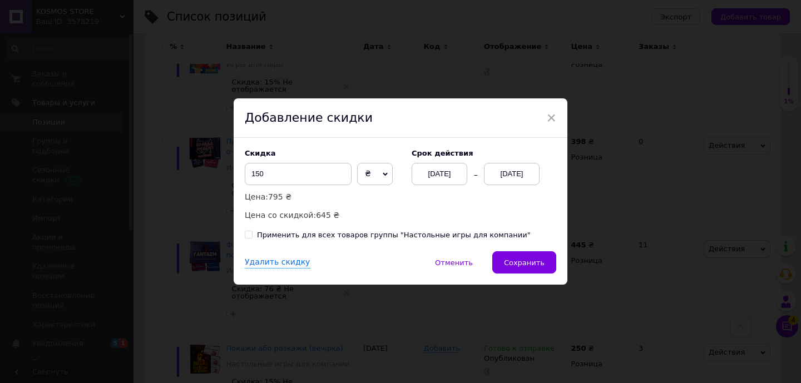
click at [513, 170] on div "[DATE]" at bounding box center [512, 174] width 56 height 22
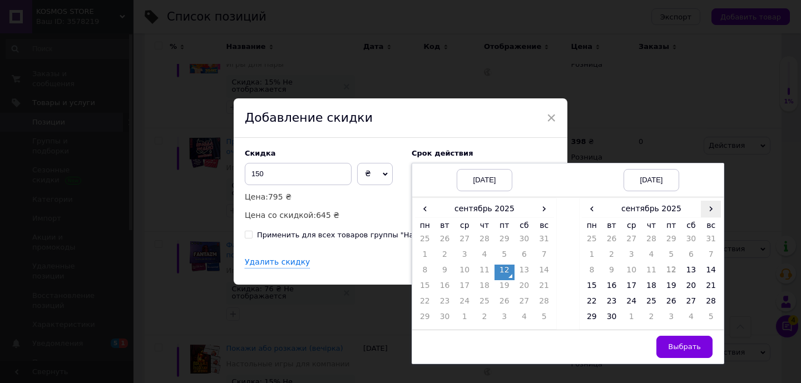
click at [707, 207] on span "›" at bounding box center [711, 209] width 20 height 16
click at [588, 296] on td "27" at bounding box center [592, 304] width 20 height 16
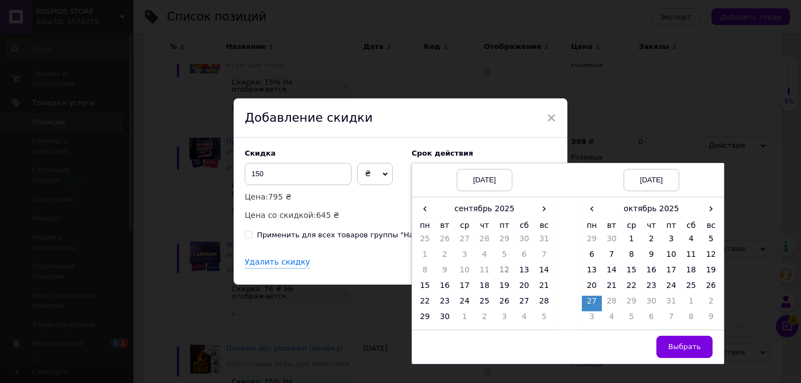
click at [672, 342] on button "Выбрать" at bounding box center [684, 347] width 56 height 22
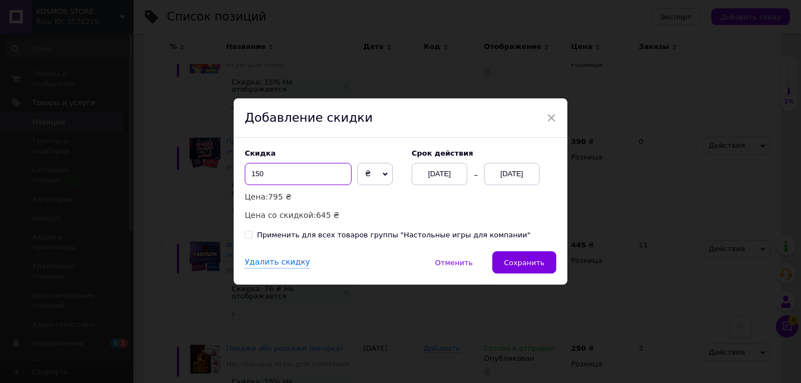
click at [277, 174] on input "150" at bounding box center [298, 174] width 107 height 22
type input "1"
type input "250"
click at [522, 261] on span "Сохранить" at bounding box center [524, 263] width 41 height 8
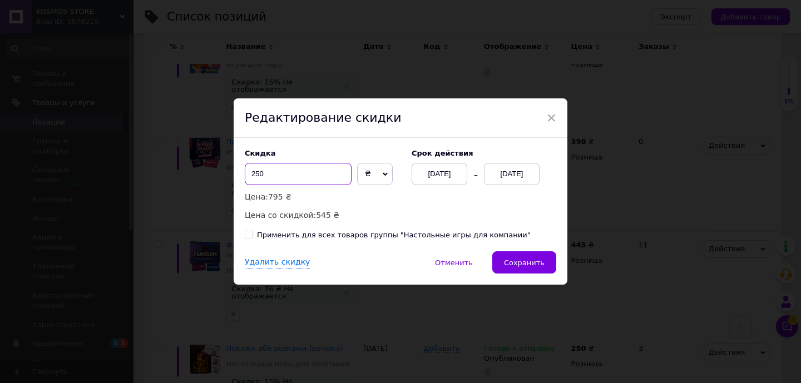
drag, startPoint x: 254, startPoint y: 175, endPoint x: 301, endPoint y: 176, distance: 47.3
click at [301, 176] on input "250" at bounding box center [298, 174] width 107 height 22
type input "200"
click at [556, 266] on div "Удалить скидку   Отменить   Сохранить" at bounding box center [401, 267] width 334 height 33
click at [545, 265] on button "Сохранить" at bounding box center [524, 262] width 64 height 22
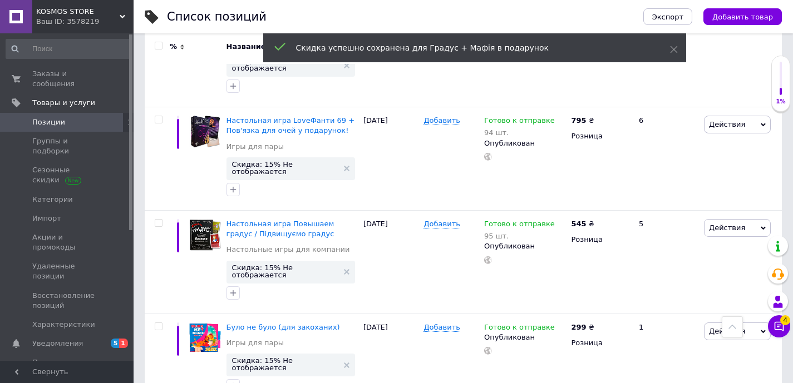
scroll to position [8525, 0]
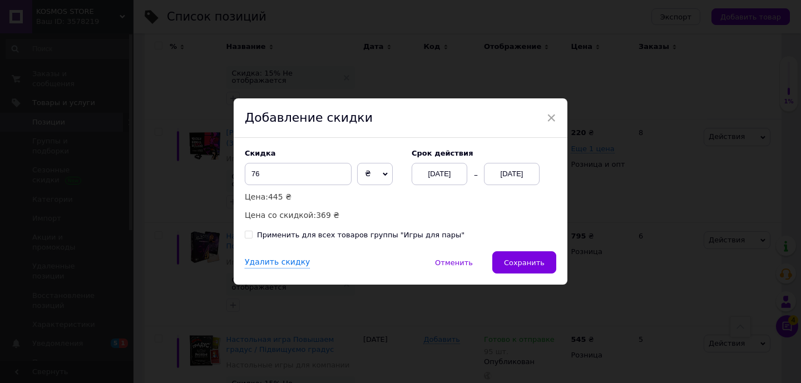
click at [531, 182] on div "[DATE]" at bounding box center [512, 174] width 56 height 22
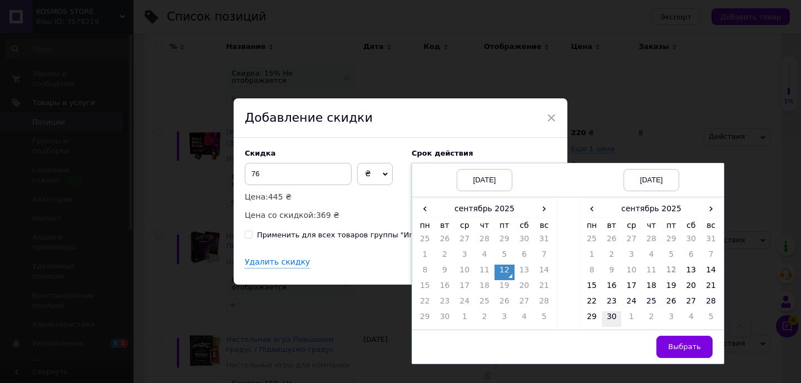
click at [604, 316] on td "30" at bounding box center [612, 319] width 20 height 16
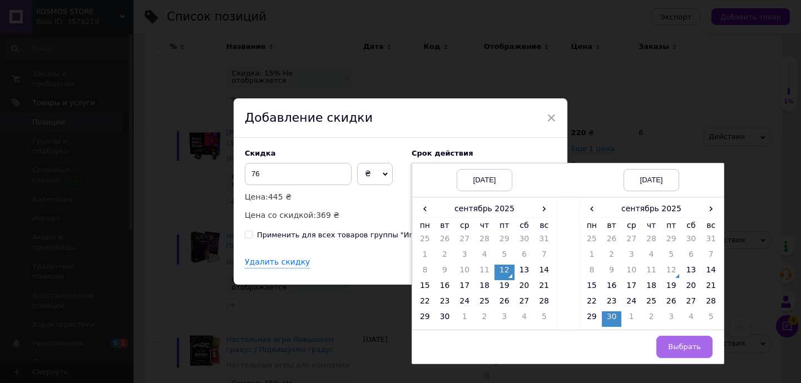
click at [693, 341] on button "Выбрать" at bounding box center [684, 347] width 56 height 22
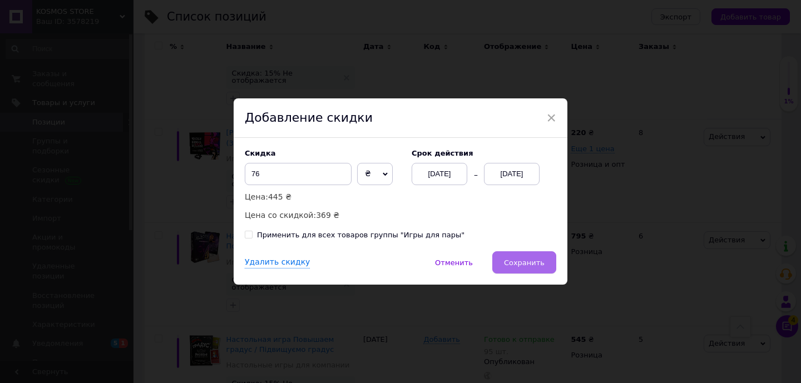
click at [510, 256] on button "Сохранить" at bounding box center [524, 262] width 64 height 22
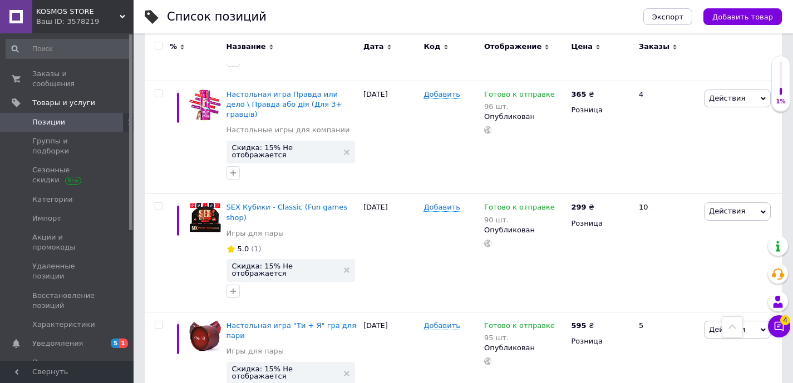
scroll to position [8064, 0]
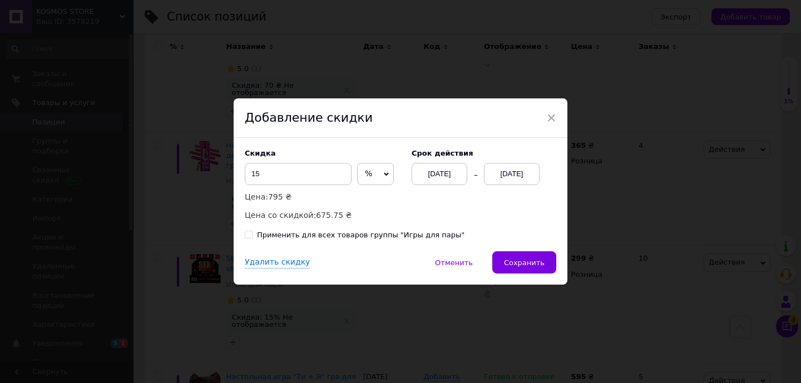
click at [364, 175] on span "%" at bounding box center [375, 174] width 37 height 22
click at [368, 204] on li "₴" at bounding box center [376, 198] width 36 height 16
click at [518, 175] on div "[DATE]" at bounding box center [512, 174] width 56 height 22
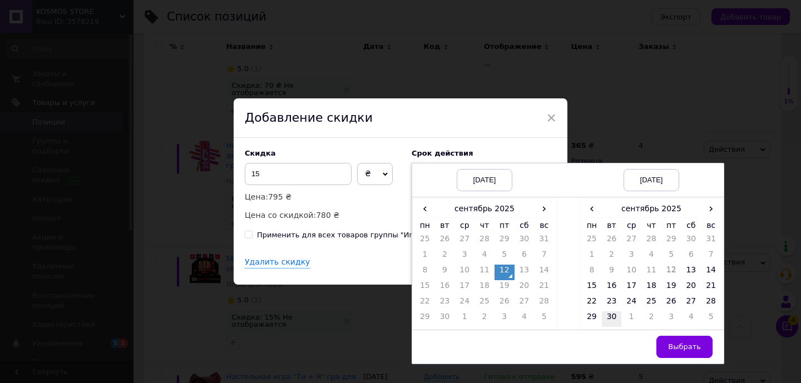
click at [611, 318] on td "30" at bounding box center [612, 319] width 20 height 16
drag, startPoint x: 690, startPoint y: 346, endPoint x: 644, endPoint y: 316, distance: 54.8
click at [690, 346] on span "Выбрать" at bounding box center [684, 347] width 33 height 8
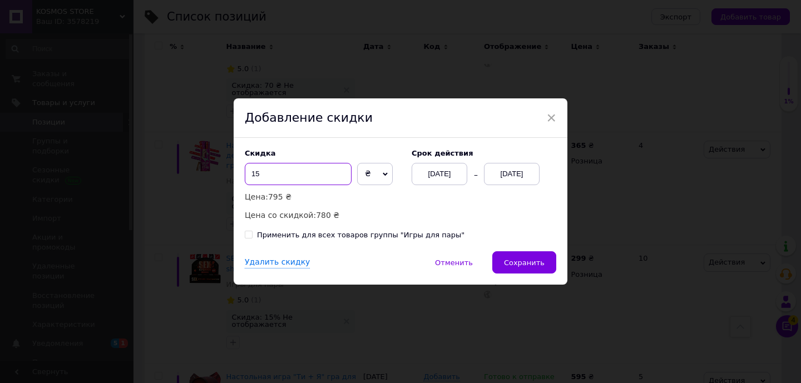
click at [283, 173] on input "15" at bounding box center [298, 174] width 107 height 22
type input "1"
type input "150"
click at [528, 266] on span "Сохранить" at bounding box center [524, 263] width 41 height 8
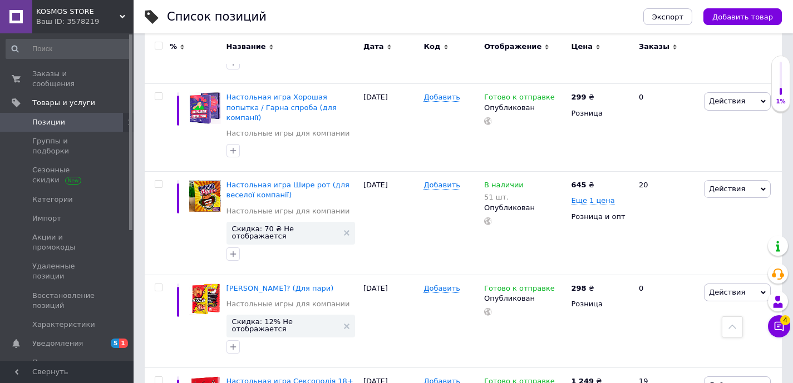
scroll to position [7487, 0]
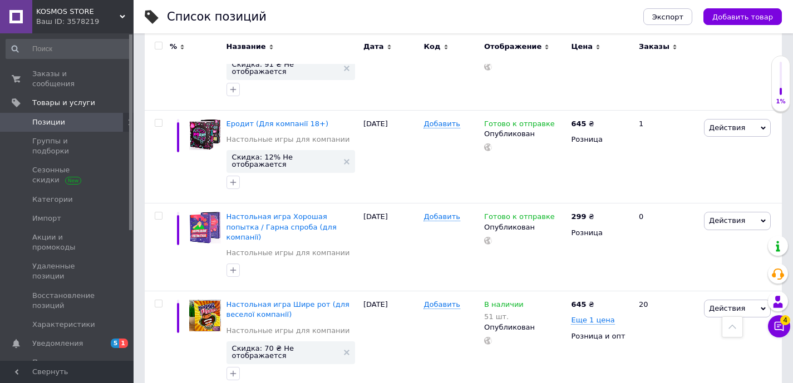
type input "485"
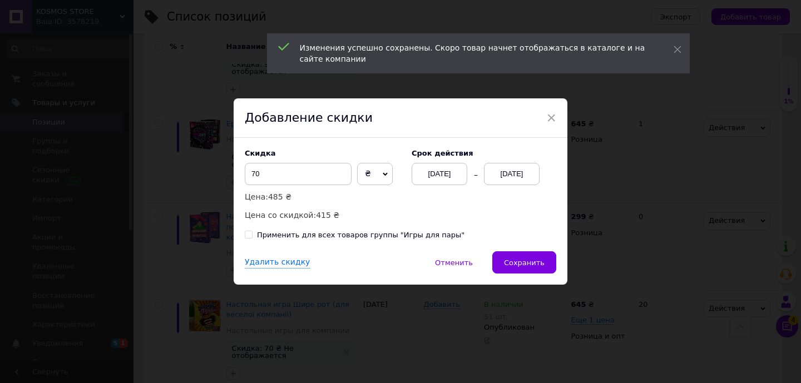
click at [523, 173] on div "[DATE]" at bounding box center [512, 174] width 56 height 22
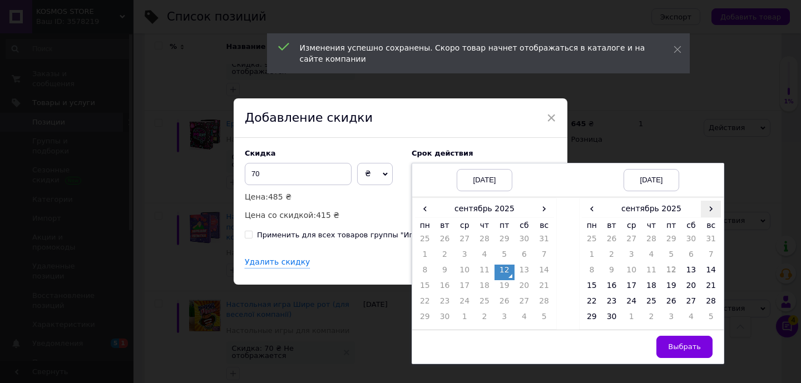
click at [714, 206] on span "›" at bounding box center [711, 209] width 20 height 16
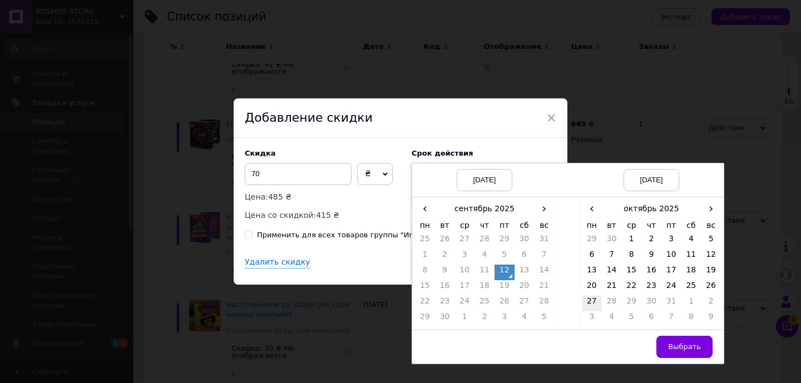
click at [595, 301] on td "27" at bounding box center [592, 304] width 20 height 16
drag, startPoint x: 687, startPoint y: 349, endPoint x: 671, endPoint y: 335, distance: 22.1
click at [687, 349] on span "Выбрать" at bounding box center [684, 347] width 33 height 8
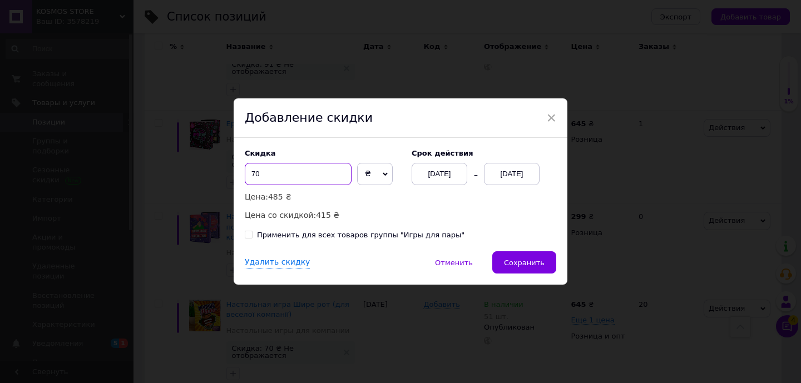
click at [292, 175] on input "70" at bounding box center [298, 174] width 107 height 22
type input "7"
type input "86"
click at [508, 266] on span "Сохранить" at bounding box center [524, 263] width 41 height 8
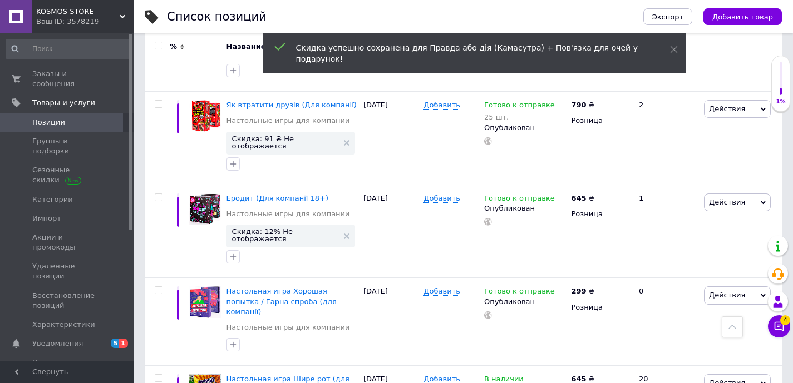
scroll to position [7353, 0]
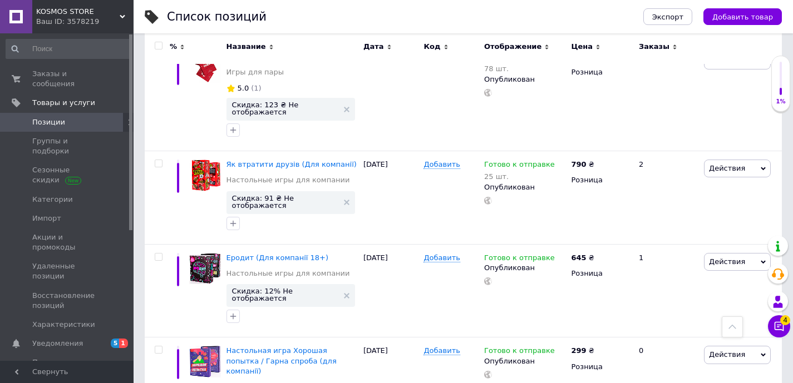
type input "1349"
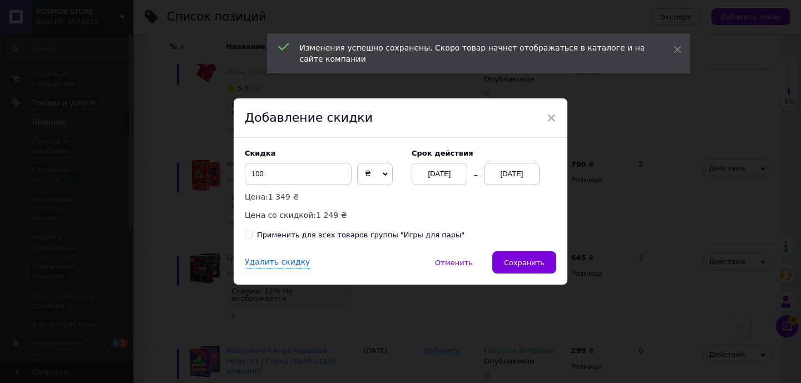
click at [511, 170] on div "[DATE]" at bounding box center [512, 174] width 56 height 22
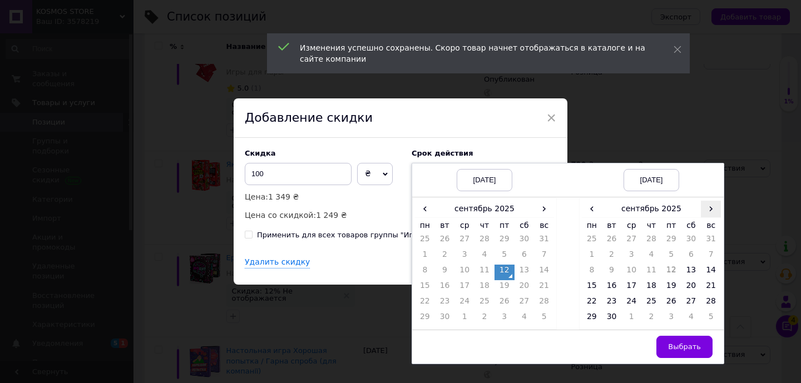
click at [714, 204] on span "›" at bounding box center [711, 209] width 20 height 16
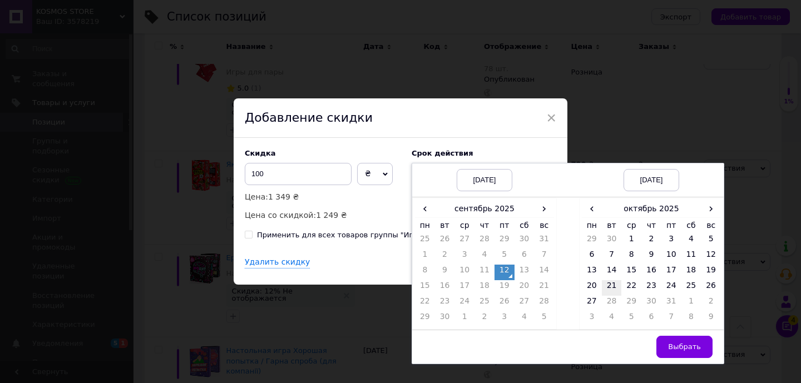
click at [612, 282] on td "21" at bounding box center [612, 288] width 20 height 16
drag, startPoint x: 688, startPoint y: 347, endPoint x: 620, endPoint y: 291, distance: 88.2
click at [687, 347] on span "Выбрать" at bounding box center [684, 347] width 33 height 8
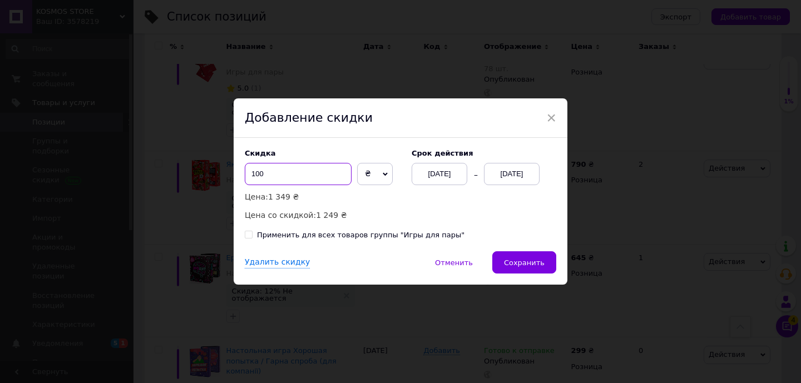
drag, startPoint x: 270, startPoint y: 174, endPoint x: 255, endPoint y: 172, distance: 14.6
click at [255, 172] on input "100" at bounding box center [298, 174] width 107 height 22
type input "150"
click at [531, 268] on button "Сохранить" at bounding box center [524, 262] width 64 height 22
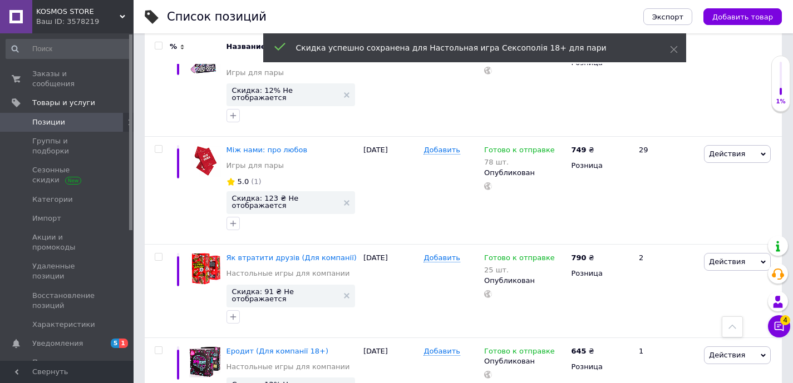
scroll to position [7155, 0]
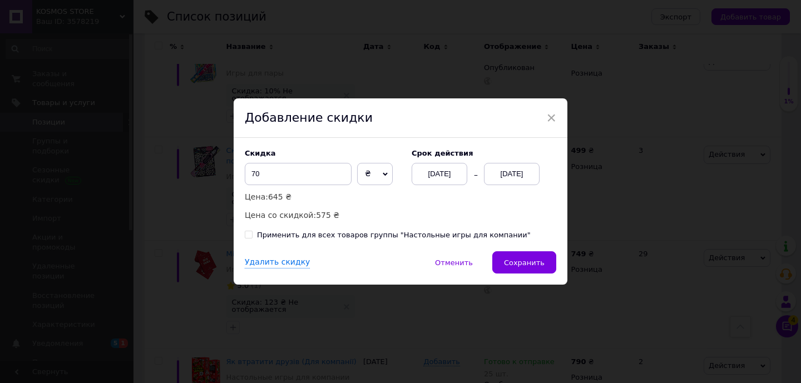
click at [514, 180] on div "[DATE]" at bounding box center [512, 174] width 56 height 22
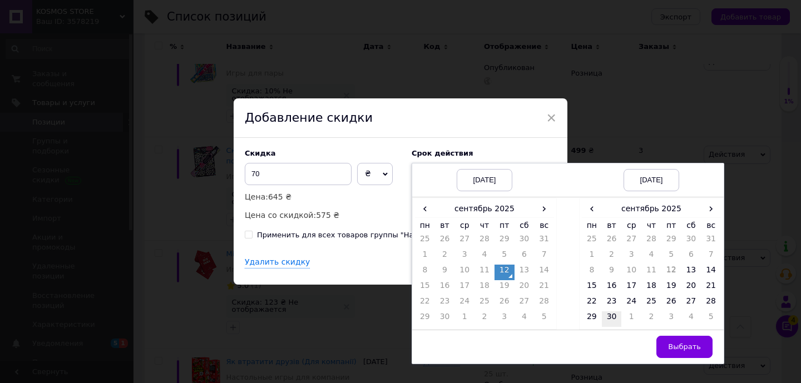
click at [607, 322] on td "30" at bounding box center [612, 319] width 20 height 16
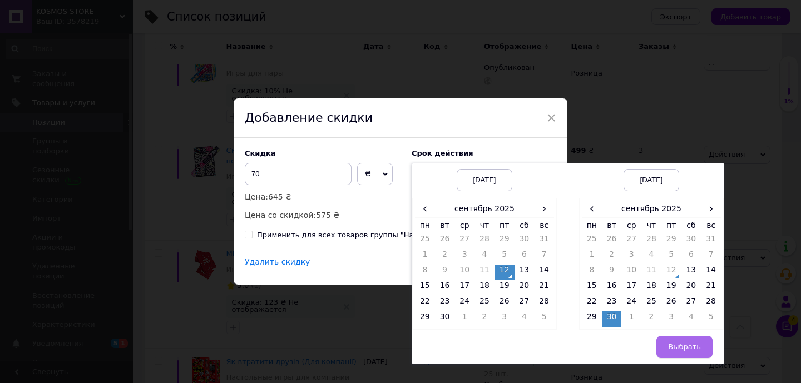
click at [703, 338] on button "Выбрать" at bounding box center [684, 347] width 56 height 22
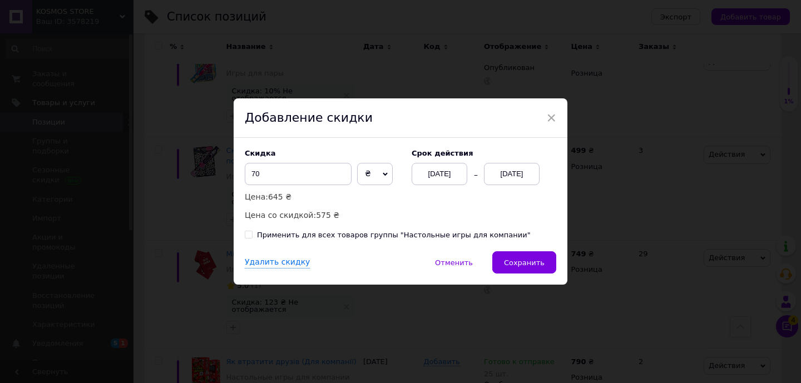
click at [489, 255] on div "Удалить скидку   Отменить   Сохранить" at bounding box center [401, 267] width 334 height 33
click at [511, 262] on span "Сохранить" at bounding box center [524, 263] width 41 height 8
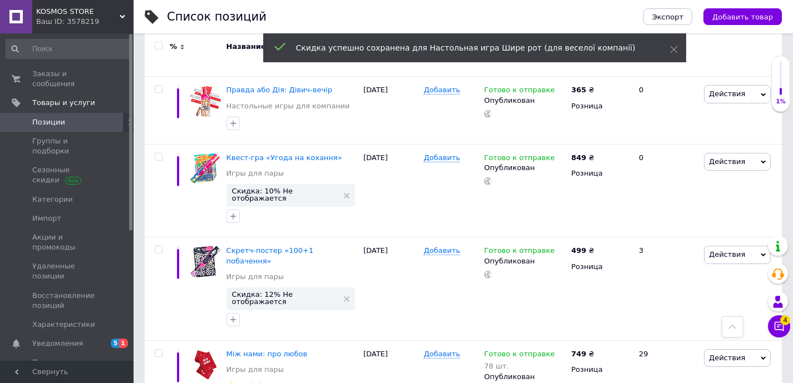
scroll to position [6761, 0]
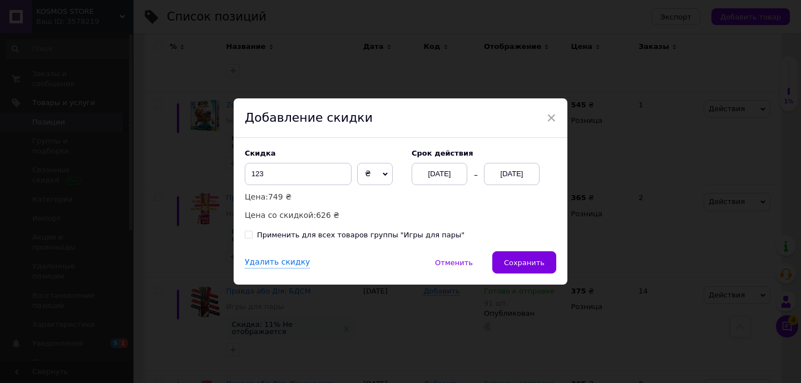
click at [518, 159] on div "Cрок действия [DATE] [DATE]" at bounding box center [478, 167] width 156 height 36
click at [514, 172] on div "[DATE]" at bounding box center [512, 174] width 56 height 22
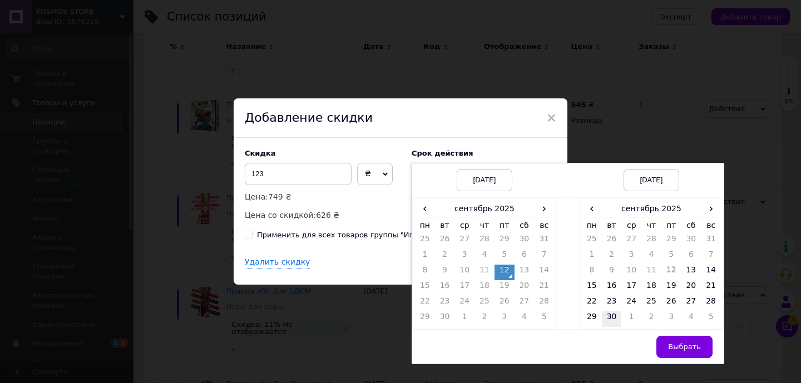
click at [611, 318] on td "30" at bounding box center [612, 319] width 20 height 16
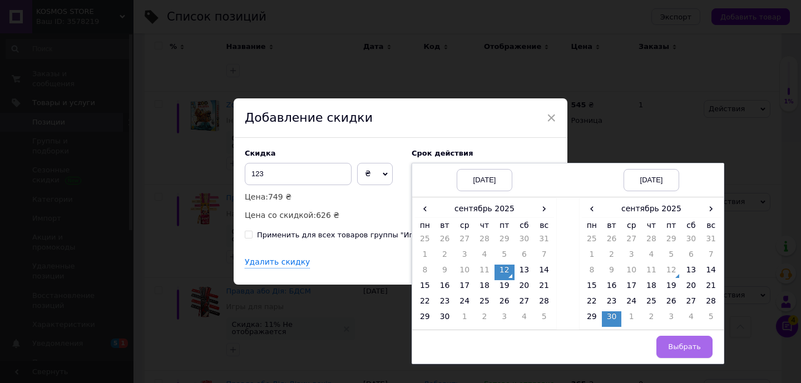
click at [695, 341] on button "Выбрать" at bounding box center [684, 347] width 56 height 22
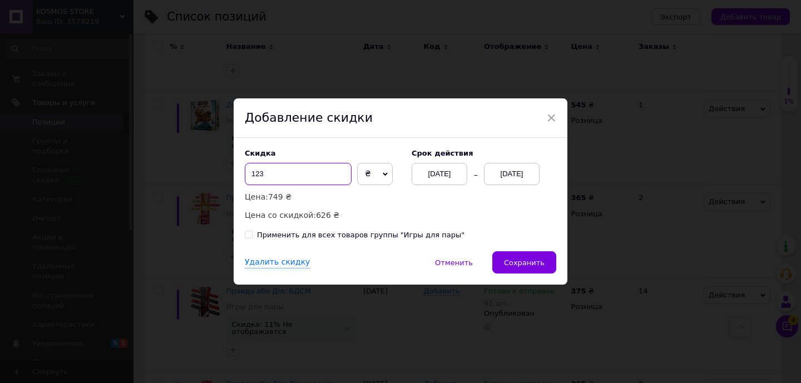
click at [286, 176] on input "123" at bounding box center [298, 174] width 107 height 22
type input "125"
click at [540, 269] on button "Сохранить" at bounding box center [524, 262] width 64 height 22
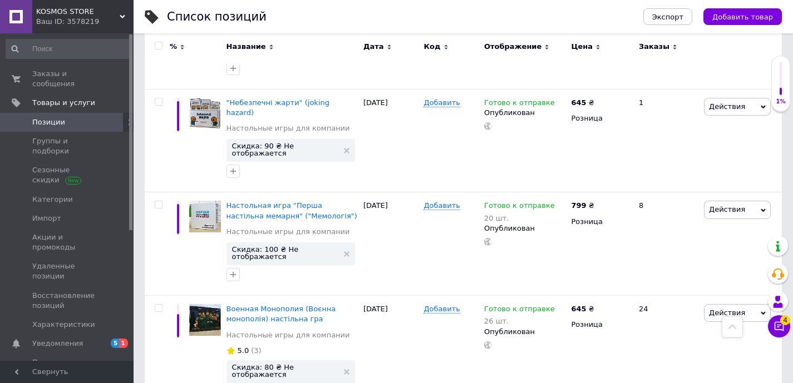
scroll to position [5382, 0]
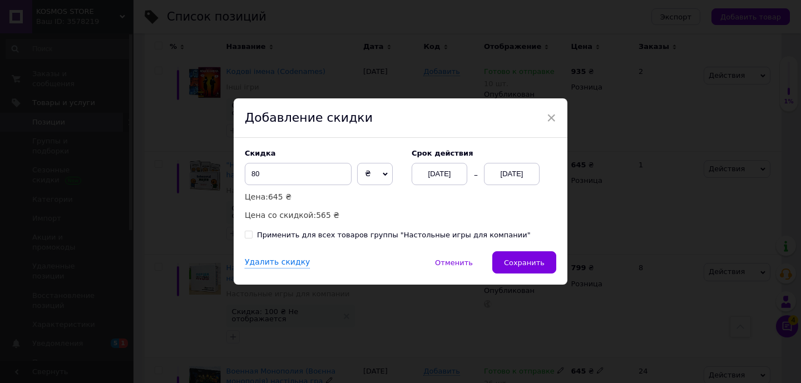
click at [499, 172] on div "[DATE]" at bounding box center [512, 174] width 56 height 22
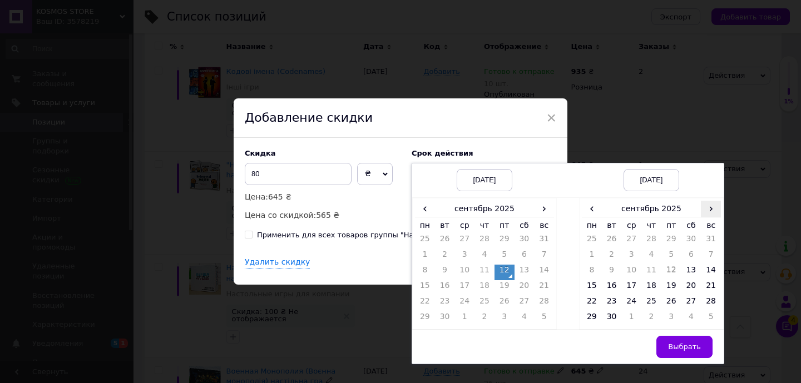
click at [709, 210] on span "›" at bounding box center [711, 209] width 20 height 16
click at [627, 287] on td "22" at bounding box center [631, 288] width 20 height 16
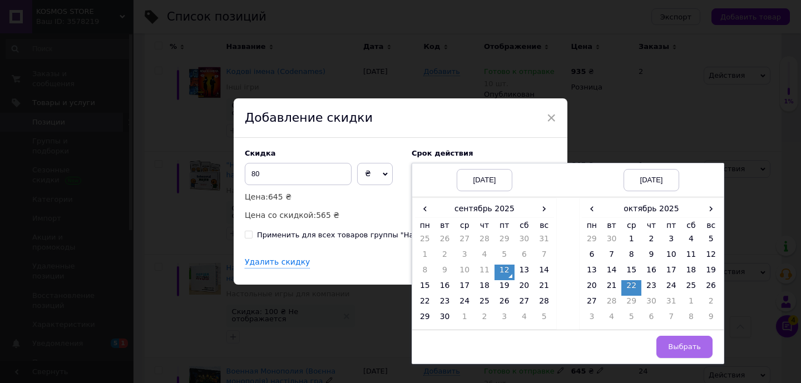
click at [690, 349] on span "Выбрать" at bounding box center [684, 347] width 33 height 8
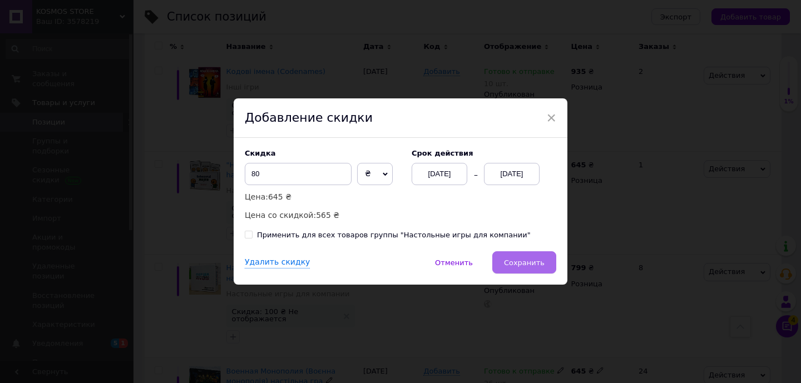
click at [536, 252] on button "Сохранить" at bounding box center [524, 262] width 64 height 22
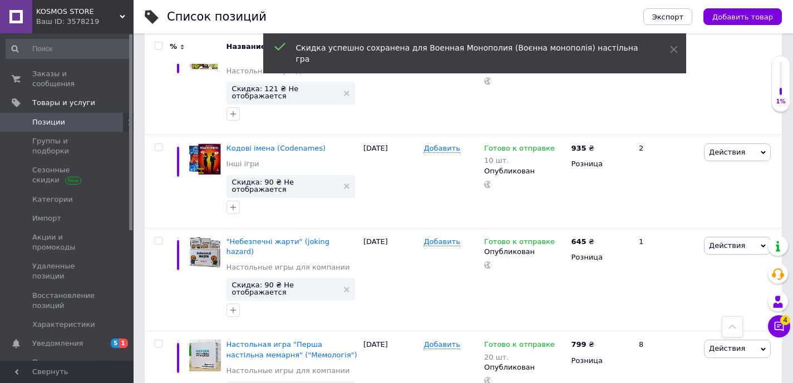
scroll to position [5240, 0]
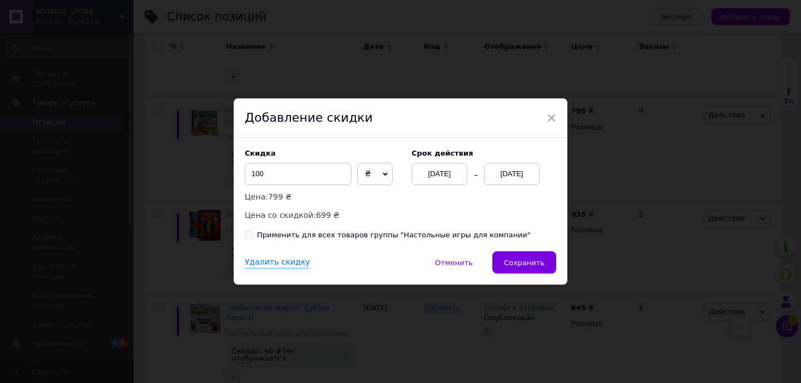
click at [512, 174] on div "[DATE]" at bounding box center [512, 174] width 56 height 22
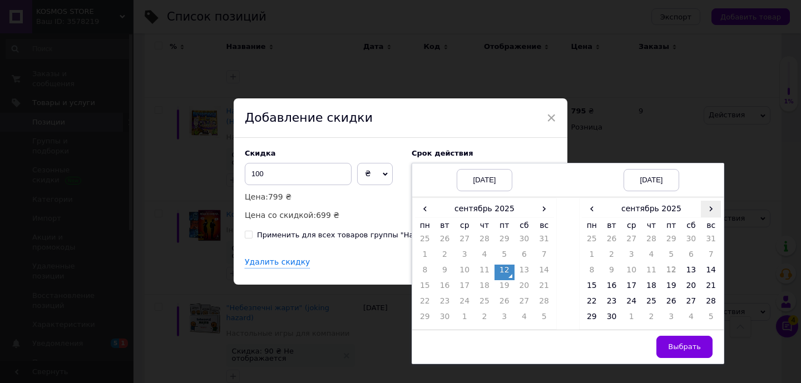
click at [714, 202] on span "›" at bounding box center [711, 209] width 20 height 16
click at [630, 274] on td "15" at bounding box center [631, 273] width 20 height 16
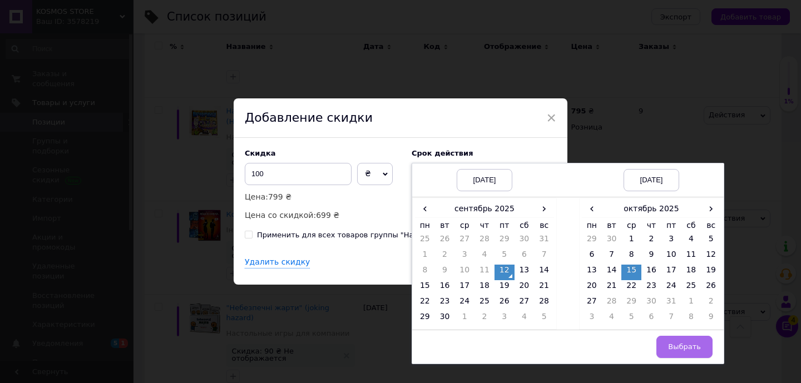
click at [701, 339] on button "Выбрать" at bounding box center [684, 347] width 56 height 22
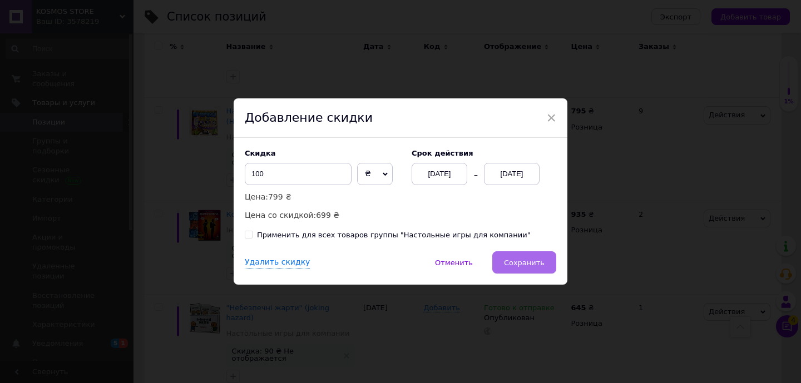
click at [550, 265] on button "Сохранить" at bounding box center [524, 262] width 64 height 22
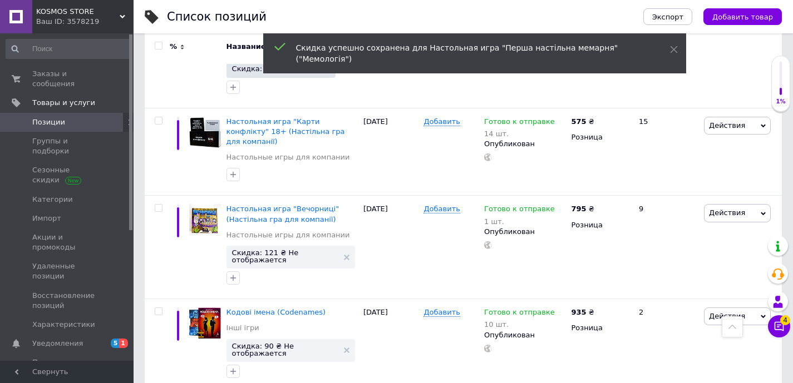
scroll to position [5058, 0]
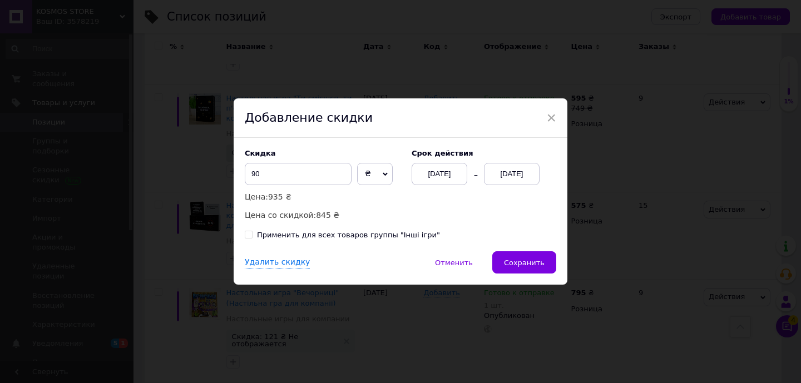
click at [512, 172] on div "[DATE]" at bounding box center [512, 174] width 56 height 22
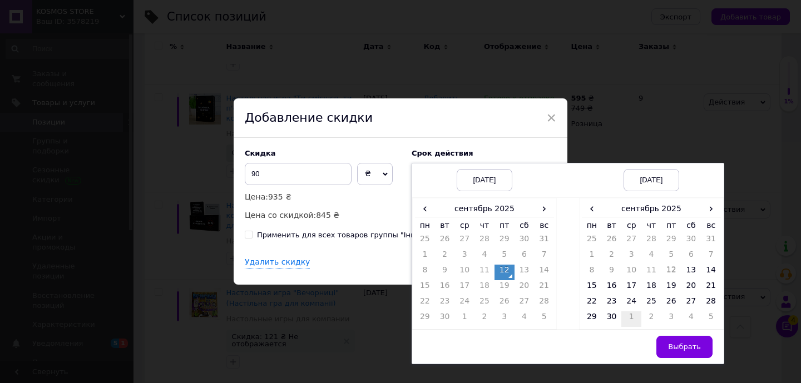
drag, startPoint x: 619, startPoint y: 316, endPoint x: 625, endPoint y: 321, distance: 7.9
click at [619, 315] on td "30" at bounding box center [612, 319] width 20 height 16
click at [685, 363] on td "Выбрать" at bounding box center [651, 347] width 145 height 34
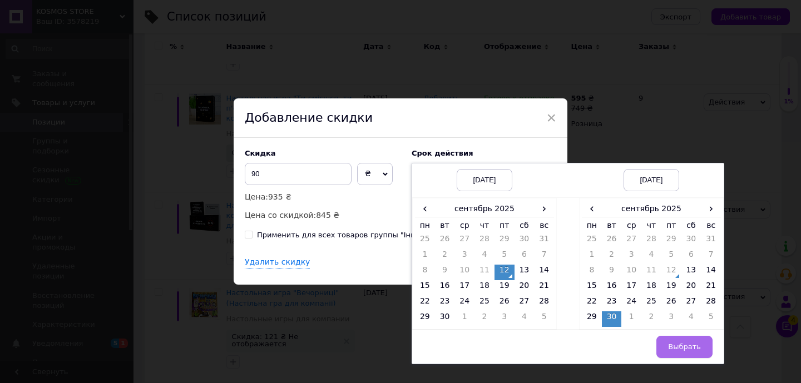
click at [684, 349] on span "Выбрать" at bounding box center [684, 347] width 33 height 8
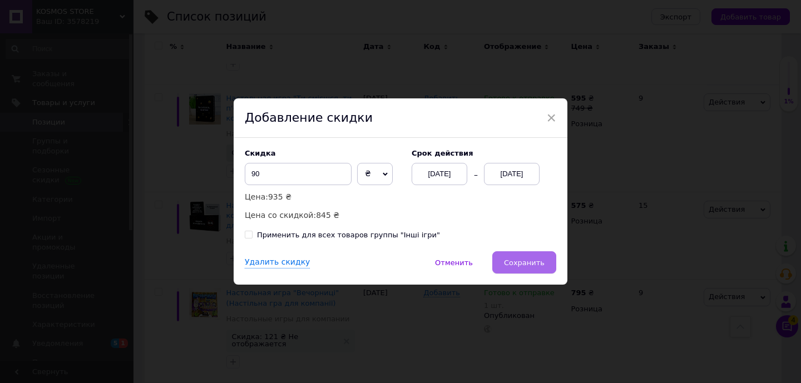
click at [524, 254] on button "Сохранить" at bounding box center [524, 262] width 64 height 22
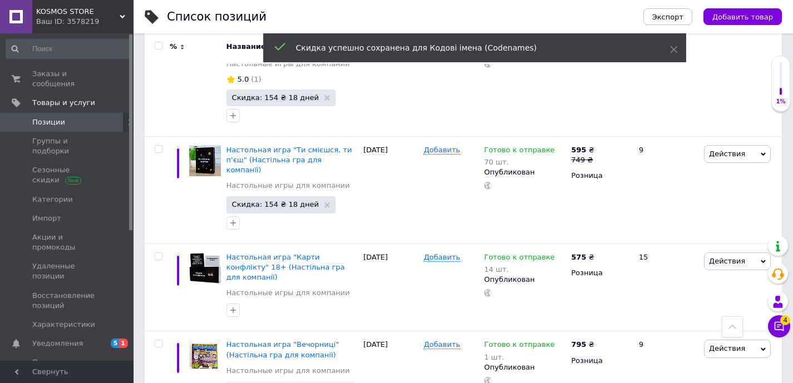
scroll to position [4910, 0]
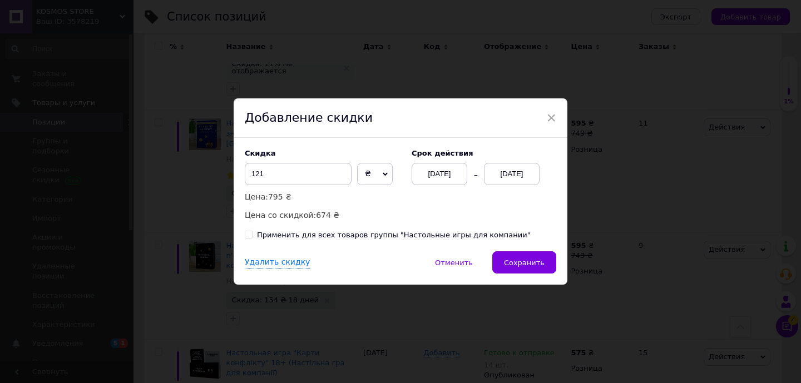
click at [501, 167] on div "[DATE]" at bounding box center [512, 174] width 56 height 22
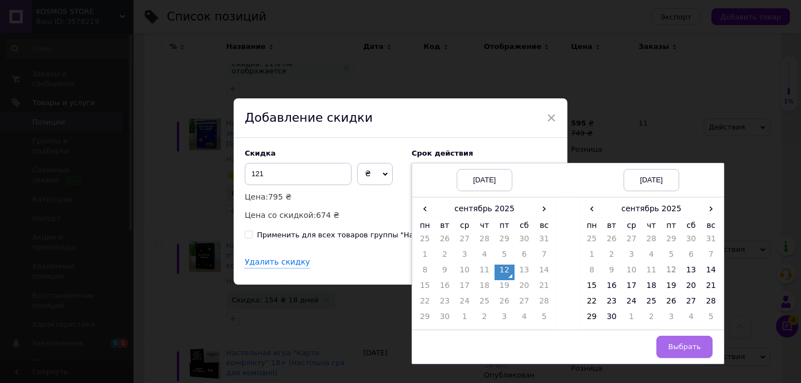
drag, startPoint x: 609, startPoint y: 316, endPoint x: 665, endPoint y: 341, distance: 61.2
click at [610, 316] on td "30" at bounding box center [612, 319] width 20 height 16
click at [689, 344] on span "Выбрать" at bounding box center [684, 347] width 33 height 8
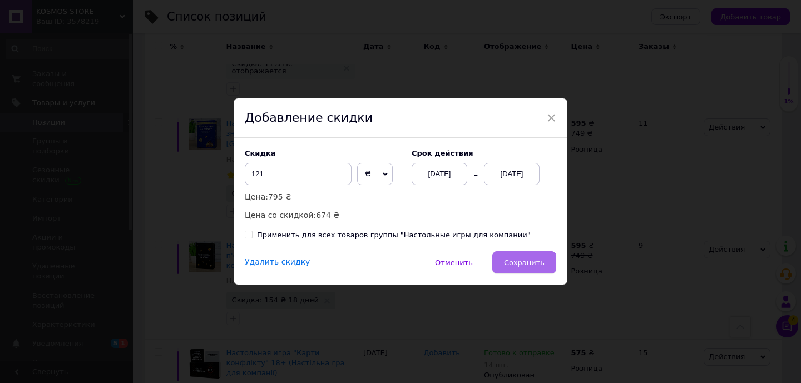
click at [516, 263] on span "Сохранить" at bounding box center [524, 263] width 41 height 8
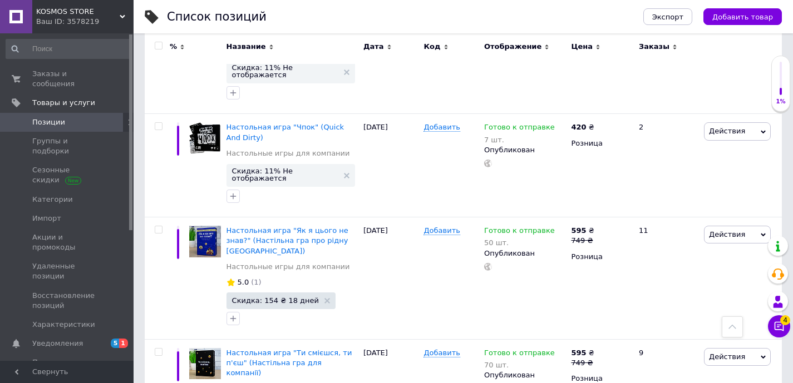
scroll to position [4801, 0]
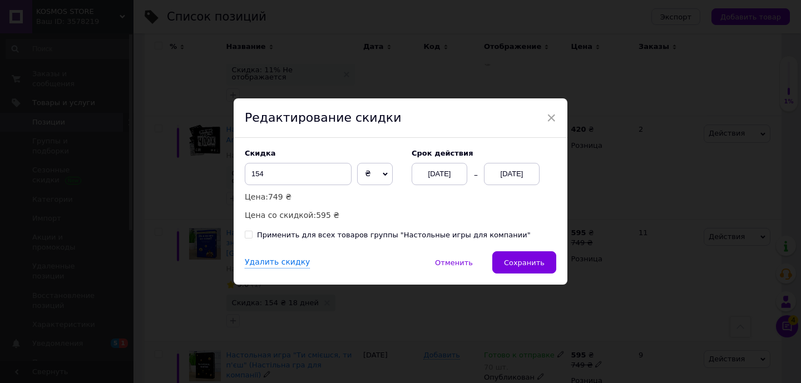
click at [519, 170] on div "[DATE]" at bounding box center [512, 174] width 56 height 22
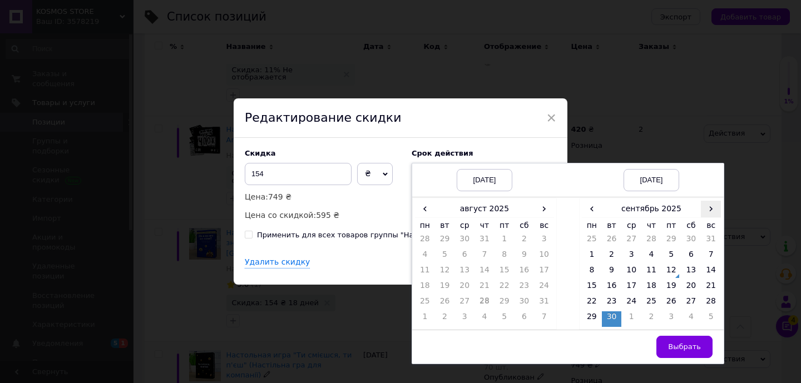
click at [709, 213] on span "›" at bounding box center [711, 209] width 20 height 16
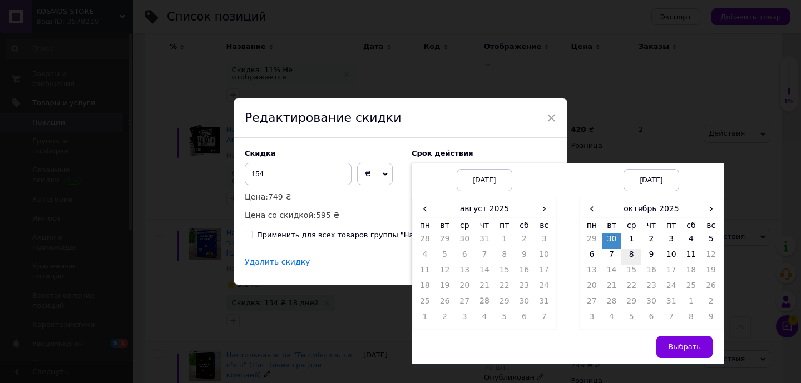
click at [634, 251] on td "8" at bounding box center [631, 257] width 20 height 16
click at [705, 341] on button "Выбрать" at bounding box center [684, 347] width 56 height 22
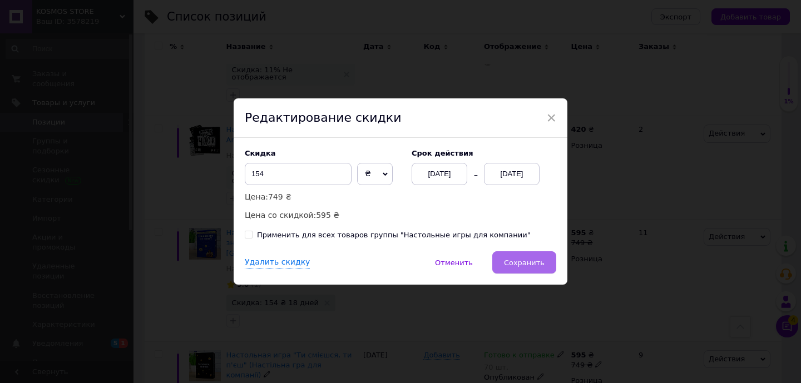
click at [535, 263] on span "Сохранить" at bounding box center [524, 263] width 41 height 8
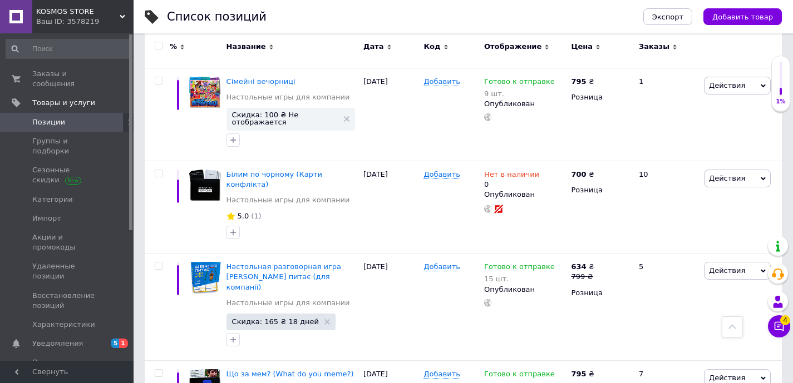
scroll to position [2790, 0]
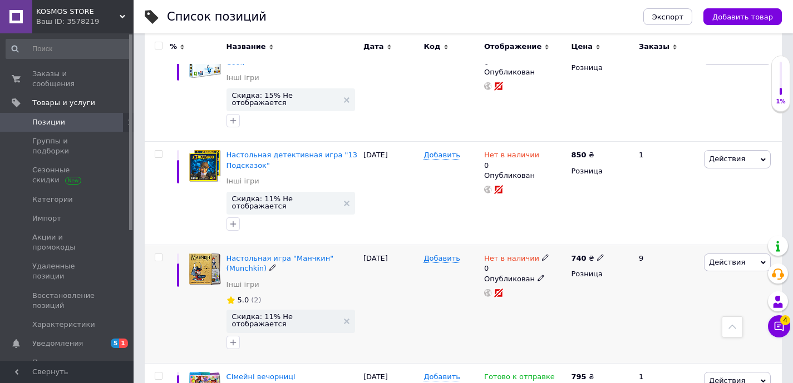
click at [524, 254] on span "Нет в наличии" at bounding box center [511, 260] width 55 height 12
click at [587, 295] on li "Готово к отправке" at bounding box center [607, 303] width 106 height 16
drag, startPoint x: 585, startPoint y: 164, endPoint x: 536, endPoint y: 167, distance: 49.6
click at [536, 254] on div "Нет в наличии 0 Наличие Готово к отправке В наличии Нет в наличии Под заказ Ост…" at bounding box center [524, 276] width 81 height 44
type input "2"
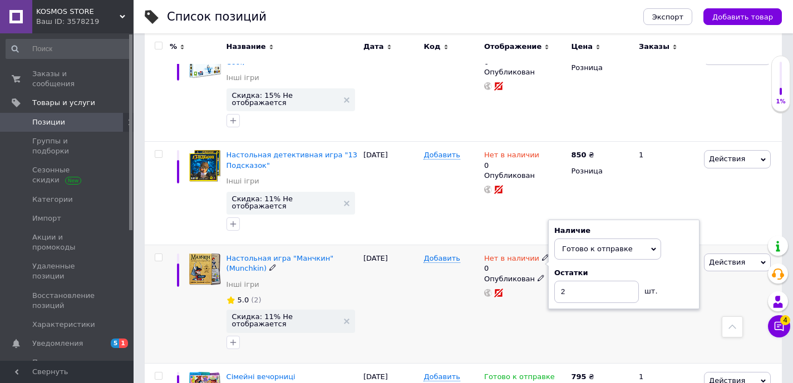
click at [423, 245] on div "Добавить" at bounding box center [450, 304] width 61 height 118
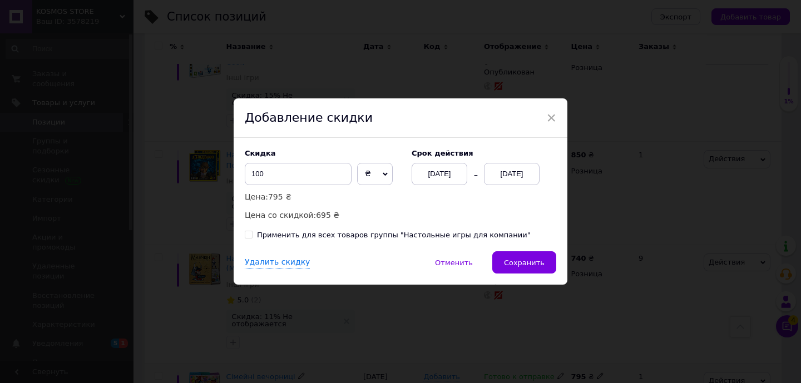
click at [503, 177] on div "[DATE]" at bounding box center [512, 174] width 56 height 22
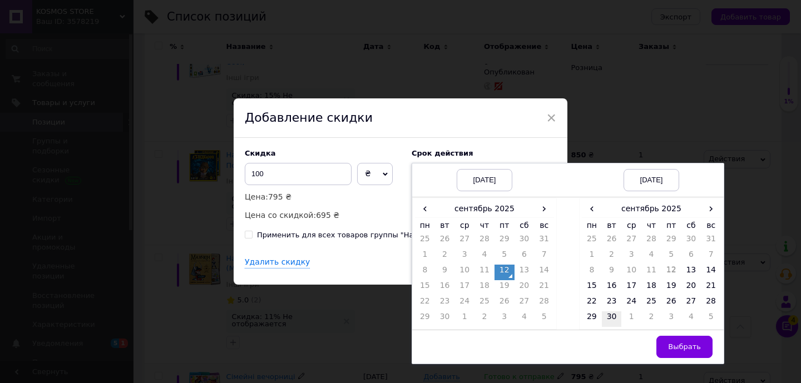
click at [606, 316] on td "30" at bounding box center [612, 319] width 20 height 16
click at [712, 345] on td "Выбрать" at bounding box center [651, 347] width 145 height 34
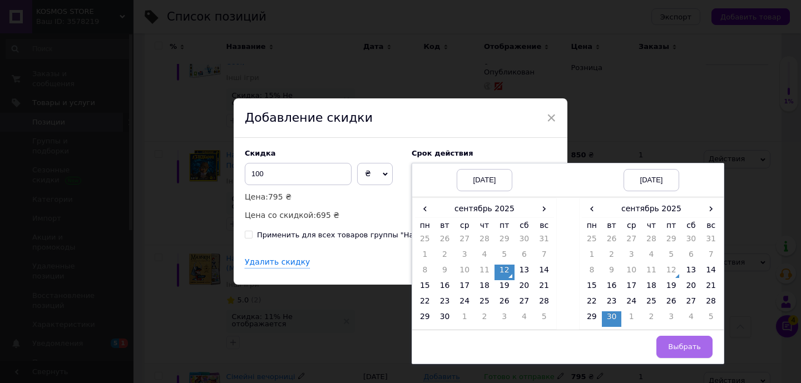
click at [684, 343] on span "Выбрать" at bounding box center [684, 347] width 33 height 8
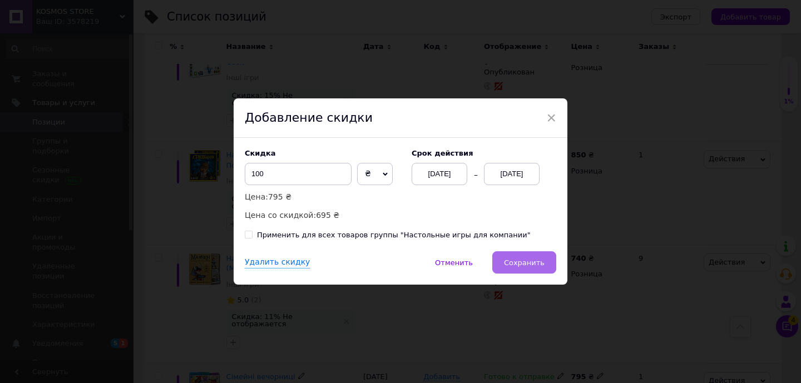
click at [537, 267] on button "Сохранить" at bounding box center [524, 262] width 64 height 22
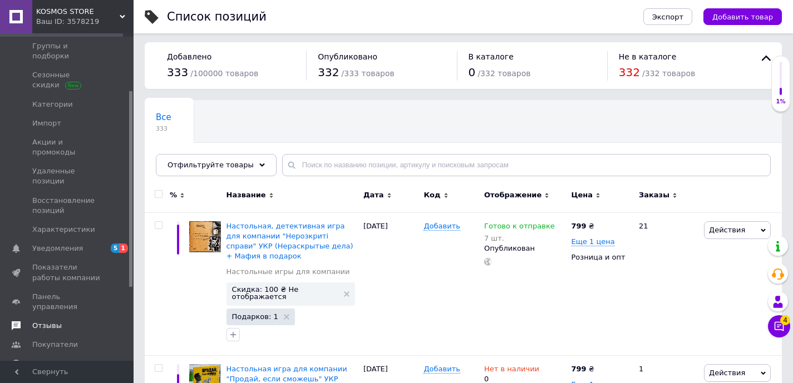
scroll to position [97, 0]
click at [81, 357] on span "Каталог ProSale" at bounding box center [62, 362] width 60 height 10
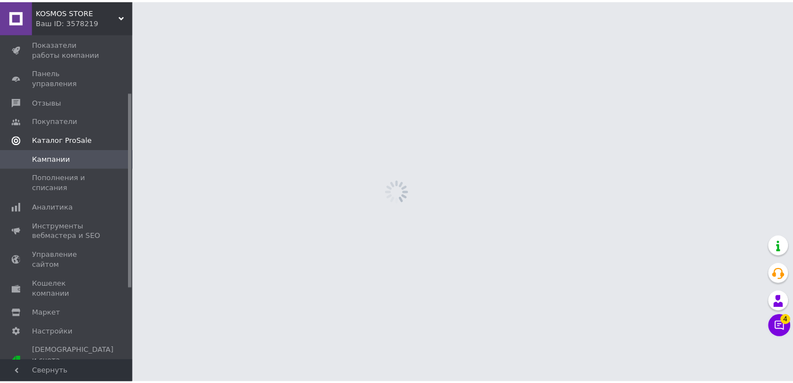
scroll to position [27, 0]
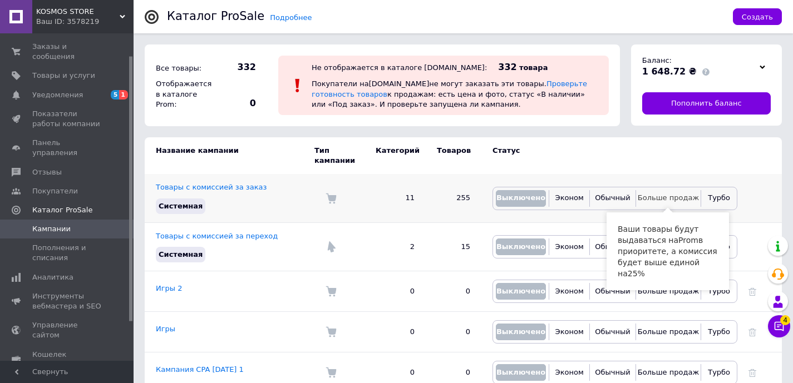
click at [651, 197] on span "Больше продаж" at bounding box center [667, 198] width 61 height 8
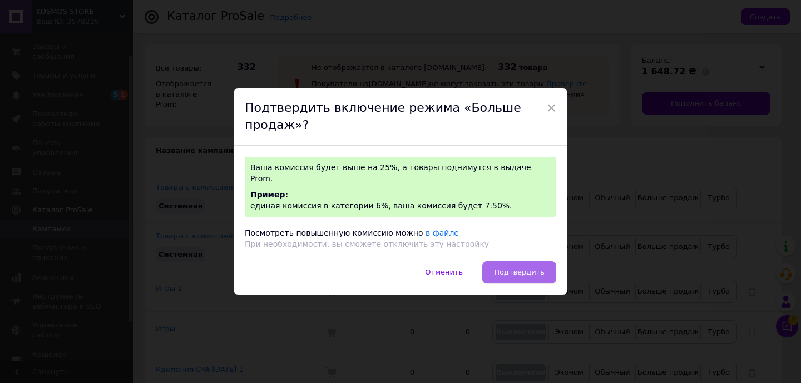
click at [520, 268] on span "Подтвердить" at bounding box center [519, 272] width 51 height 8
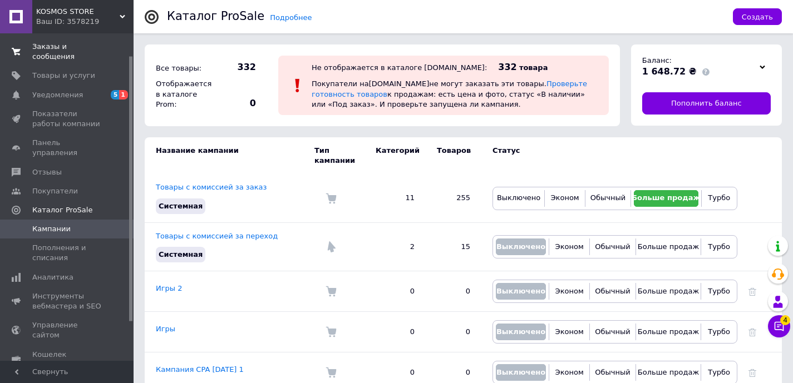
click at [43, 62] on link "Заказы и сообщения 0 0" at bounding box center [68, 51] width 137 height 29
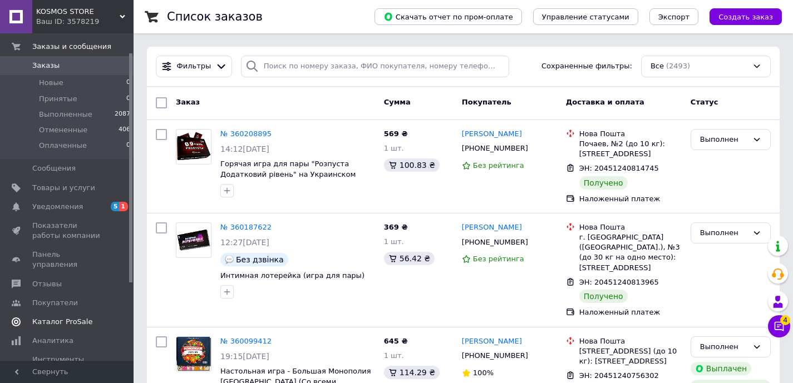
click at [70, 317] on span "Каталог ProSale" at bounding box center [62, 322] width 60 height 10
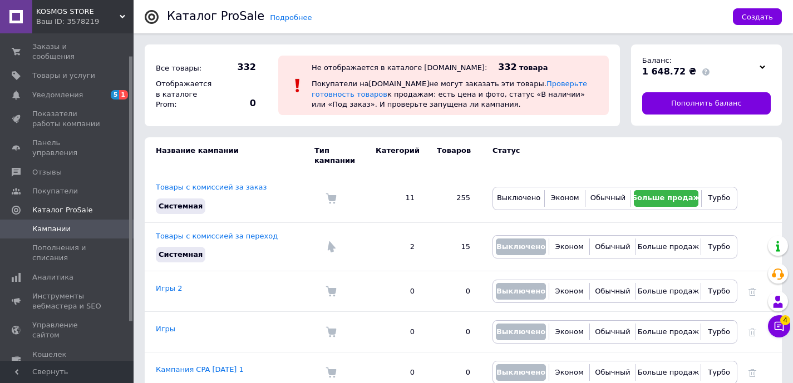
click at [764, 66] on use at bounding box center [762, 66] width 6 height 3
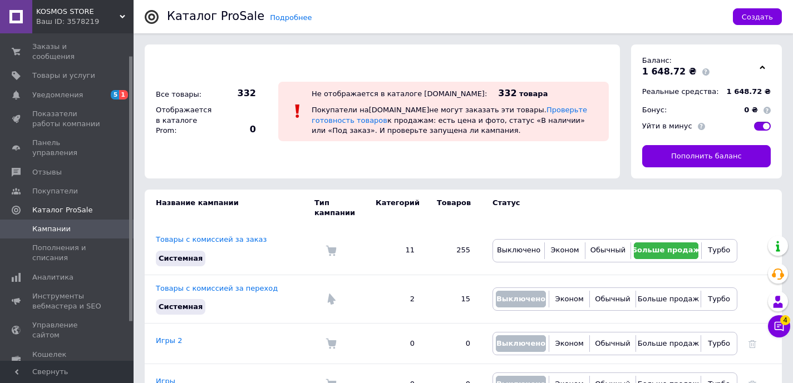
click at [764, 66] on icon at bounding box center [762, 68] width 6 height 6
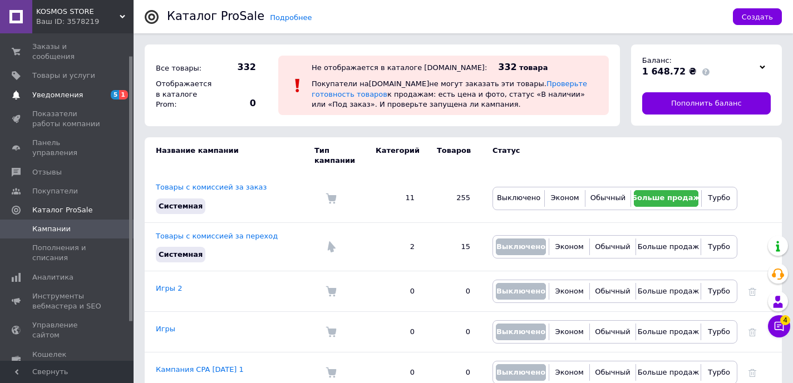
click at [49, 98] on span "Уведомления" at bounding box center [57, 95] width 51 height 10
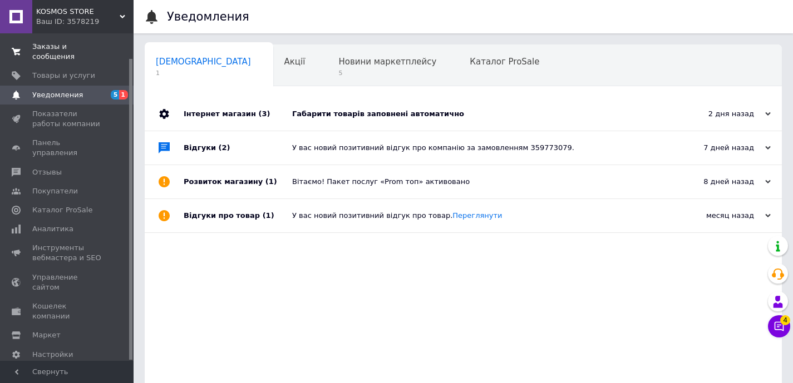
click at [52, 46] on span "Заказы и сообщения" at bounding box center [67, 52] width 71 height 20
